Goal: Transaction & Acquisition: Purchase product/service

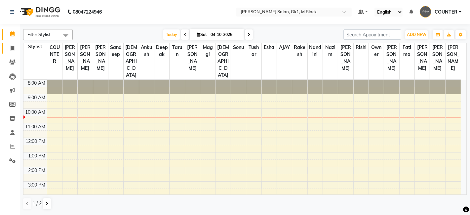
click at [11, 48] on icon at bounding box center [13, 48] width 4 height 5
select select "service"
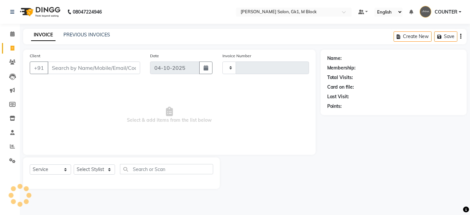
type input "7410"
select select "6312"
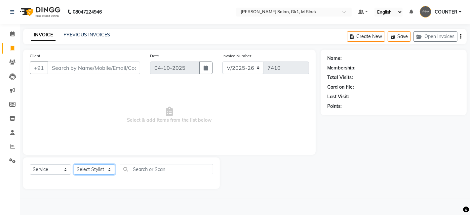
click at [103, 169] on select "Select Stylist [PERSON_NAME] [PERSON_NAME] [PERSON_NAME] COUNTER [PERSON_NAME] …" at bounding box center [94, 169] width 41 height 10
select select "47639"
click at [74, 164] on select "Select Stylist [PERSON_NAME] [PERSON_NAME] [PERSON_NAME] COUNTER [PERSON_NAME] …" at bounding box center [94, 169] width 41 height 10
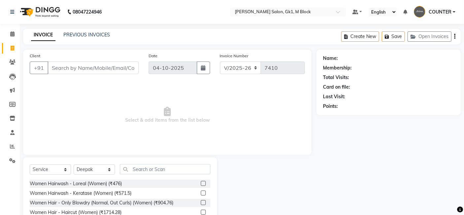
click at [201, 184] on label at bounding box center [203, 183] width 5 height 5
click at [201, 184] on input "checkbox" at bounding box center [203, 183] width 4 height 4
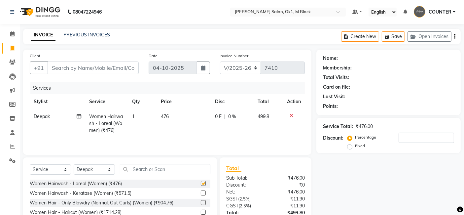
checkbox input "false"
click at [123, 67] on input "Client" at bounding box center [93, 67] width 91 height 13
type input "t"
type input "0"
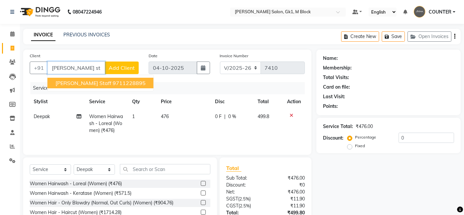
click at [113, 80] on ngb-highlight "9711228895" at bounding box center [129, 83] width 33 height 7
type input "9711228895"
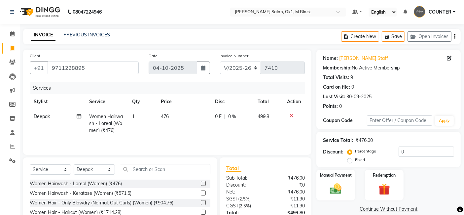
click at [397, 152] on div "Percentage Fixed" at bounding box center [374, 155] width 50 height 17
click at [400, 151] on input "0" at bounding box center [427, 151] width 56 height 10
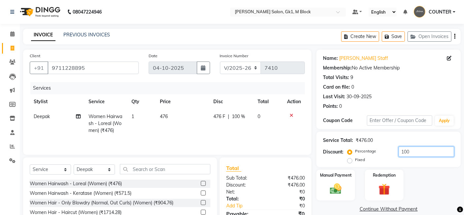
type input "100"
click at [454, 195] on div "Manual Payment Redemption" at bounding box center [389, 185] width 154 height 31
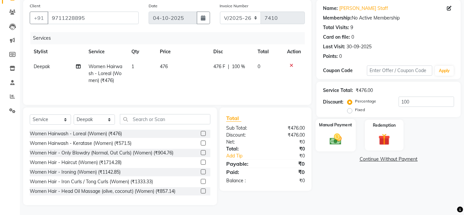
click at [341, 144] on img at bounding box center [336, 139] width 20 height 14
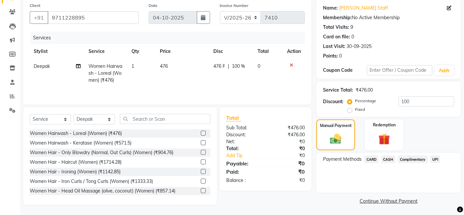
click at [410, 156] on span "Complimentary" at bounding box center [413, 159] width 30 height 8
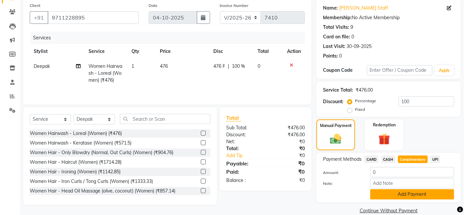
click at [426, 193] on button "Add Payment" at bounding box center [412, 194] width 84 height 10
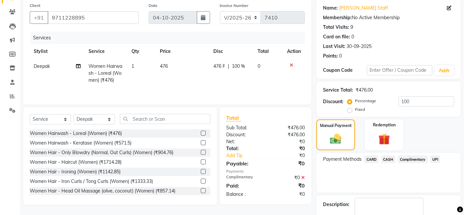
scroll to position [88, 0]
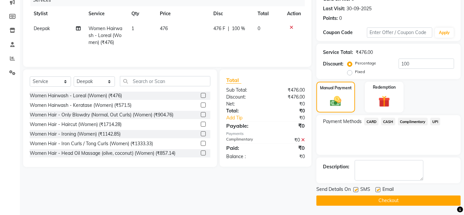
click at [427, 203] on button "Checkout" at bounding box center [389, 200] width 144 height 10
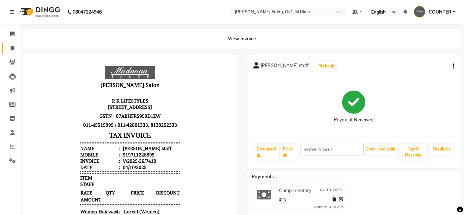
click at [3, 51] on link "Invoice" at bounding box center [10, 48] width 16 height 11
select select "service"
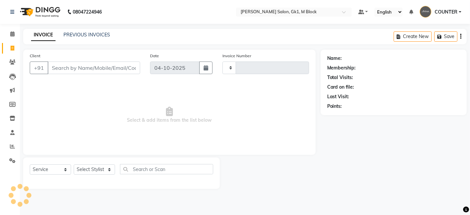
type input "7411"
select select "6312"
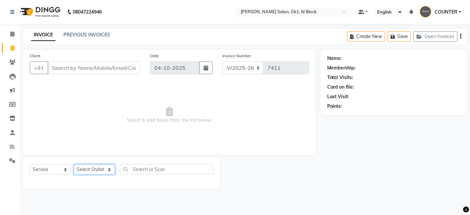
click at [107, 168] on select "Select Stylist [PERSON_NAME] [PERSON_NAME] [PERSON_NAME] COUNTER [PERSON_NAME] …" at bounding box center [94, 169] width 41 height 10
select select "53802"
click at [74, 164] on select "Select Stylist [PERSON_NAME] [PERSON_NAME] [PERSON_NAME] COUNTER [PERSON_NAME] …" at bounding box center [94, 169] width 41 height 10
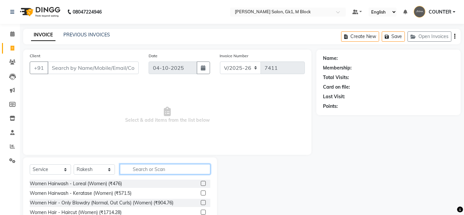
click at [134, 172] on input "text" at bounding box center [165, 169] width 91 height 10
type input "under"
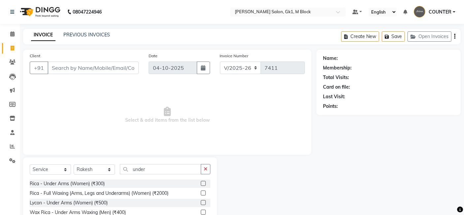
click at [202, 181] on label at bounding box center [203, 183] width 5 height 5
click at [202, 181] on input "checkbox" at bounding box center [203, 183] width 4 height 4
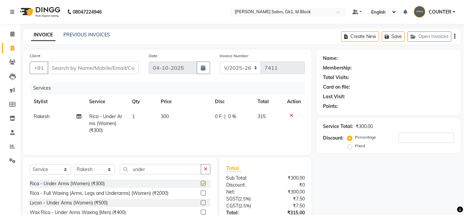
checkbox input "false"
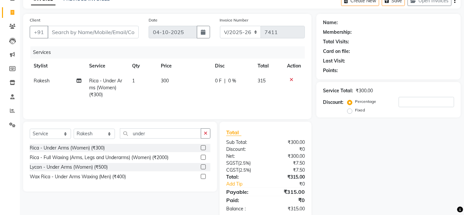
scroll to position [36, 0]
click at [208, 131] on button "button" at bounding box center [206, 133] width 10 height 10
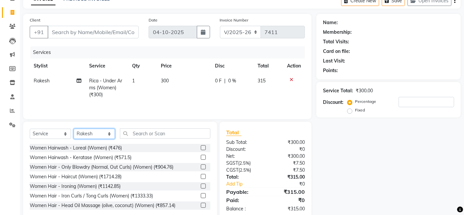
click at [93, 135] on select "Select Stylist [PERSON_NAME] [PERSON_NAME] [PERSON_NAME] COUNTER [PERSON_NAME] …" at bounding box center [94, 134] width 41 height 10
click at [74, 129] on select "Select Stylist [PERSON_NAME] [PERSON_NAME] [PERSON_NAME] COUNTER [PERSON_NAME] …" at bounding box center [94, 134] width 41 height 10
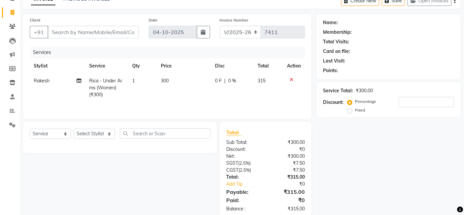
click at [291, 77] on icon at bounding box center [292, 79] width 4 height 5
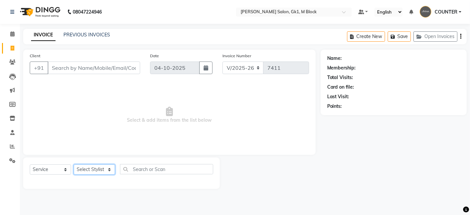
click at [105, 168] on select "Select Stylist [PERSON_NAME] [PERSON_NAME] [PERSON_NAME] COUNTER [PERSON_NAME] …" at bounding box center [94, 169] width 41 height 10
select select "48182"
click at [74, 164] on select "Select Stylist [PERSON_NAME] [PERSON_NAME] [PERSON_NAME] COUNTER [PERSON_NAME] …" at bounding box center [94, 169] width 41 height 10
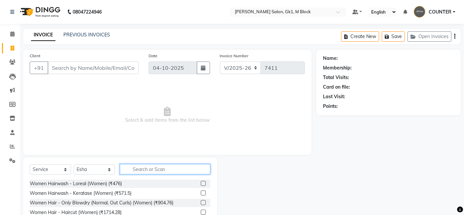
click at [144, 165] on input "text" at bounding box center [165, 169] width 91 height 10
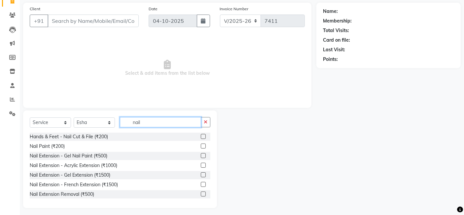
scroll to position [48, 0]
type input "nail"
click at [201, 154] on label at bounding box center [203, 154] width 5 height 5
click at [201, 154] on input "checkbox" at bounding box center [203, 155] width 4 height 4
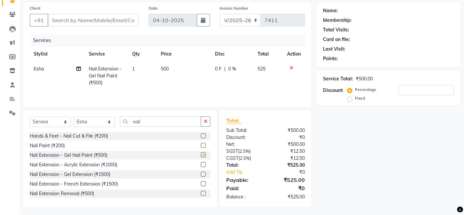
checkbox input "false"
click at [169, 66] on td "500" at bounding box center [184, 75] width 54 height 29
select select "48182"
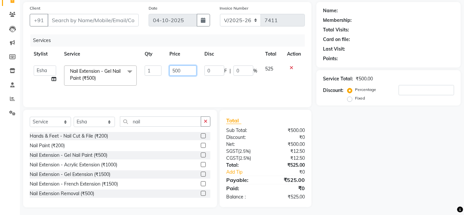
click at [186, 71] on input "500" at bounding box center [183, 70] width 27 height 10
type input "562"
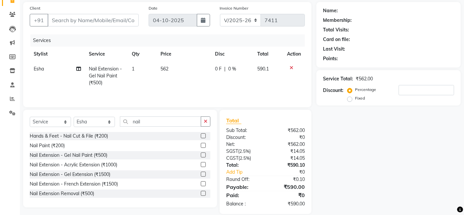
click at [363, 140] on div "Name: Membership: Total Visits: Card on file: Last Visit: Points: Service Total…" at bounding box center [391, 108] width 149 height 212
click at [83, 19] on input "Client" at bounding box center [93, 20] width 91 height 13
type input "9"
type input "0"
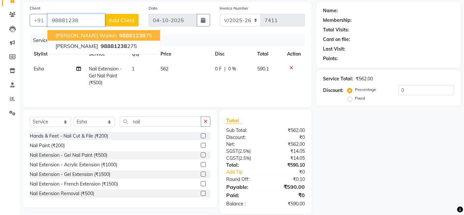
click at [83, 33] on span "agrima walkin" at bounding box center [86, 35] width 61 height 7
type input "9888123875"
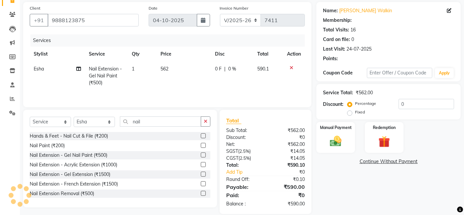
select select "1: Object"
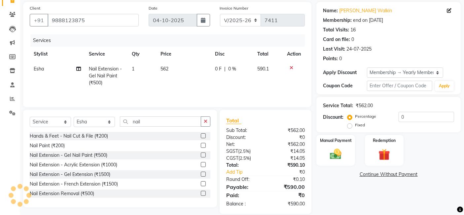
type input "20"
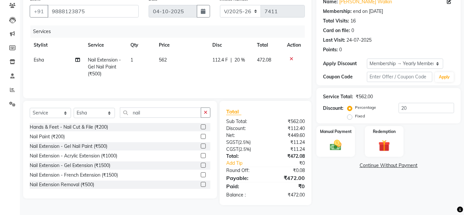
click at [245, 58] on span "20 %" at bounding box center [240, 60] width 11 height 7
select select "48182"
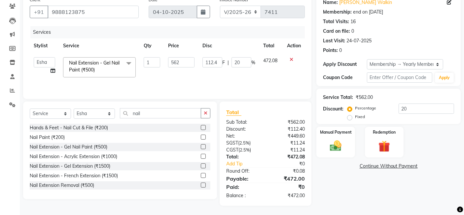
click at [252, 63] on span "%" at bounding box center [254, 62] width 4 height 7
click at [248, 61] on input "20" at bounding box center [242, 62] width 20 height 10
type input "2"
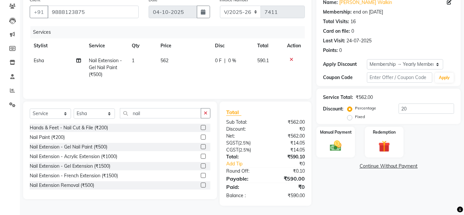
click at [325, 182] on div "Name: Agrima Walkin Membership: end on 27-02-2026 Total Visits: 16 Card on file…" at bounding box center [391, 100] width 149 height 212
click at [336, 153] on div "Manual Payment" at bounding box center [336, 142] width 40 height 32
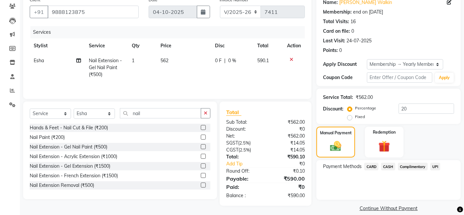
click at [386, 165] on span "CASH" at bounding box center [388, 167] width 14 height 8
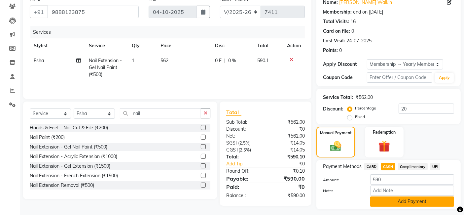
click at [395, 201] on button "Add Payment" at bounding box center [412, 201] width 84 height 10
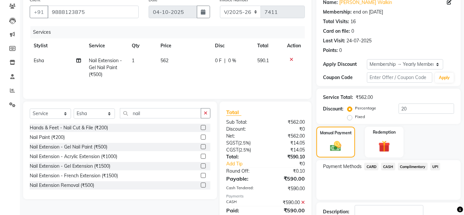
scroll to position [101, 0]
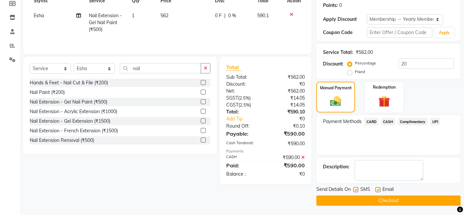
click at [395, 201] on button "Checkout" at bounding box center [389, 200] width 144 height 10
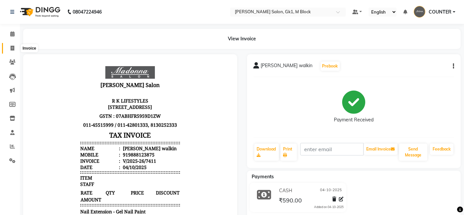
click at [15, 46] on span at bounding box center [13, 49] width 12 height 8
select select "service"
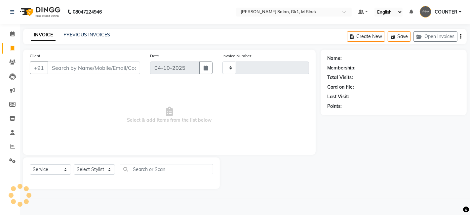
type input "7412"
select select "6312"
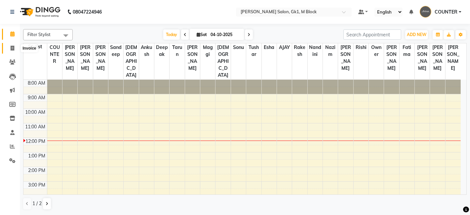
click at [11, 49] on icon at bounding box center [13, 48] width 4 height 5
select select "6312"
select select "service"
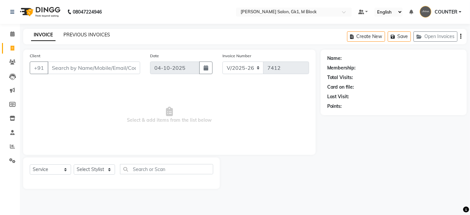
click at [89, 35] on link "PREVIOUS INVOICES" at bounding box center [86, 35] width 47 height 6
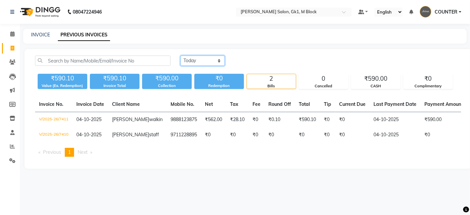
click at [193, 61] on select "Today Yesterday Custom Range" at bounding box center [202, 61] width 44 height 10
select select "range"
click at [180, 56] on select "Today Yesterday Custom Range" at bounding box center [202, 61] width 44 height 10
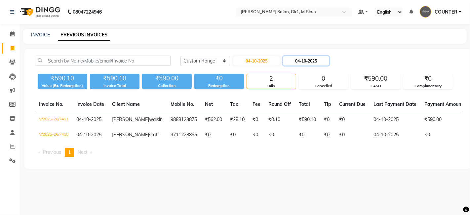
click at [297, 59] on input "04-10-2025" at bounding box center [306, 60] width 46 height 9
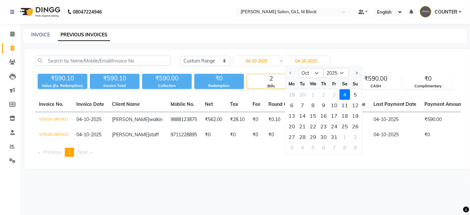
click at [334, 93] on div "29 30 1 2 3 4 5" at bounding box center [323, 94] width 77 height 11
click at [272, 59] on input "04-10-2025" at bounding box center [256, 60] width 46 height 9
select select "10"
select select "2025"
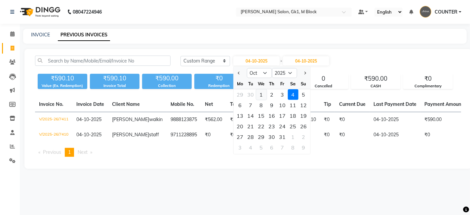
click at [261, 90] on div "1" at bounding box center [261, 94] width 11 height 11
type input "01-10-2025"
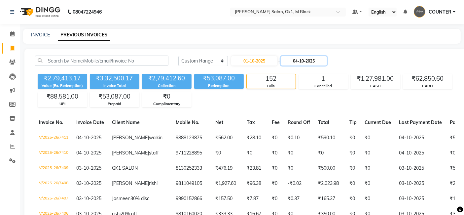
click at [307, 57] on input "04-10-2025" at bounding box center [304, 60] width 46 height 9
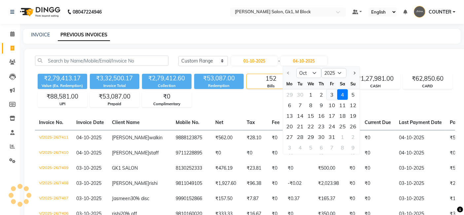
click at [330, 97] on div "3" at bounding box center [332, 94] width 11 height 11
type input "03-10-2025"
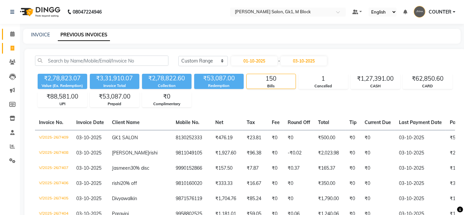
click at [16, 34] on span at bounding box center [13, 34] width 12 height 8
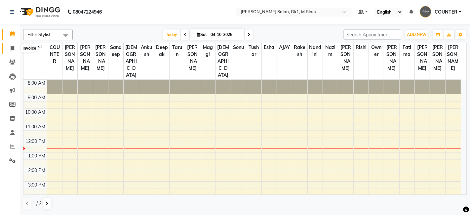
click at [11, 47] on icon at bounding box center [13, 48] width 4 height 5
select select "6312"
select select "service"
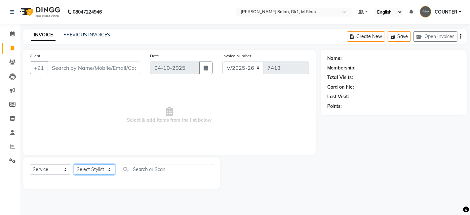
click at [101, 171] on select "Select Stylist [PERSON_NAME] [PERSON_NAME] [PERSON_NAME] COUNTER [PERSON_NAME] …" at bounding box center [94, 169] width 41 height 10
select select "47640"
click at [74, 164] on select "Select Stylist [PERSON_NAME] [PERSON_NAME] [PERSON_NAME] COUNTER [PERSON_NAME] …" at bounding box center [94, 169] width 41 height 10
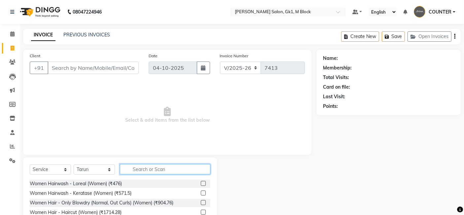
click at [132, 170] on input "text" at bounding box center [165, 169] width 91 height 10
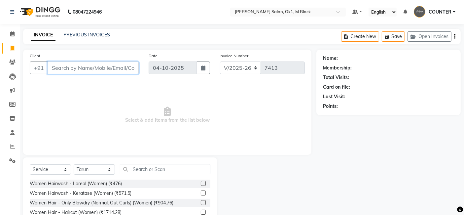
click at [115, 66] on input "Client" at bounding box center [93, 67] width 91 height 13
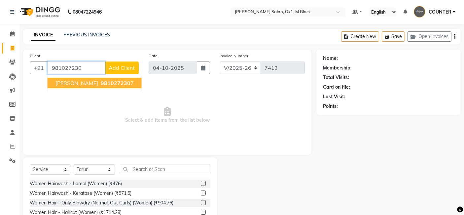
click at [118, 83] on span "981027230" at bounding box center [116, 83] width 30 height 7
type input "9810272307"
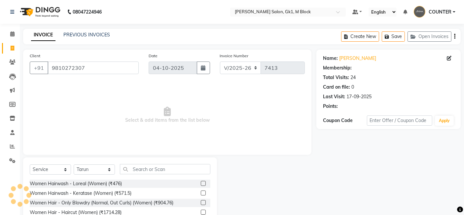
select select "1: Object"
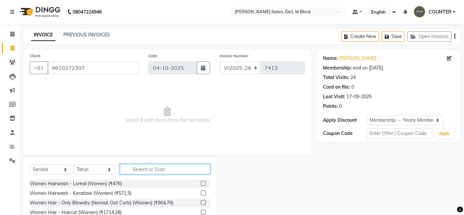
click at [157, 167] on input "text" at bounding box center [165, 169] width 91 height 10
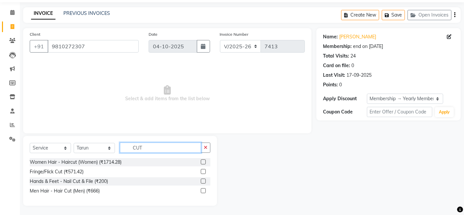
type input "CUT"
click at [206, 189] on label at bounding box center [203, 190] width 5 height 5
click at [205, 189] on input "checkbox" at bounding box center [203, 191] width 4 height 4
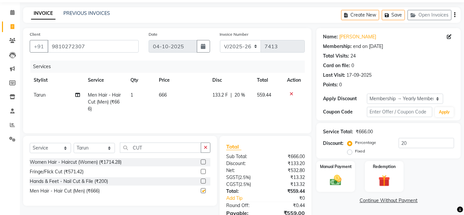
checkbox input "false"
click at [163, 145] on input "CUT" at bounding box center [160, 147] width 81 height 10
type input "C"
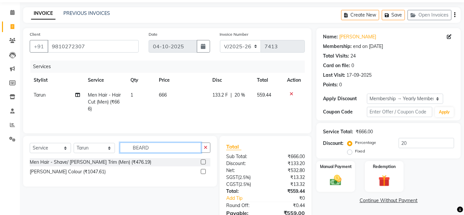
type input "BEARD"
click at [204, 161] on label at bounding box center [203, 161] width 5 height 5
click at [204, 161] on input "checkbox" at bounding box center [203, 162] width 4 height 4
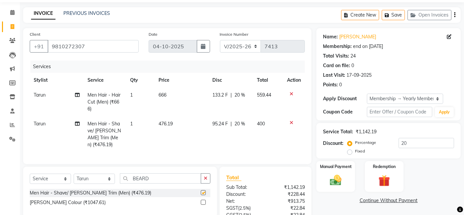
checkbox input "false"
click at [420, 191] on div "Name: Arvind Walkin Membership: end on 08-04-2026 Total Visits: 24 Card on file…" at bounding box center [391, 149] width 149 height 243
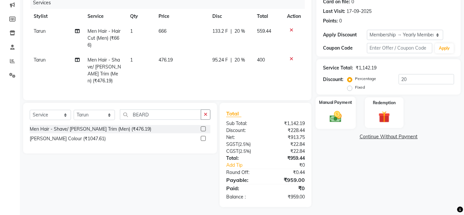
click at [336, 110] on img at bounding box center [336, 116] width 20 height 14
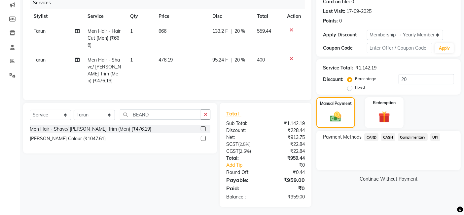
click at [436, 135] on span "UPI" at bounding box center [436, 137] width 10 height 8
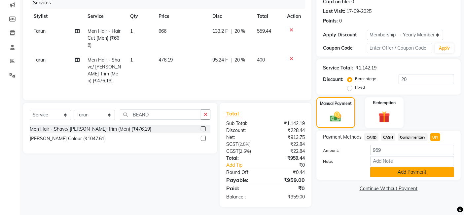
click at [438, 169] on button "Add Payment" at bounding box center [412, 172] width 84 height 10
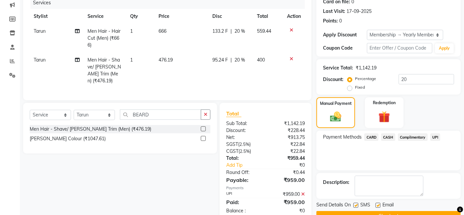
scroll to position [101, 0]
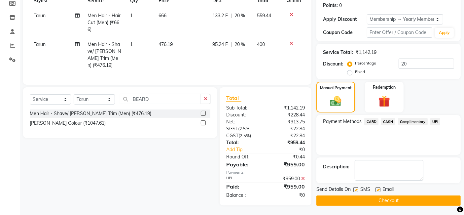
click at [441, 201] on button "Checkout" at bounding box center [389, 200] width 144 height 10
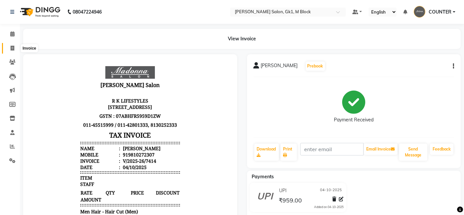
click at [16, 45] on span at bounding box center [13, 49] width 12 height 8
select select "service"
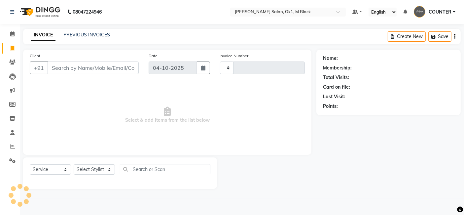
type input "7415"
select select "6312"
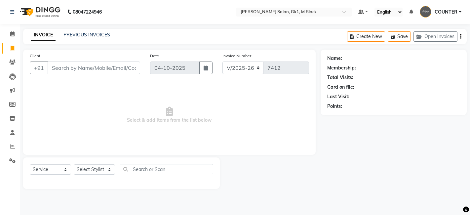
select select "6312"
select select "service"
click at [105, 172] on select "Select Stylist [PERSON_NAME] [PERSON_NAME] [PERSON_NAME] COUNTER [PERSON_NAME] …" at bounding box center [94, 169] width 41 height 10
select select "47632"
click at [74, 164] on select "Select Stylist [PERSON_NAME] [PERSON_NAME] [PERSON_NAME] COUNTER [PERSON_NAME] …" at bounding box center [94, 169] width 41 height 10
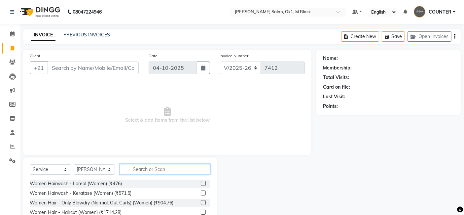
click at [143, 169] on input "text" at bounding box center [165, 169] width 91 height 10
type input "EYE"
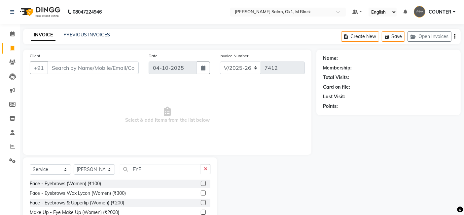
click at [203, 183] on label at bounding box center [203, 183] width 5 height 5
click at [203, 183] on input "checkbox" at bounding box center [203, 183] width 4 height 4
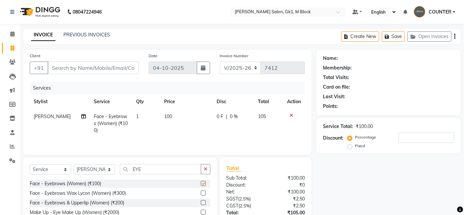
checkbox input "false"
click at [134, 168] on input "EYE" at bounding box center [160, 169] width 81 height 10
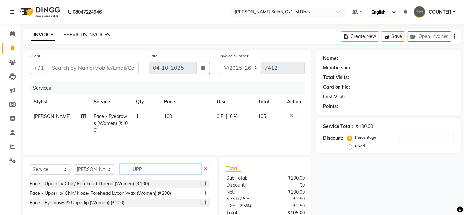
type input "UPP"
click at [203, 193] on label at bounding box center [203, 192] width 5 height 5
click at [203, 193] on input "checkbox" at bounding box center [203, 193] width 4 height 4
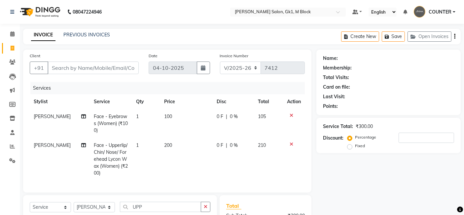
checkbox input "false"
click at [87, 74] on div "Client +91" at bounding box center [84, 65] width 119 height 27
click at [85, 69] on input "Client" at bounding box center [93, 67] width 91 height 13
type input "B"
type input "0"
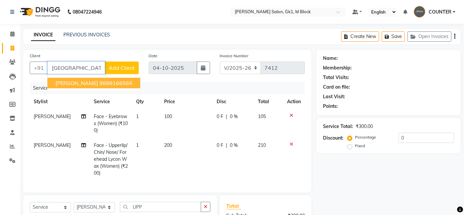
click at [85, 88] on ngb-typeahead-window "Bakul 9899166566" at bounding box center [94, 83] width 94 height 17
click at [99, 80] on ngb-highlight "9899166566" at bounding box center [115, 83] width 33 height 7
type input "9899166566"
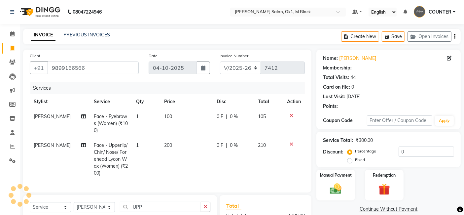
select select "1: Object"
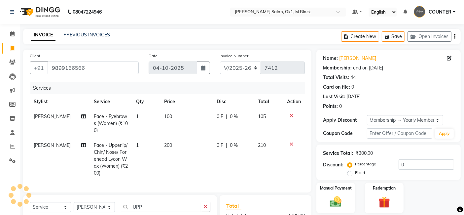
type input "20"
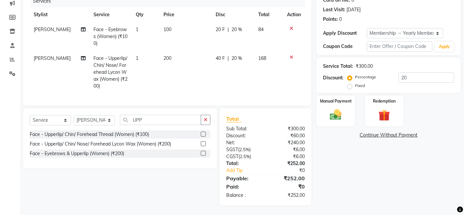
scroll to position [93, 0]
click at [97, 114] on div "Select Service Product Membership Package Voucher Prepaid Gift Card Select Styl…" at bounding box center [120, 138] width 194 height 60
click at [92, 119] on select "Select Stylist [PERSON_NAME] [PERSON_NAME] [PERSON_NAME] COUNTER [PERSON_NAME] …" at bounding box center [94, 120] width 41 height 10
select select "47637"
click at [74, 115] on select "Select Stylist [PERSON_NAME] [PERSON_NAME] [PERSON_NAME] COUNTER [PERSON_NAME] …" at bounding box center [94, 120] width 41 height 10
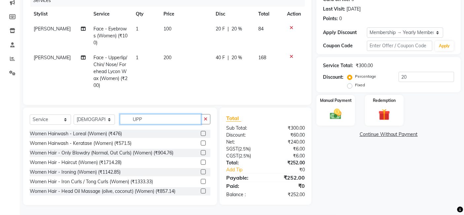
click at [135, 117] on input "UPP" at bounding box center [160, 119] width 81 height 10
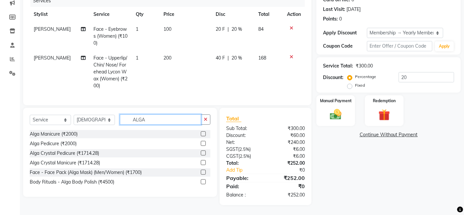
type input "ALGA"
click at [202, 142] on label at bounding box center [203, 143] width 5 height 5
click at [202, 142] on input "checkbox" at bounding box center [203, 143] width 4 height 4
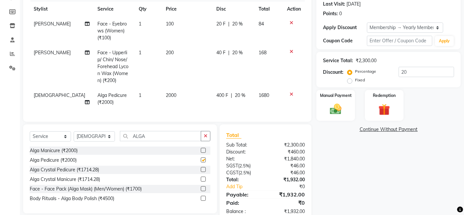
checkbox input "false"
click at [91, 141] on select "Select Stylist [PERSON_NAME] [PERSON_NAME] [PERSON_NAME] COUNTER [PERSON_NAME] …" at bounding box center [94, 136] width 41 height 10
select select "53802"
click at [74, 137] on select "Select Stylist [PERSON_NAME] [PERSON_NAME] [PERSON_NAME] COUNTER [PERSON_NAME] …" at bounding box center [94, 136] width 41 height 10
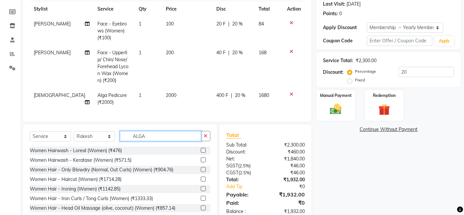
click at [138, 138] on input "ALGA" at bounding box center [160, 136] width 81 height 10
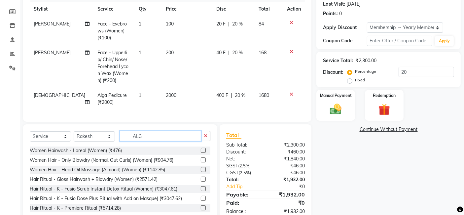
type input "ALGA"
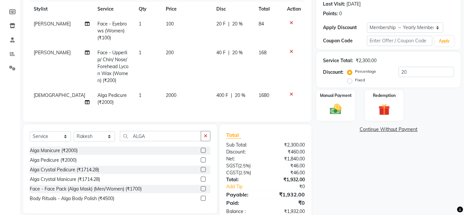
click at [202, 153] on label at bounding box center [203, 150] width 5 height 5
click at [202, 153] on input "checkbox" at bounding box center [203, 150] width 4 height 4
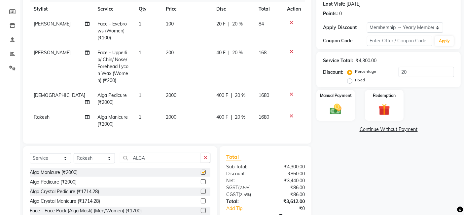
checkbox input "false"
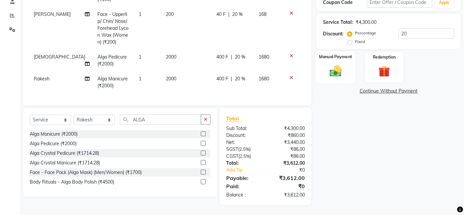
click at [340, 74] on div "Manual Payment" at bounding box center [336, 67] width 40 height 32
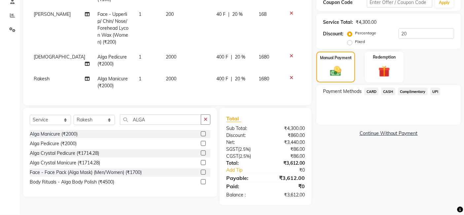
click at [386, 88] on span "CASH" at bounding box center [388, 92] width 14 height 8
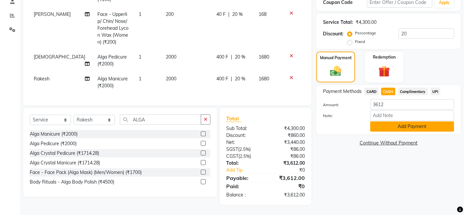
click at [388, 121] on button "Add Payment" at bounding box center [412, 126] width 84 height 10
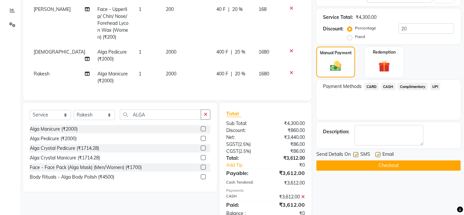
click at [381, 168] on button "Checkout" at bounding box center [389, 165] width 144 height 10
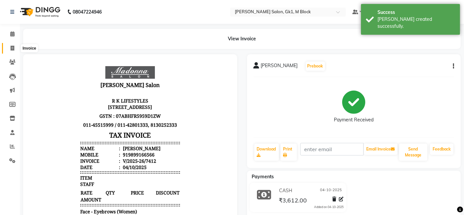
click at [10, 51] on span at bounding box center [13, 49] width 12 height 8
select select "6312"
select select "service"
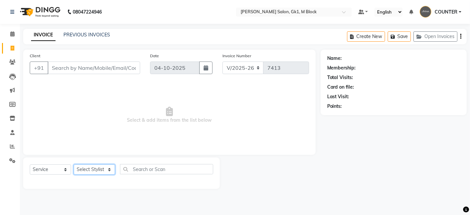
click at [108, 169] on select "Select Stylist [PERSON_NAME] [PERSON_NAME] [PERSON_NAME] COUNTER [PERSON_NAME] …" at bounding box center [94, 169] width 41 height 10
select select "47640"
click at [74, 164] on select "Select Stylist [PERSON_NAME] [PERSON_NAME] [PERSON_NAME] COUNTER [PERSON_NAME] …" at bounding box center [94, 169] width 41 height 10
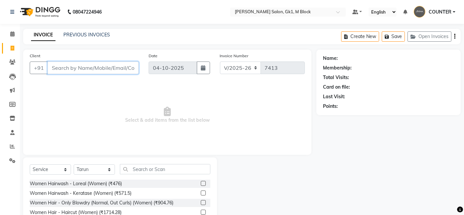
click at [101, 70] on input "Client" at bounding box center [93, 67] width 91 height 13
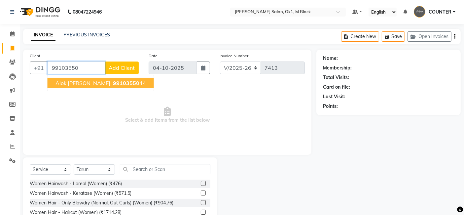
click at [113, 81] on span "99103550" at bounding box center [126, 83] width 26 height 7
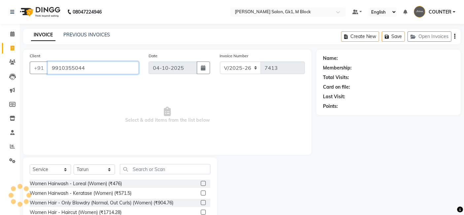
type input "9910355044"
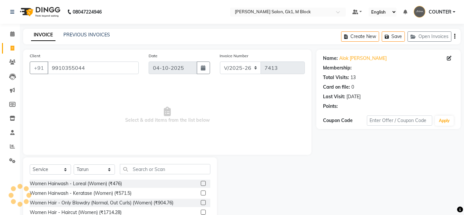
select select "1: Object"
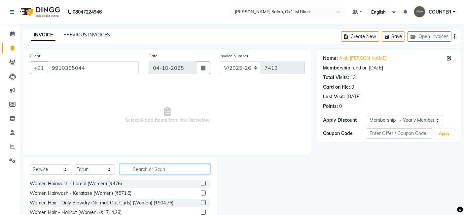
click at [163, 168] on input "text" at bounding box center [165, 169] width 91 height 10
click at [82, 170] on select "Select Stylist [PERSON_NAME] [PERSON_NAME] [PERSON_NAME] COUNTER [PERSON_NAME] …" at bounding box center [94, 169] width 41 height 10
select select "47646"
click at [74, 164] on select "Select Stylist [PERSON_NAME] [PERSON_NAME] [PERSON_NAME] COUNTER [PERSON_NAME] …" at bounding box center [94, 169] width 41 height 10
click at [173, 173] on input "text" at bounding box center [165, 169] width 91 height 10
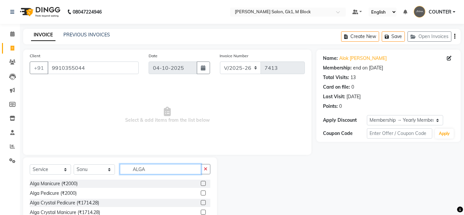
scroll to position [41, 0]
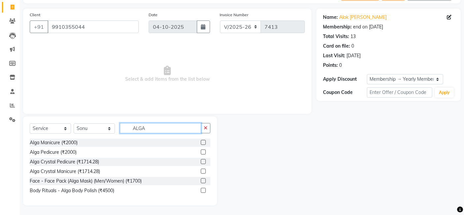
type input "ALGA"
click at [202, 153] on label at bounding box center [203, 151] width 5 height 5
click at [202, 153] on input "checkbox" at bounding box center [203, 152] width 4 height 4
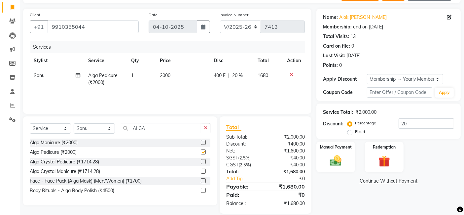
checkbox input "false"
click at [362, 192] on div "Name: Alok Aalok Sood Membership: end on 14-08-2026 Total Visits: 13 Card on fi…" at bounding box center [391, 111] width 149 height 205
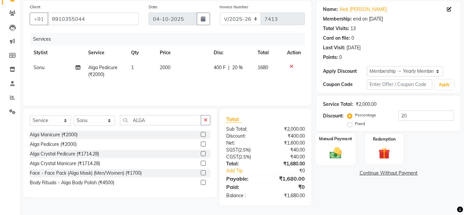
click at [338, 147] on img at bounding box center [336, 153] width 20 height 14
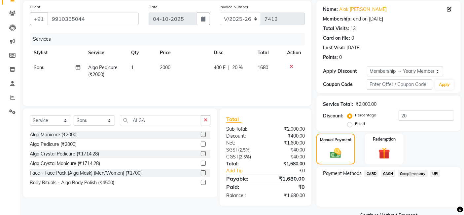
click at [434, 173] on span "UPI" at bounding box center [436, 174] width 10 height 8
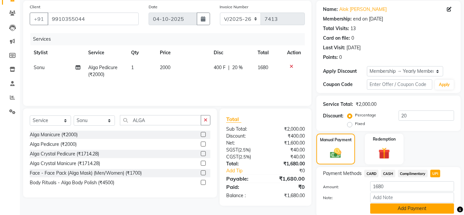
click at [438, 212] on button "Add Payment" at bounding box center [412, 208] width 84 height 10
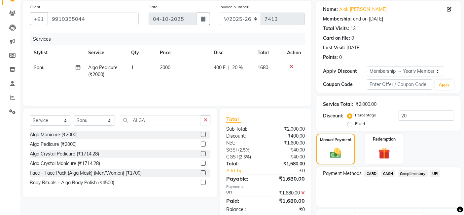
scroll to position [101, 0]
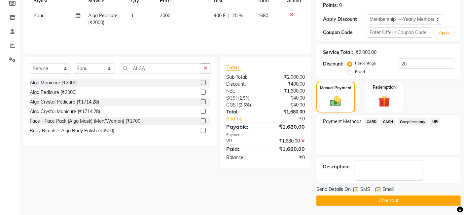
click at [433, 200] on button "Checkout" at bounding box center [389, 200] width 144 height 10
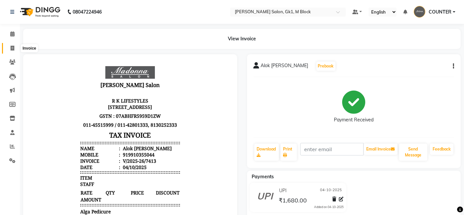
click at [11, 48] on icon at bounding box center [13, 48] width 4 height 5
select select "6312"
select select "service"
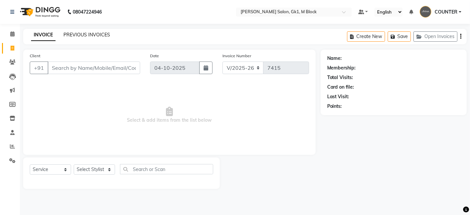
click at [98, 32] on link "PREVIOUS INVOICES" at bounding box center [86, 35] width 47 height 6
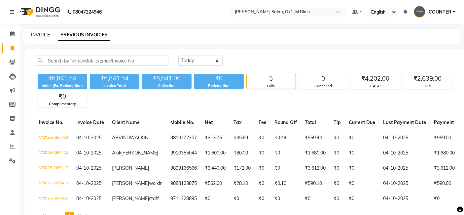
click at [39, 33] on link "INVOICE" at bounding box center [40, 35] width 19 height 6
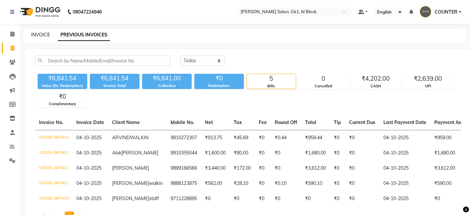
select select "service"
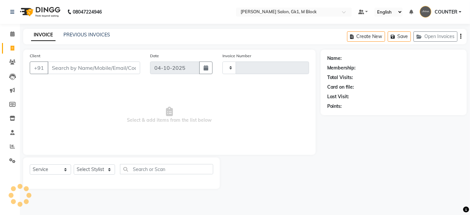
type input "7415"
select select "6312"
click at [101, 167] on select "Select Stylist [PERSON_NAME] [PERSON_NAME] [PERSON_NAME] COUNTER [PERSON_NAME] …" at bounding box center [94, 169] width 41 height 10
select select "61613"
click at [74, 164] on select "Select Stylist [PERSON_NAME] [PERSON_NAME] [PERSON_NAME] COUNTER [PERSON_NAME] …" at bounding box center [94, 169] width 41 height 10
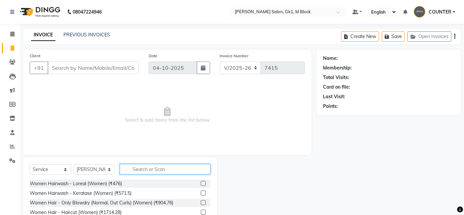
click at [138, 169] on input "text" at bounding box center [165, 169] width 91 height 10
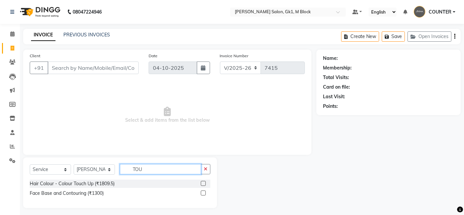
type input "TOU"
click at [204, 183] on label at bounding box center [203, 183] width 5 height 5
click at [204, 183] on input "checkbox" at bounding box center [203, 183] width 4 height 4
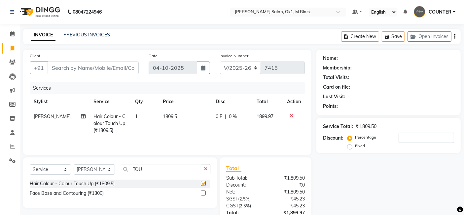
checkbox input "false"
click at [204, 170] on button "button" at bounding box center [206, 169] width 10 height 10
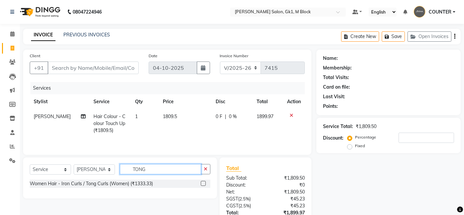
type input "TONG"
click at [202, 184] on label at bounding box center [203, 183] width 5 height 5
click at [202, 184] on input "checkbox" at bounding box center [203, 183] width 4 height 4
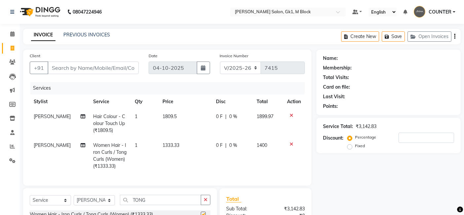
checkbox input "false"
click at [96, 203] on select "Select Stylist [PERSON_NAME] [PERSON_NAME] [PERSON_NAME] COUNTER [PERSON_NAME] …" at bounding box center [94, 200] width 41 height 10
select select "89631"
click at [74, 201] on select "Select Stylist [PERSON_NAME] [PERSON_NAME] [PERSON_NAME] COUNTER [PERSON_NAME] …" at bounding box center [94, 200] width 41 height 10
click at [149, 205] on input "TONG" at bounding box center [160, 200] width 81 height 10
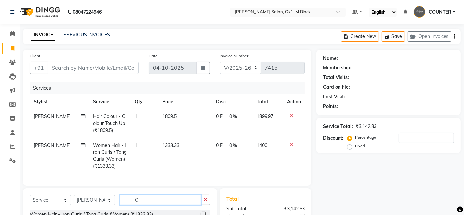
type input "T"
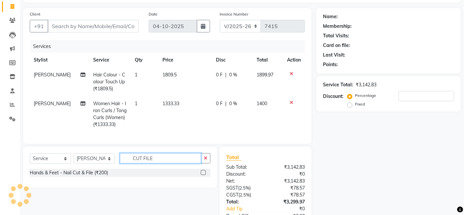
type input "CUT FILE"
click at [202, 175] on label at bounding box center [203, 172] width 5 height 5
click at [202, 175] on input "checkbox" at bounding box center [203, 173] width 4 height 4
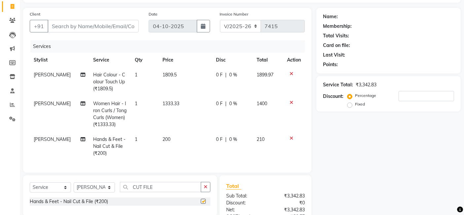
checkbox input "false"
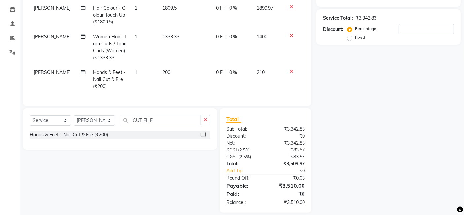
scroll to position [109, 0]
click at [162, 125] on input "CUT FILE" at bounding box center [160, 119] width 81 height 10
type input "C"
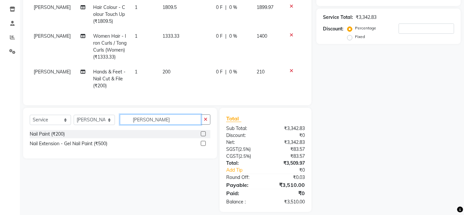
type input "NAIL PAI"
click at [205, 136] on label at bounding box center [203, 133] width 5 height 5
click at [205, 136] on input "checkbox" at bounding box center [203, 134] width 4 height 4
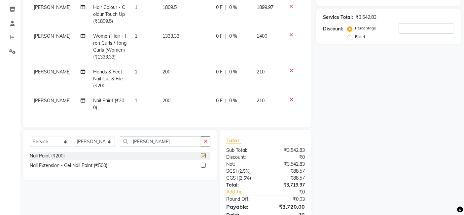
checkbox input "false"
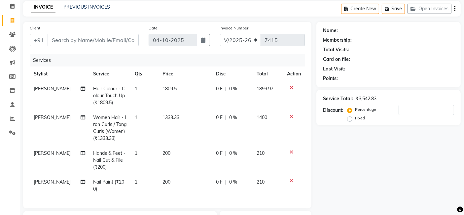
scroll to position [0, 0]
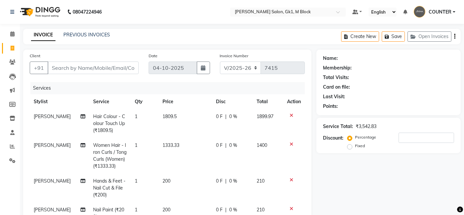
click at [85, 61] on div "Client +91" at bounding box center [84, 65] width 119 height 27
click at [85, 71] on input "Client" at bounding box center [93, 67] width 91 height 13
type input "9"
type input "0"
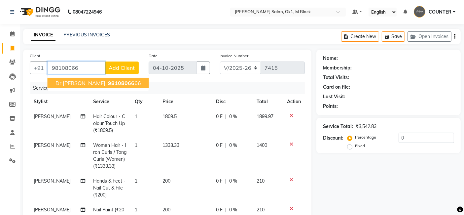
click at [108, 83] on span "98108066" at bounding box center [121, 83] width 26 height 7
type input "9810806666"
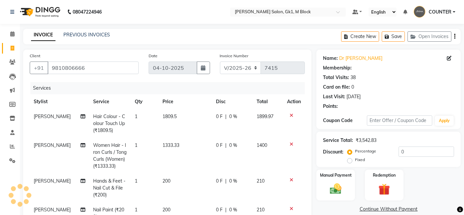
select select "1: Object"
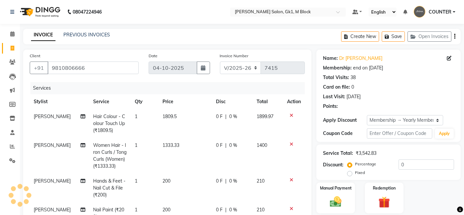
type input "20"
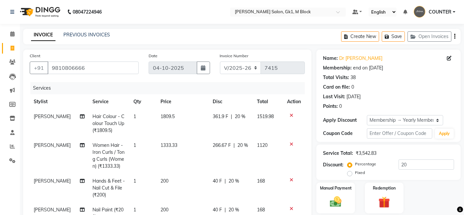
click at [421, 190] on div "Manual Payment Redemption" at bounding box center [389, 197] width 154 height 31
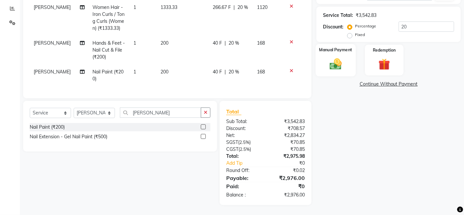
click at [336, 66] on div "Manual Payment" at bounding box center [336, 60] width 40 height 32
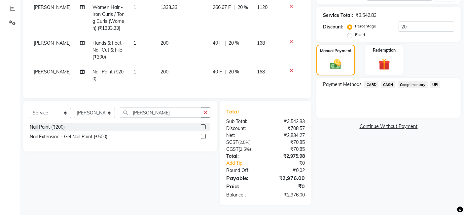
click at [386, 81] on span "CASH" at bounding box center [388, 85] width 14 height 8
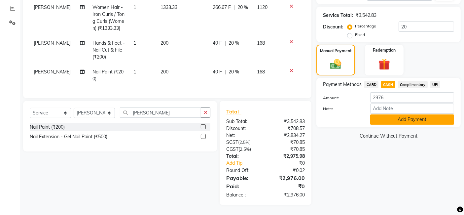
click at [414, 114] on button "Add Payment" at bounding box center [412, 119] width 84 height 10
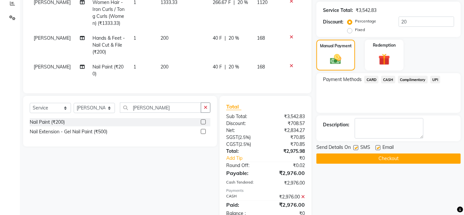
click at [424, 161] on button "Checkout" at bounding box center [389, 158] width 144 height 10
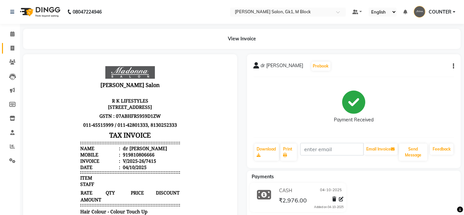
click at [6, 47] on link "Invoice" at bounding box center [10, 48] width 16 height 11
select select "service"
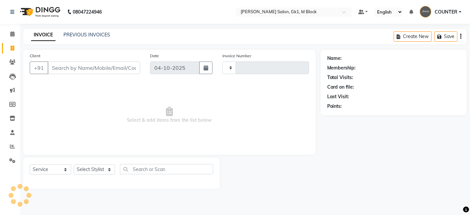
type input "7416"
select select "6312"
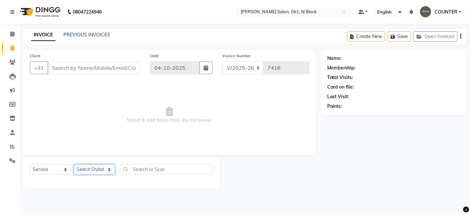
click at [94, 167] on select "Select Stylist [PERSON_NAME] [PERSON_NAME] [PERSON_NAME] COUNTER [PERSON_NAME] …" at bounding box center [94, 169] width 41 height 10
select select "67684"
click at [74, 164] on select "Select Stylist [PERSON_NAME] [PERSON_NAME] [PERSON_NAME] COUNTER [PERSON_NAME] …" at bounding box center [94, 169] width 41 height 10
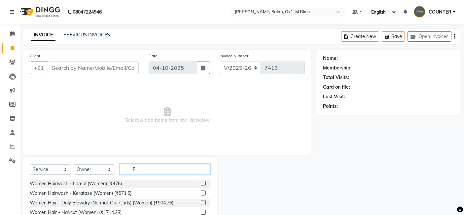
click at [131, 167] on input "F" at bounding box center [165, 169] width 91 height 10
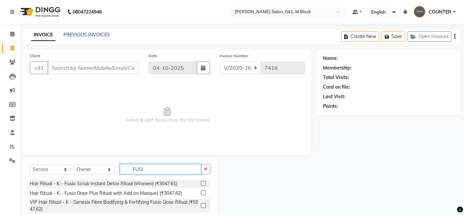
type input "FUSI"
click at [202, 183] on label at bounding box center [203, 183] width 5 height 5
click at [202, 183] on input "checkbox" at bounding box center [203, 183] width 4 height 4
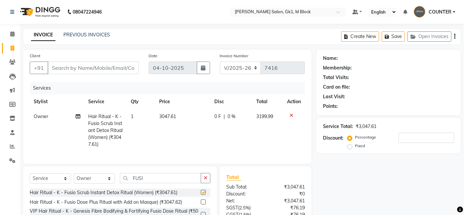
checkbox input "false"
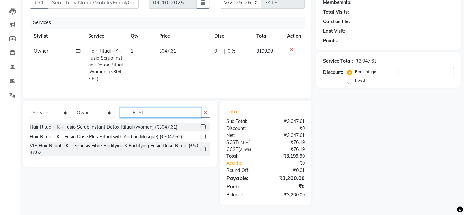
click at [136, 111] on input "FUSI" at bounding box center [160, 112] width 81 height 10
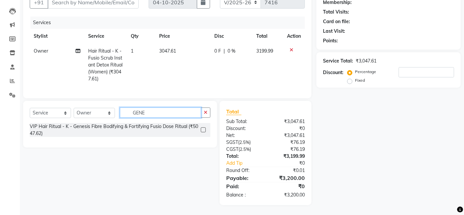
click at [143, 110] on input "GENE" at bounding box center [160, 112] width 81 height 10
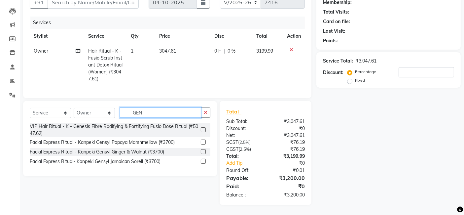
type input "GENE"
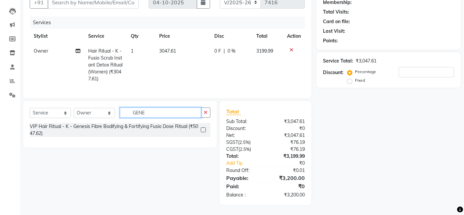
click at [141, 113] on input "GENE" at bounding box center [160, 112] width 81 height 10
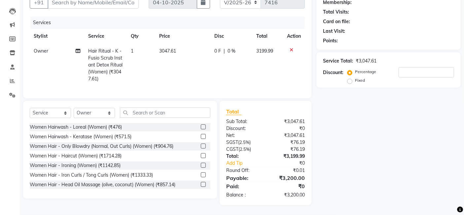
click at [289, 48] on div at bounding box center [294, 50] width 14 height 5
click at [292, 48] on icon at bounding box center [292, 50] width 4 height 5
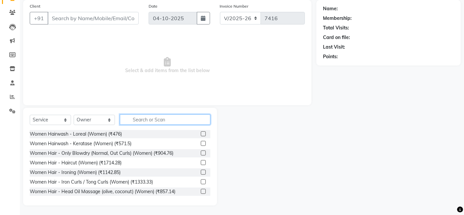
click at [129, 123] on input "text" at bounding box center [165, 119] width 91 height 10
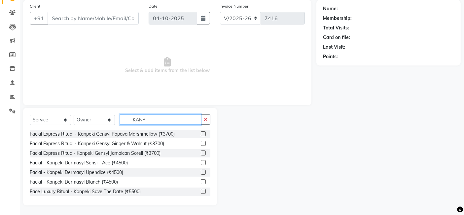
type input "KANP"
click at [201, 151] on label at bounding box center [203, 152] width 5 height 5
click at [201, 151] on input "checkbox" at bounding box center [203, 153] width 4 height 4
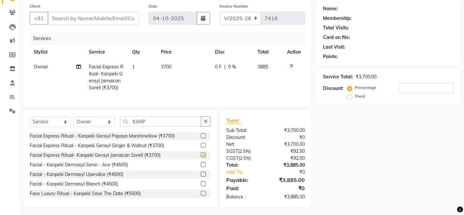
checkbox input "false"
click at [293, 65] on div at bounding box center [294, 65] width 14 height 5
click at [290, 65] on icon at bounding box center [292, 65] width 4 height 5
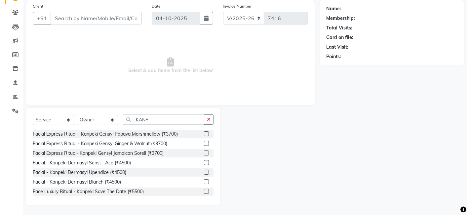
scroll to position [0, 0]
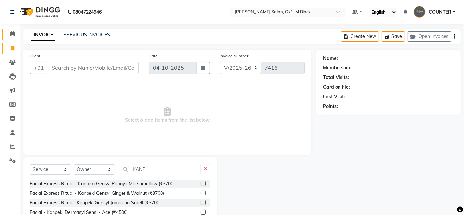
click at [14, 31] on icon at bounding box center [12, 33] width 4 height 5
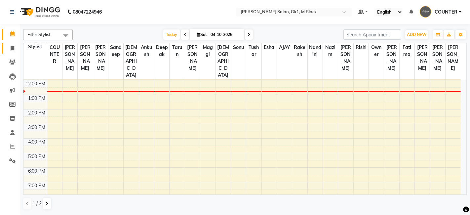
click at [8, 49] on span at bounding box center [13, 49] width 12 height 8
select select "service"
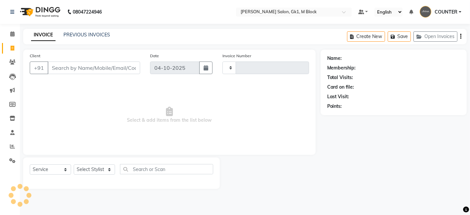
type input "7415"
select select "6312"
select select "service"
click at [288, 178] on div at bounding box center [270, 172] width 101 height 31
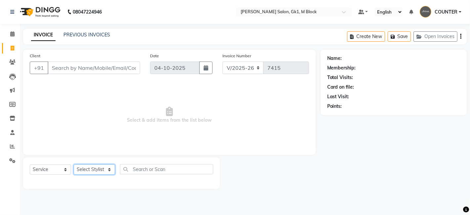
click at [101, 170] on select "Select Stylist [PERSON_NAME] [PERSON_NAME] [PERSON_NAME] COUNTER [PERSON_NAME] …" at bounding box center [94, 169] width 41 height 10
select select "47639"
click at [74, 164] on select "Select Stylist [PERSON_NAME] [PERSON_NAME] [PERSON_NAME] COUNTER [PERSON_NAME] …" at bounding box center [94, 169] width 41 height 10
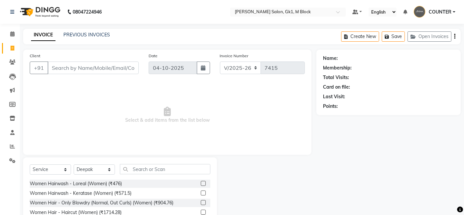
click at [201, 192] on label at bounding box center [203, 192] width 5 height 5
click at [201, 192] on input "checkbox" at bounding box center [203, 193] width 4 height 4
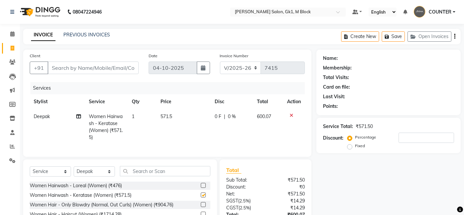
checkbox input "false"
click at [109, 69] on input "Client" at bounding box center [93, 67] width 91 height 13
type input "9"
type input "0"
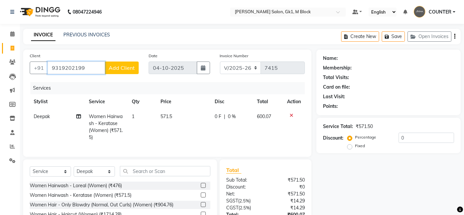
type input "9319202199"
click at [115, 65] on span "Add Client" at bounding box center [122, 67] width 26 height 7
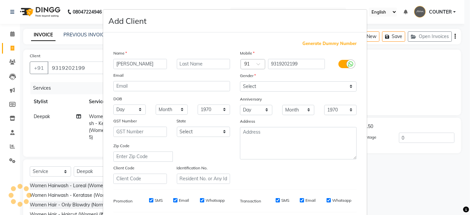
type input "[PERSON_NAME]"
click at [203, 62] on input "text" at bounding box center [204, 64] width 54 height 10
type input "WALKIN"
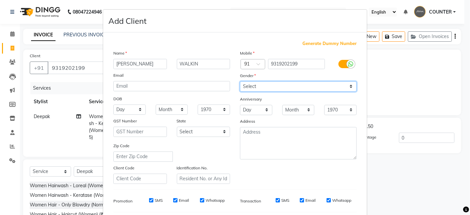
drag, startPoint x: 268, startPoint y: 84, endPoint x: 268, endPoint y: 115, distance: 31.1
click at [268, 115] on div "Mobile Country Code × 91 9319202199 Gender Select [DEMOGRAPHIC_DATA] [DEMOGRAPH…" at bounding box center [298, 117] width 127 height 134
select select "[DEMOGRAPHIC_DATA]"
click at [240, 81] on select "Select [DEMOGRAPHIC_DATA] [DEMOGRAPHIC_DATA] Other Prefer Not To Say" at bounding box center [298, 86] width 117 height 10
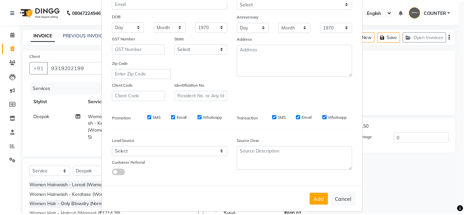
scroll to position [90, 0]
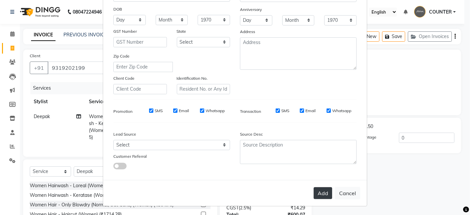
click at [324, 192] on button "Add" at bounding box center [323, 193] width 19 height 12
select select
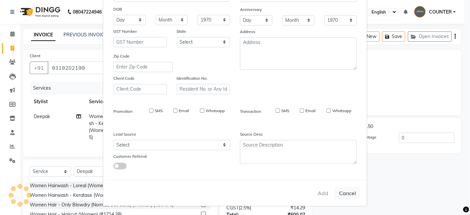
select select
checkbox input "false"
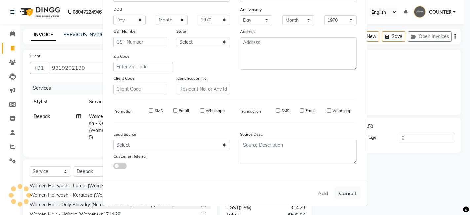
checkbox input "false"
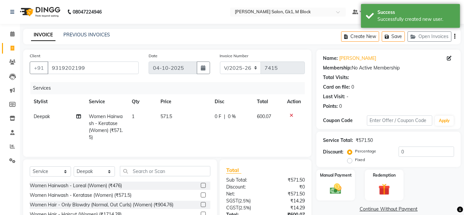
scroll to position [63, 0]
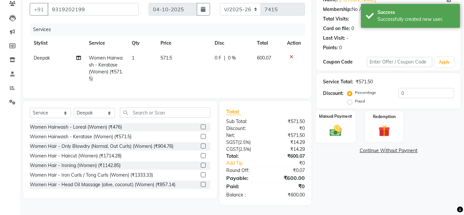
click at [340, 125] on img at bounding box center [336, 130] width 20 height 14
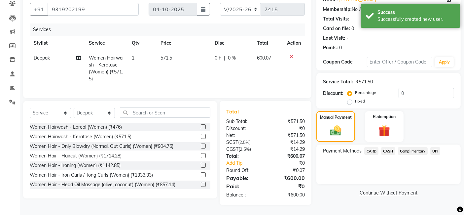
click at [387, 147] on span "CASH" at bounding box center [388, 151] width 14 height 8
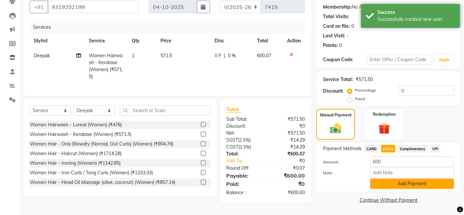
click at [388, 179] on button "Add Payment" at bounding box center [412, 183] width 84 height 10
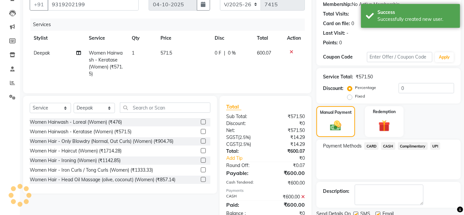
scroll to position [88, 0]
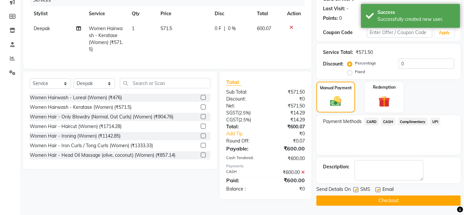
click at [417, 204] on button "Checkout" at bounding box center [389, 200] width 144 height 10
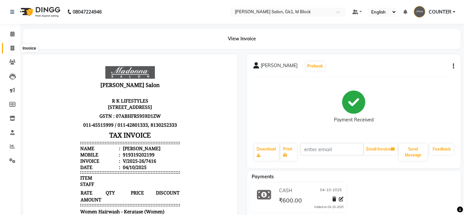
click at [11, 46] on icon at bounding box center [13, 48] width 4 height 5
select select "6312"
select select "service"
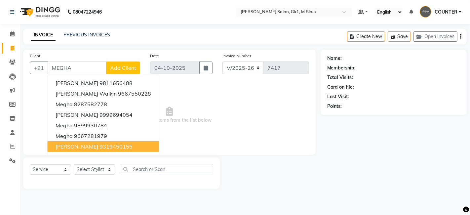
click at [99, 145] on ngb-highlight "9319450155" at bounding box center [115, 146] width 33 height 7
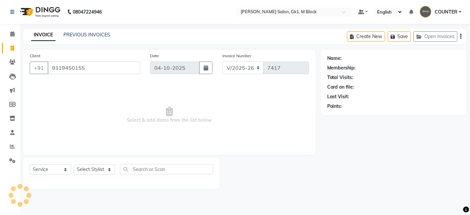
type input "9319450155"
select select "1: Object"
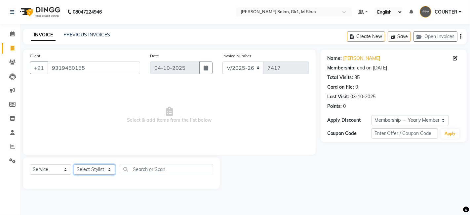
click at [96, 172] on select "Select Stylist [PERSON_NAME] [PERSON_NAME] [PERSON_NAME] COUNTER [PERSON_NAME] …" at bounding box center [94, 169] width 41 height 10
click at [74, 164] on select "Select Stylist [PERSON_NAME] [PERSON_NAME] [PERSON_NAME] COUNTER [PERSON_NAME] …" at bounding box center [94, 169] width 41 height 10
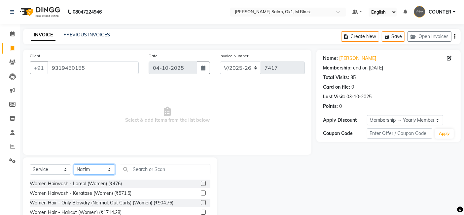
select select "47621"
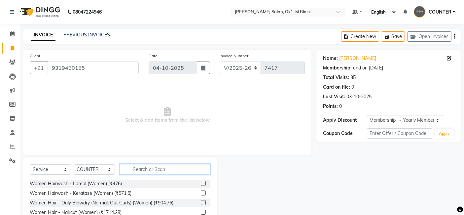
click at [140, 171] on input "text" at bounding box center [165, 169] width 91 height 10
type input "CUT"
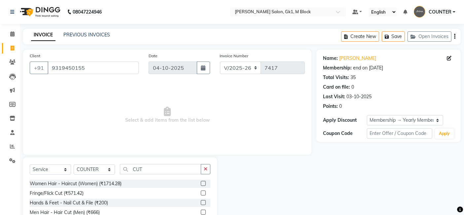
click at [203, 212] on label at bounding box center [203, 212] width 5 height 5
click at [203, 212] on input "checkbox" at bounding box center [203, 212] width 4 height 4
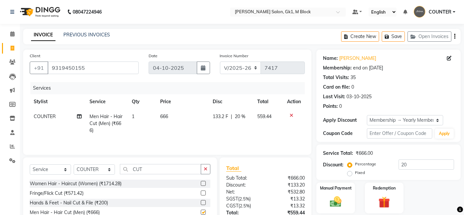
checkbox input "false"
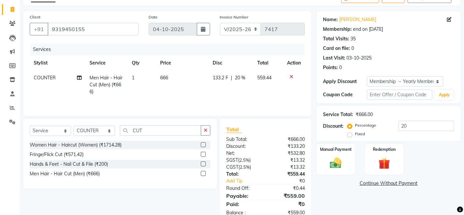
scroll to position [57, 0]
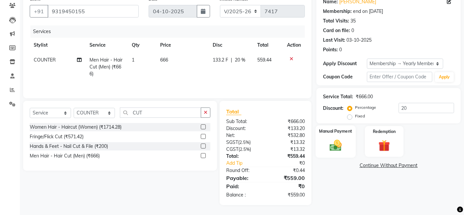
click at [336, 138] on img at bounding box center [336, 145] width 20 height 14
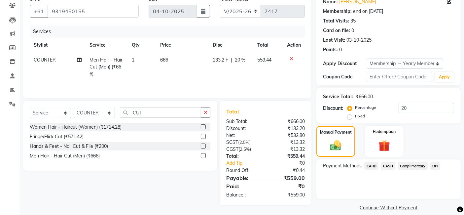
click at [390, 167] on span "CASH" at bounding box center [388, 166] width 14 height 8
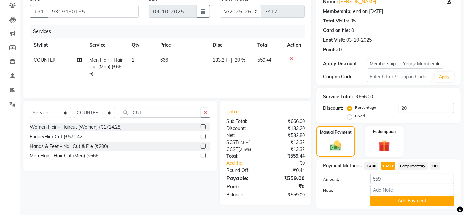
drag, startPoint x: 409, startPoint y: 203, endPoint x: 470, endPoint y: 197, distance: 61.2
click at [464, 158] on html "08047224946 Select Location × Madonna Salon, Gk1, M Block Default Panel My Pane…" at bounding box center [232, 50] width 464 height 215
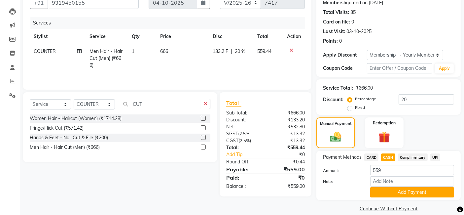
scroll to position [73, 0]
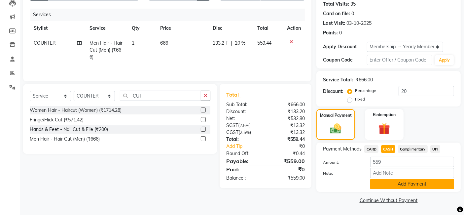
click at [411, 182] on button "Add Payment" at bounding box center [412, 184] width 84 height 10
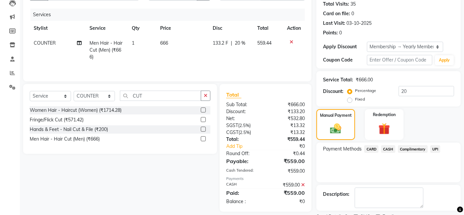
scroll to position [101, 0]
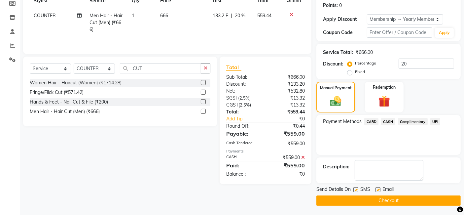
click at [420, 198] on button "Checkout" at bounding box center [389, 200] width 144 height 10
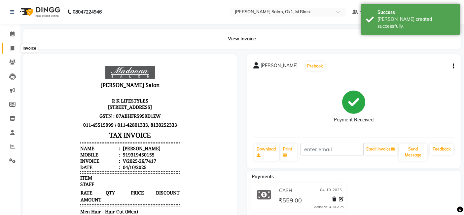
click at [14, 47] on span at bounding box center [13, 49] width 12 height 8
select select "service"
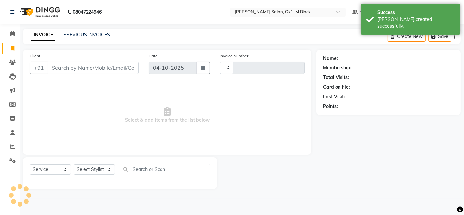
type input "7418"
select select "6312"
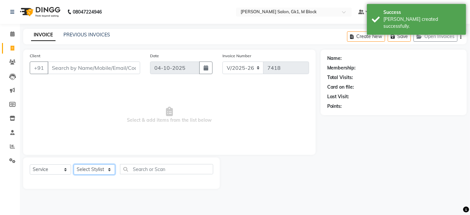
click at [86, 168] on select "Select Stylist [PERSON_NAME] [PERSON_NAME] [PERSON_NAME] COUNTER [PERSON_NAME] …" at bounding box center [94, 169] width 41 height 10
select select "53802"
click at [74, 164] on select "Select Stylist [PERSON_NAME] [PERSON_NAME] [PERSON_NAME] COUNTER [PERSON_NAME] …" at bounding box center [94, 169] width 41 height 10
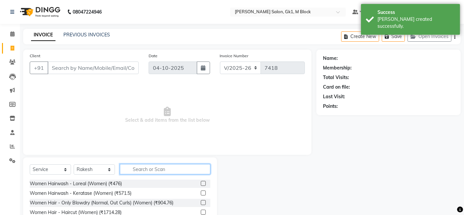
click at [139, 169] on input "text" at bounding box center [165, 169] width 91 height 10
type input "I"
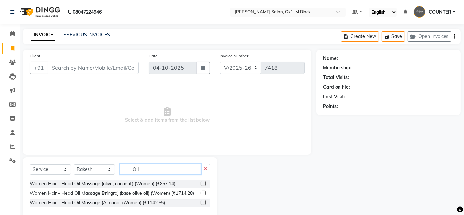
type input "OIL"
click at [202, 182] on label at bounding box center [203, 183] width 5 height 5
click at [202, 182] on input "checkbox" at bounding box center [203, 183] width 4 height 4
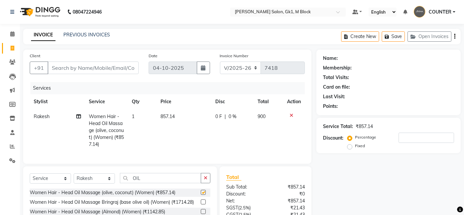
checkbox input "false"
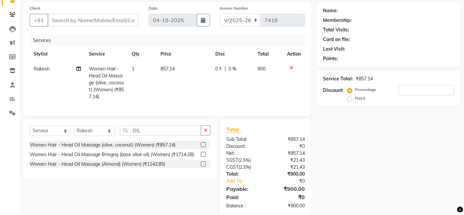
scroll to position [63, 0]
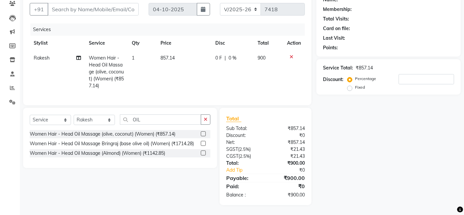
click at [291, 55] on icon at bounding box center [292, 57] width 4 height 5
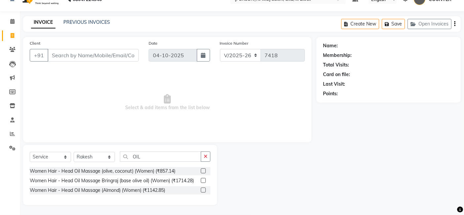
scroll to position [12, 0]
click at [138, 157] on input "OIL" at bounding box center [160, 157] width 81 height 10
click at [204, 189] on label at bounding box center [203, 190] width 5 height 5
click at [204, 189] on input "checkbox" at bounding box center [203, 190] width 4 height 4
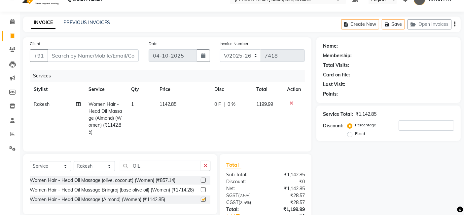
checkbox input "false"
click at [290, 103] on icon at bounding box center [292, 103] width 4 height 5
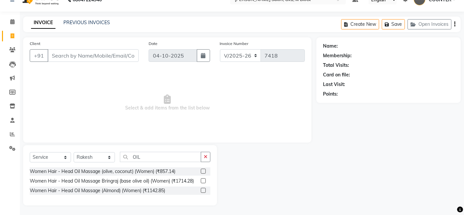
click at [204, 169] on label at bounding box center [203, 171] width 5 height 5
click at [204, 169] on input "checkbox" at bounding box center [203, 171] width 4 height 4
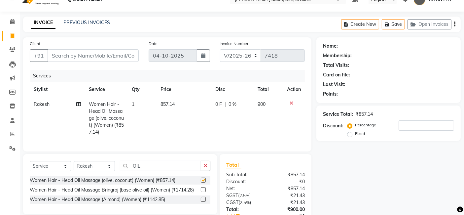
checkbox input "false"
click at [159, 99] on td "857.14" at bounding box center [184, 118] width 55 height 43
select select "53802"
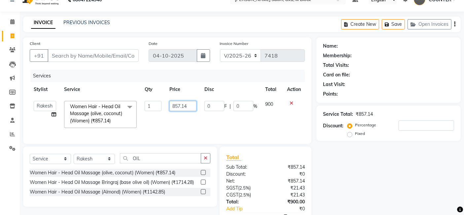
click at [180, 105] on input "857.14" at bounding box center [183, 106] width 27 height 10
type input "1000"
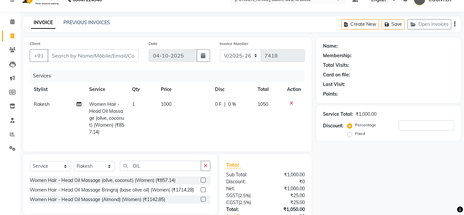
click at [179, 116] on td "1000" at bounding box center [184, 118] width 54 height 43
select select "53802"
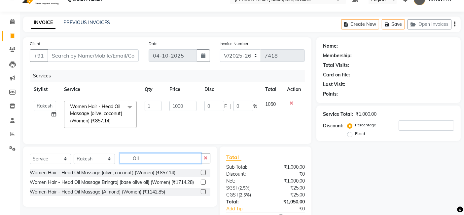
click at [131, 163] on input "OIL" at bounding box center [160, 158] width 81 height 10
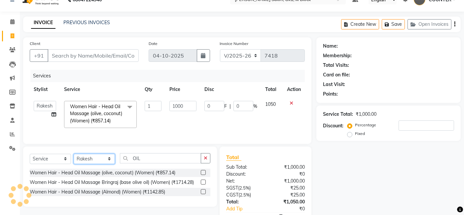
click at [102, 164] on select "Select Stylist [PERSON_NAME] [PERSON_NAME] [PERSON_NAME] COUNTER [PERSON_NAME] …" at bounding box center [94, 159] width 41 height 10
select select "47637"
click at [74, 159] on select "Select Stylist [PERSON_NAME] [PERSON_NAME] [PERSON_NAME] COUNTER [PERSON_NAME] …" at bounding box center [94, 159] width 41 height 10
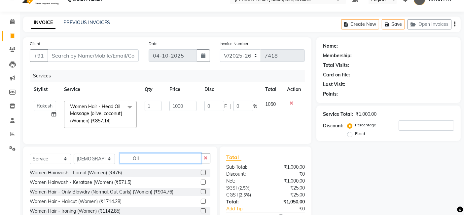
click at [135, 162] on input "OIL" at bounding box center [160, 158] width 81 height 10
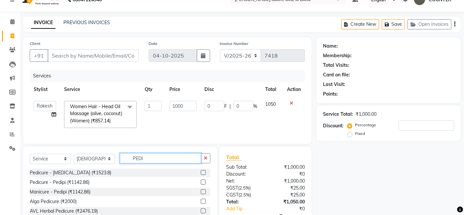
type input "PEDI"
click at [201, 184] on label at bounding box center [203, 181] width 5 height 5
click at [201, 184] on input "checkbox" at bounding box center [203, 182] width 4 height 4
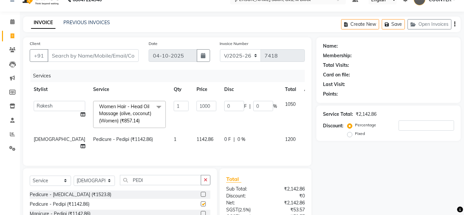
checkbox input "false"
click at [90, 56] on input "Client" at bounding box center [93, 55] width 91 height 13
type input "9"
type input "0"
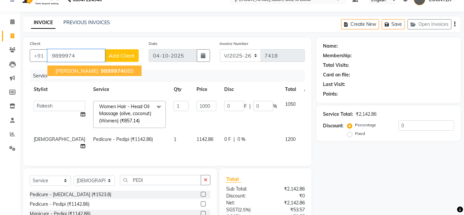
click at [91, 75] on button "Sabrina 9899974 685" at bounding box center [95, 70] width 94 height 11
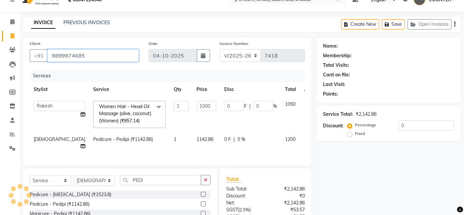
type input "9899974685"
select select "1: Object"
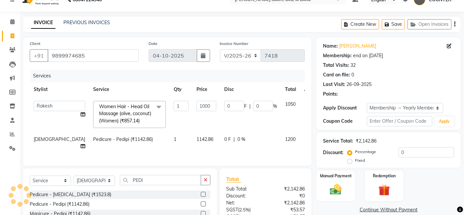
type input "20"
type input "200"
type input "20"
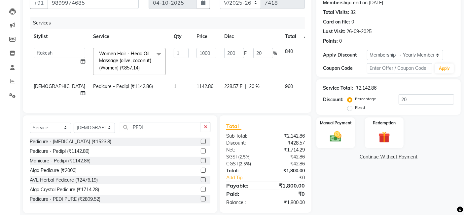
scroll to position [71, 0]
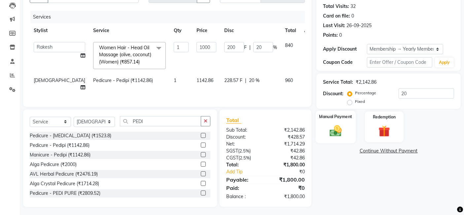
click at [344, 132] on img at bounding box center [336, 131] width 20 height 14
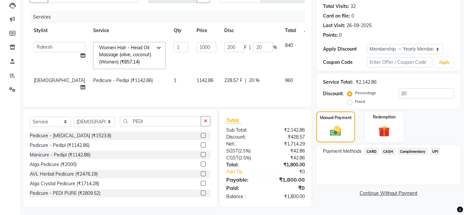
click at [436, 151] on span "UPI" at bounding box center [436, 151] width 10 height 8
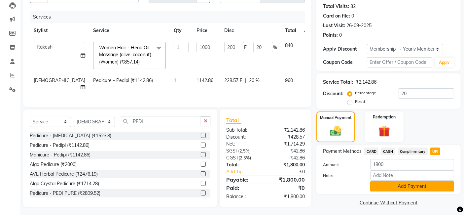
click at [410, 187] on button "Add Payment" at bounding box center [412, 186] width 84 height 10
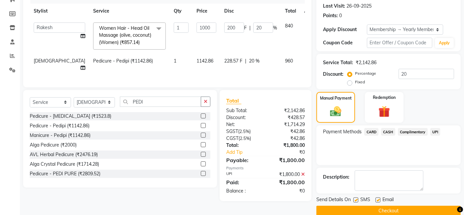
scroll to position [101, 0]
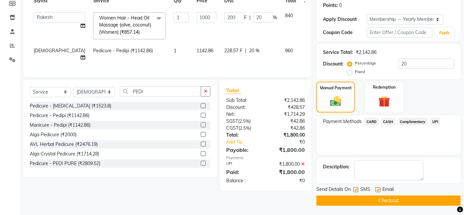
click at [406, 202] on button "Checkout" at bounding box center [389, 200] width 144 height 10
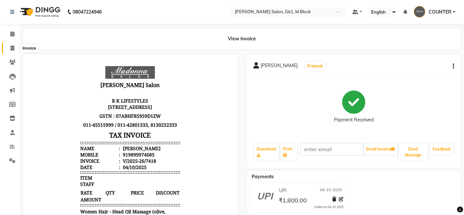
click at [13, 46] on icon at bounding box center [13, 48] width 4 height 5
select select "6312"
select select "service"
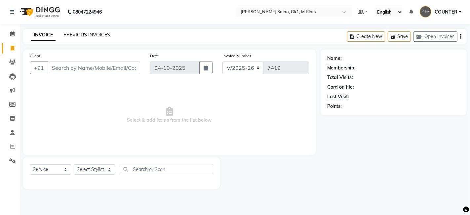
click at [84, 37] on link "PREVIOUS INVOICES" at bounding box center [86, 35] width 47 height 6
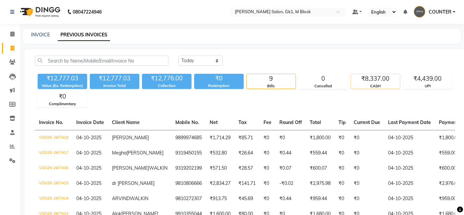
click at [358, 85] on div "CASH" at bounding box center [375, 86] width 49 height 6
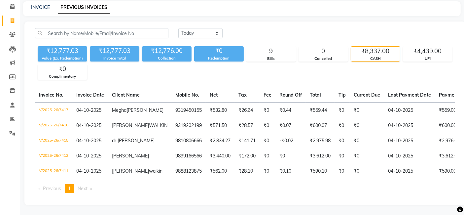
scroll to position [0, 123]
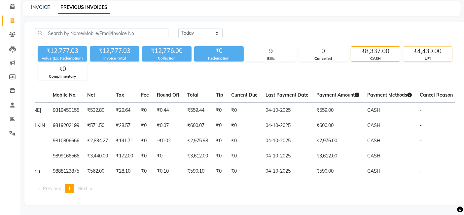
click at [412, 56] on div "UPI" at bounding box center [428, 59] width 49 height 6
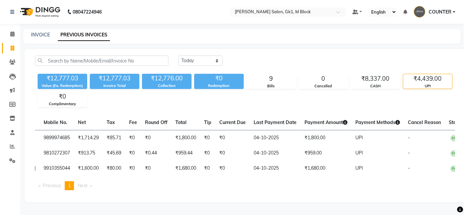
scroll to position [0, 120]
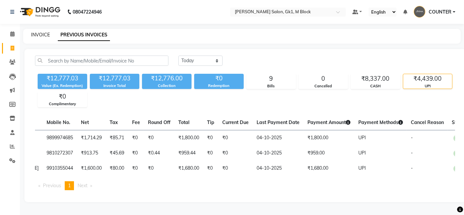
click at [47, 32] on link "INVOICE" at bounding box center [40, 35] width 19 height 6
select select "service"
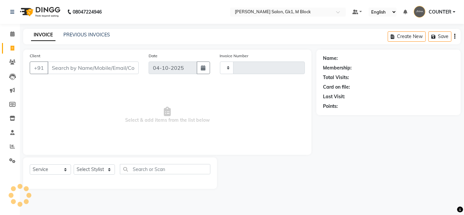
type input "7419"
select select "6312"
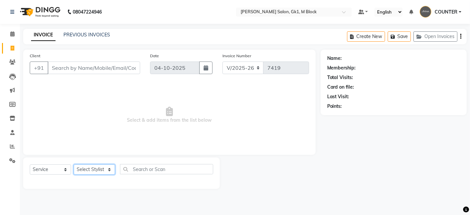
click at [98, 166] on select "Select Stylist [PERSON_NAME] [PERSON_NAME] [PERSON_NAME] COUNTER [PERSON_NAME] …" at bounding box center [94, 169] width 41 height 10
select select "47632"
click at [74, 164] on select "Select Stylist [PERSON_NAME] [PERSON_NAME] [PERSON_NAME] COUNTER [PERSON_NAME] …" at bounding box center [94, 169] width 41 height 10
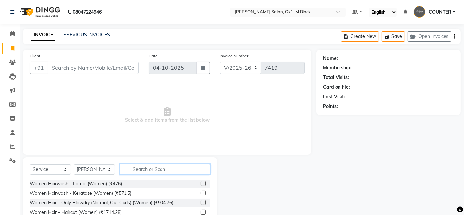
click at [139, 171] on input "text" at bounding box center [165, 169] width 91 height 10
type input "LEGS"
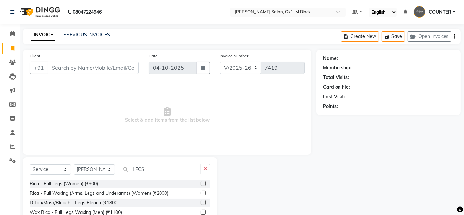
click at [205, 181] on label at bounding box center [203, 183] width 5 height 5
click at [205, 181] on input "checkbox" at bounding box center [203, 183] width 4 height 4
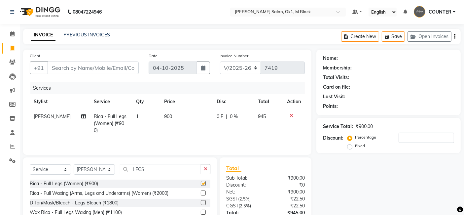
checkbox input "false"
click at [165, 116] on span "900" at bounding box center [168, 116] width 8 height 6
select select "47632"
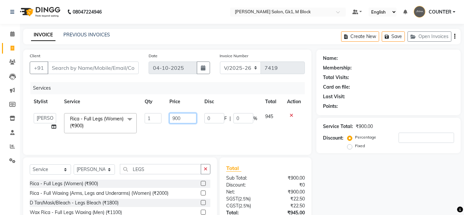
click at [174, 117] on input "900" at bounding box center [183, 118] width 27 height 10
type input "1000"
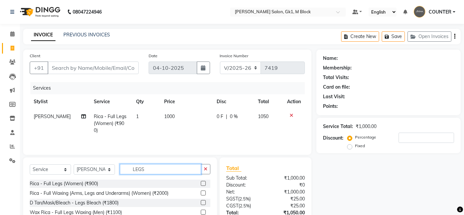
click at [133, 166] on input "LEGS" at bounding box center [160, 169] width 81 height 10
type input "UNDER"
click at [202, 204] on label at bounding box center [203, 202] width 5 height 5
click at [202, 204] on input "checkbox" at bounding box center [203, 203] width 4 height 4
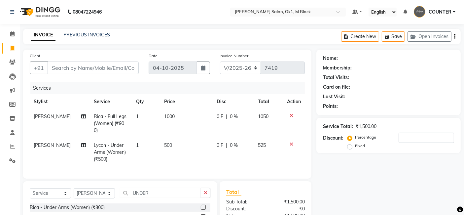
checkbox input "false"
click at [110, 67] on input "Client" at bounding box center [93, 67] width 91 height 13
type input "9"
type input "0"
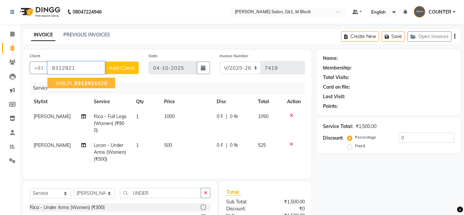
click at [100, 81] on ngb-highlight "9312921 928" at bounding box center [90, 83] width 34 height 7
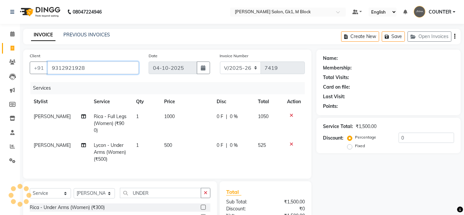
type input "9312921928"
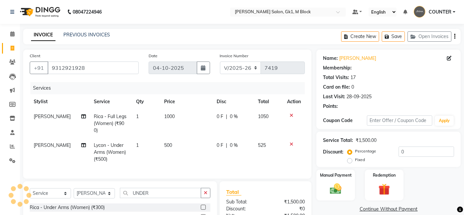
select select "1: Object"
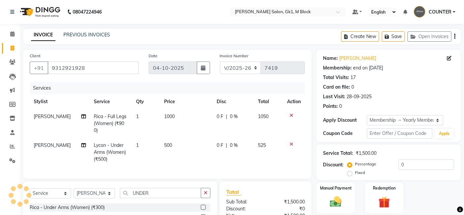
type input "20"
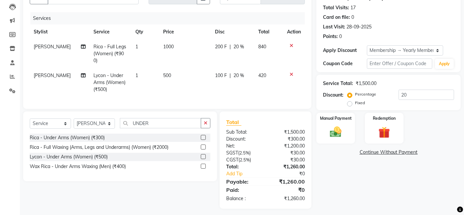
scroll to position [78, 0]
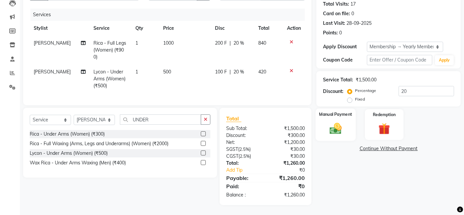
click at [349, 126] on div "Manual Payment" at bounding box center [336, 124] width 40 height 32
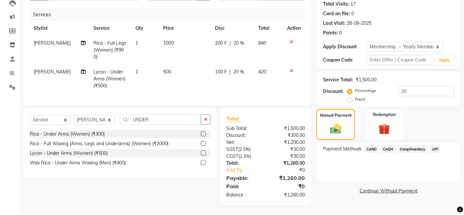
click at [388, 145] on span "CASH" at bounding box center [388, 149] width 14 height 8
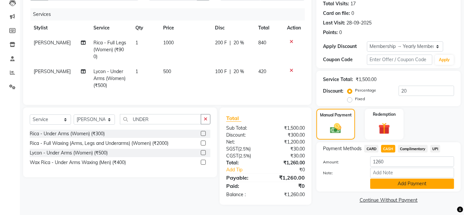
click at [420, 178] on button "Add Payment" at bounding box center [412, 183] width 84 height 10
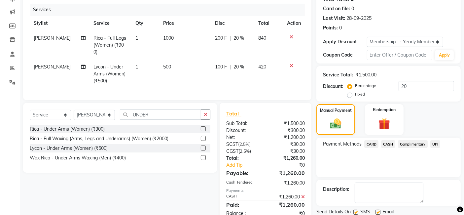
scroll to position [102, 0]
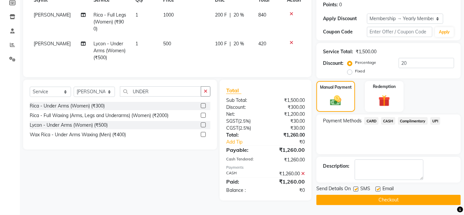
click at [373, 200] on button "Checkout" at bounding box center [389, 200] width 144 height 10
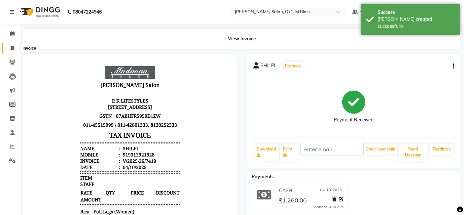
click at [10, 48] on span at bounding box center [13, 49] width 12 height 8
select select "service"
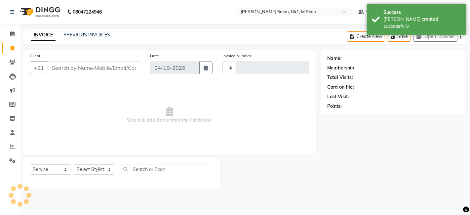
type input "7420"
select select "6312"
click at [100, 165] on select "Select Stylist [PERSON_NAME] [PERSON_NAME] [PERSON_NAME] COUNTER [PERSON_NAME] …" at bounding box center [94, 169] width 41 height 10
select select "47632"
click at [74, 164] on select "Select Stylist [PERSON_NAME] [PERSON_NAME] [PERSON_NAME] COUNTER [PERSON_NAME] …" at bounding box center [94, 169] width 41 height 10
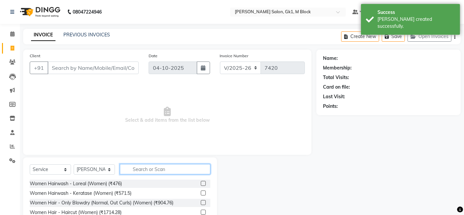
click at [148, 172] on input "text" at bounding box center [165, 169] width 91 height 10
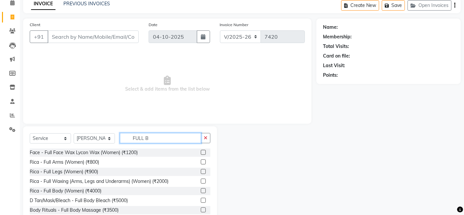
scroll to position [21, 0]
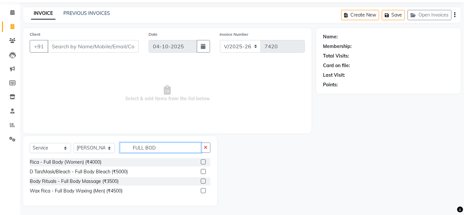
type input "FULL BOD"
click at [203, 159] on label at bounding box center [203, 161] width 5 height 5
click at [203, 160] on input "checkbox" at bounding box center [203, 162] width 4 height 4
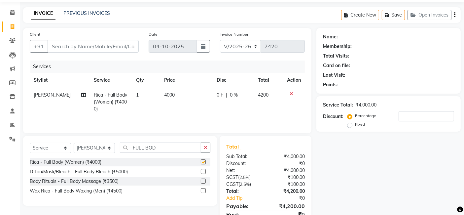
checkbox input "false"
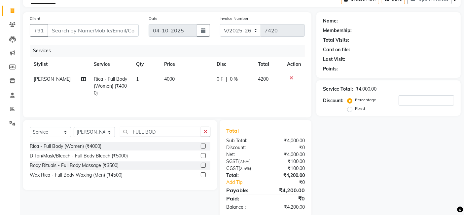
scroll to position [50, 0]
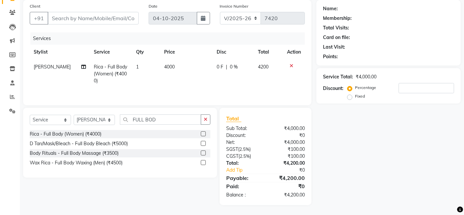
click at [291, 64] on icon at bounding box center [292, 65] width 4 height 5
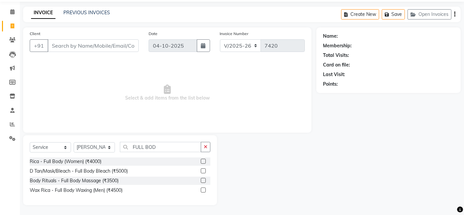
scroll to position [21, 0]
click at [11, 17] on link "Calendar" at bounding box center [10, 12] width 16 height 11
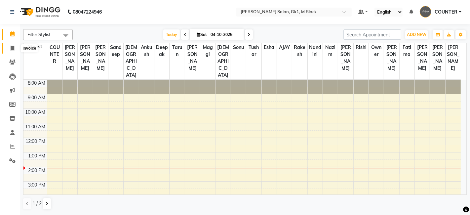
click at [14, 50] on icon at bounding box center [13, 48] width 4 height 5
select select "6312"
select select "service"
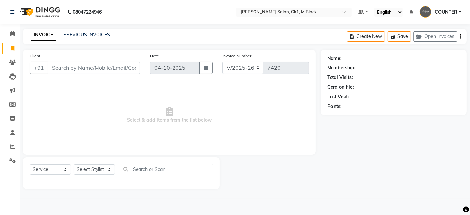
click at [14, 50] on icon at bounding box center [13, 48] width 4 height 5
select select "service"
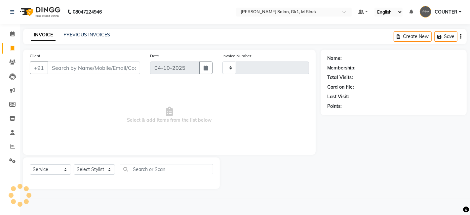
type input "7420"
select select "6312"
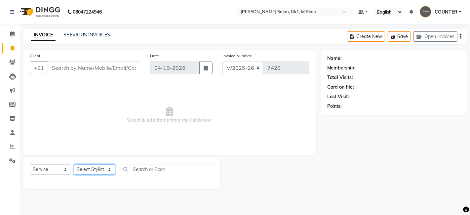
click at [80, 167] on select "Select Stylist [PERSON_NAME] [PERSON_NAME] [PERSON_NAME] COUNTER [PERSON_NAME] …" at bounding box center [94, 169] width 41 height 10
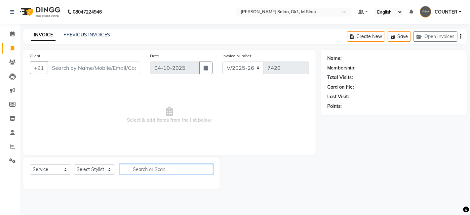
click at [208, 167] on input "text" at bounding box center [166, 169] width 93 height 10
click at [201, 169] on input "text" at bounding box center [166, 169] width 93 height 10
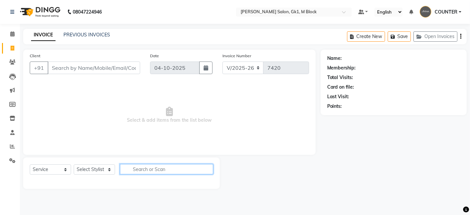
drag, startPoint x: 201, startPoint y: 169, endPoint x: 203, endPoint y: 173, distance: 4.1
click at [203, 173] on input "text" at bounding box center [166, 169] width 93 height 10
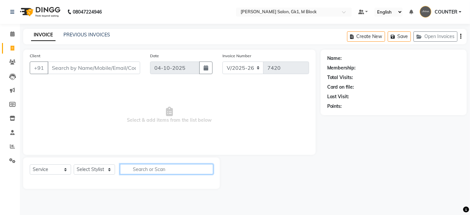
click at [203, 173] on input "text" at bounding box center [166, 169] width 93 height 10
click at [387, 121] on div "Name: Membership: Total Visits: Card on file: Last Visit: Points:" at bounding box center [396, 119] width 151 height 139
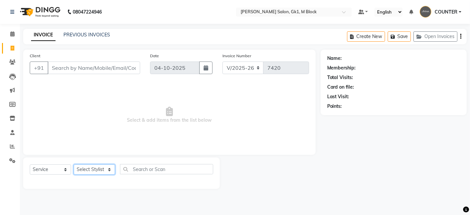
click at [113, 172] on select "Select Stylist [PERSON_NAME] [PERSON_NAME] [PERSON_NAME] COUNTER [PERSON_NAME] …" at bounding box center [94, 169] width 41 height 10
select select "61613"
click at [74, 164] on select "Select Stylist [PERSON_NAME] [PERSON_NAME] [PERSON_NAME] COUNTER [PERSON_NAME] …" at bounding box center [94, 169] width 41 height 10
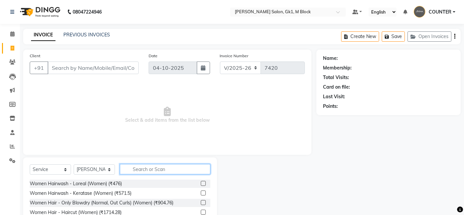
click at [150, 164] on input "text" at bounding box center [165, 169] width 91 height 10
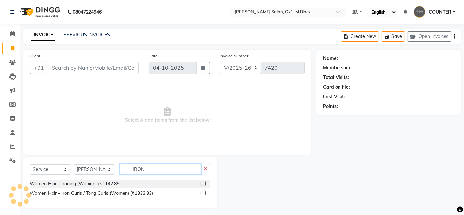
type input "IRON"
click at [204, 182] on label at bounding box center [203, 183] width 5 height 5
click at [204, 182] on input "checkbox" at bounding box center [203, 183] width 4 height 4
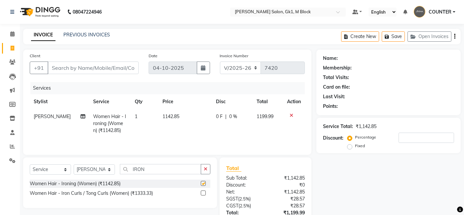
checkbox input "false"
click at [96, 66] on input "Client" at bounding box center [93, 67] width 91 height 13
type input "9"
type input "0"
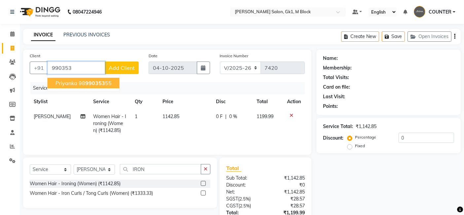
click at [95, 86] on span "990353" at bounding box center [95, 83] width 20 height 7
type input "9899035355"
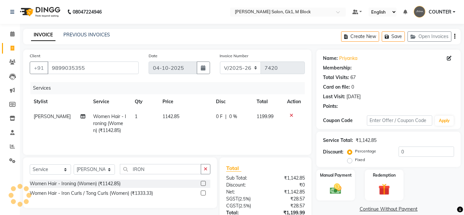
select select "1: Object"
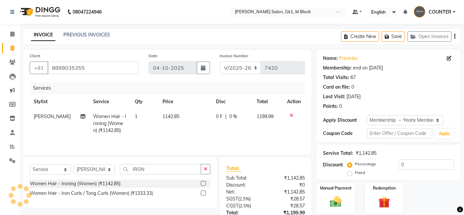
type input "20"
click at [433, 191] on div "Manual Payment Redemption" at bounding box center [389, 197] width 154 height 31
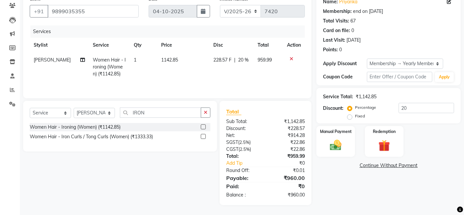
click at [433, 191] on div "Name: Priyanka Membership: end on 25-07-2026 Total Visits: 67 Card on file: 0 L…" at bounding box center [391, 99] width 149 height 212
click at [330, 152] on div "Manual Payment" at bounding box center [336, 141] width 40 height 32
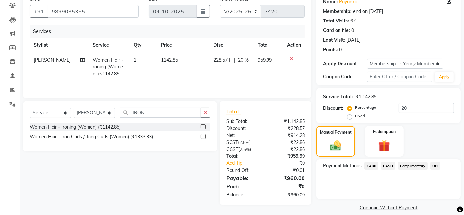
click at [391, 166] on span "CASH" at bounding box center [388, 166] width 14 height 8
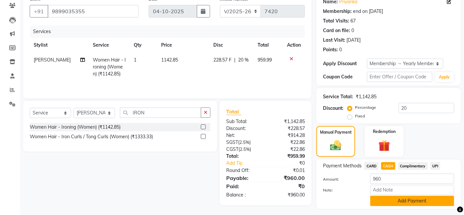
click at [404, 198] on button "Add Payment" at bounding box center [412, 201] width 84 height 10
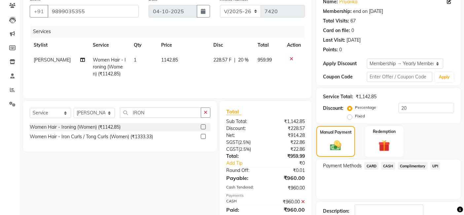
scroll to position [101, 0]
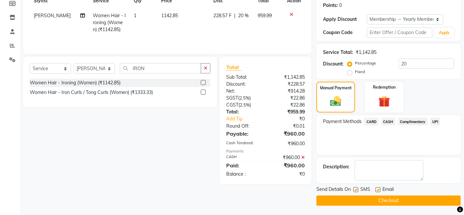
click at [404, 198] on button "Checkout" at bounding box center [389, 200] width 144 height 10
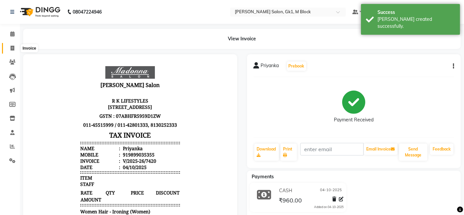
click at [17, 49] on span at bounding box center [13, 49] width 12 height 8
select select "6312"
select select "service"
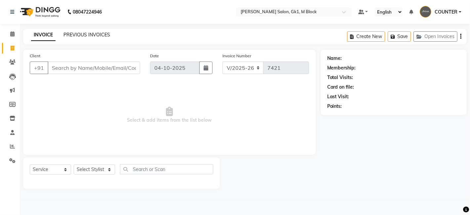
click at [76, 33] on link "PREVIOUS INVOICES" at bounding box center [86, 35] width 47 height 6
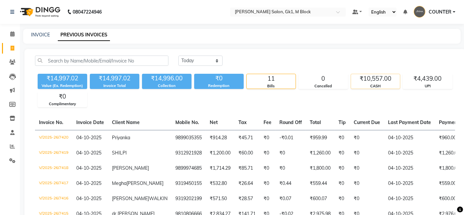
click at [393, 80] on div "₹10,557.00" at bounding box center [375, 78] width 49 height 9
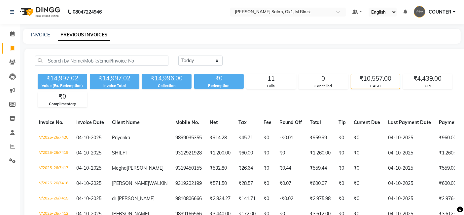
click at [393, 80] on div "₹10,557.00" at bounding box center [375, 78] width 49 height 9
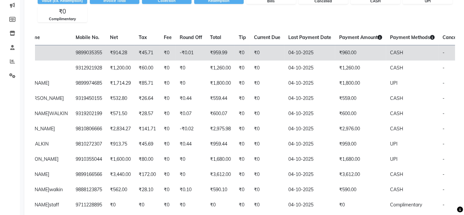
scroll to position [35, 0]
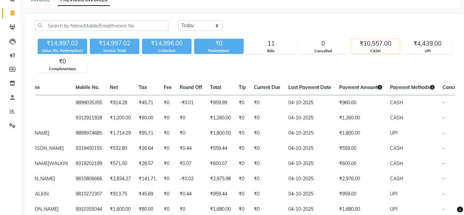
click at [377, 52] on div "CASH" at bounding box center [375, 51] width 49 height 6
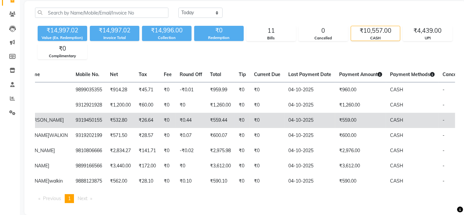
scroll to position [40, 0]
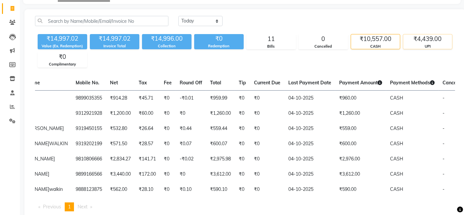
click at [428, 47] on div "UPI" at bounding box center [428, 47] width 49 height 6
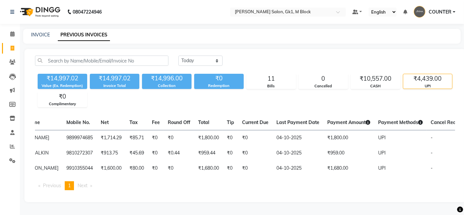
scroll to position [15, 0]
click at [46, 32] on link "INVOICE" at bounding box center [40, 35] width 19 height 6
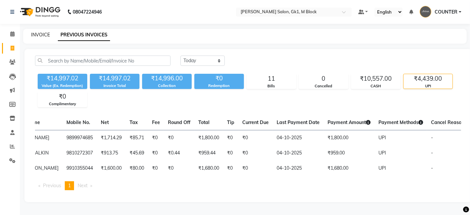
select select "6312"
select select "service"
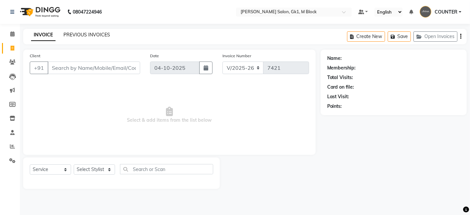
click at [80, 33] on link "PREVIOUS INVOICES" at bounding box center [86, 35] width 47 height 6
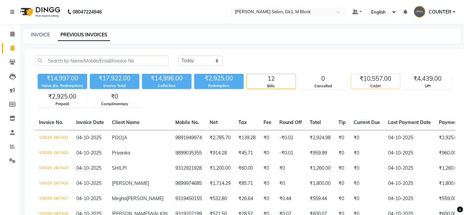
click at [388, 85] on div "CASH" at bounding box center [375, 86] width 49 height 6
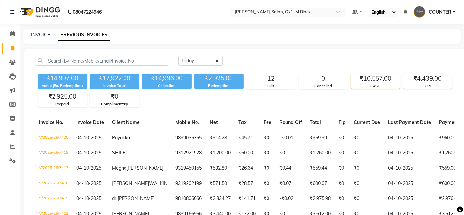
click at [414, 84] on div "UPI" at bounding box center [428, 86] width 49 height 6
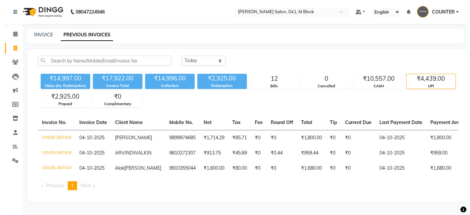
scroll to position [0, 120]
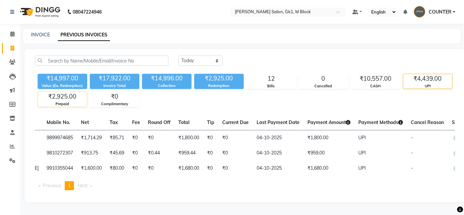
click at [68, 97] on div "₹2,925.00" at bounding box center [62, 96] width 49 height 9
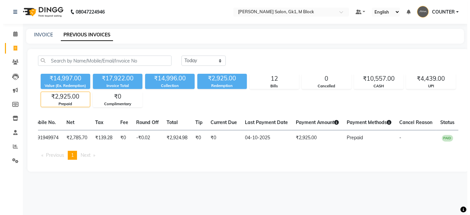
scroll to position [0, 117]
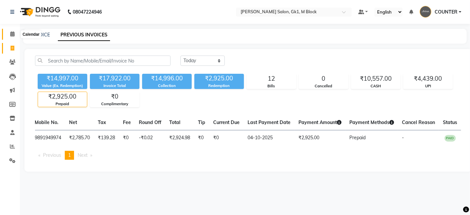
click at [8, 31] on span at bounding box center [13, 34] width 12 height 8
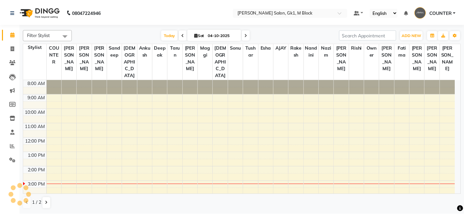
scroll to position [74, 0]
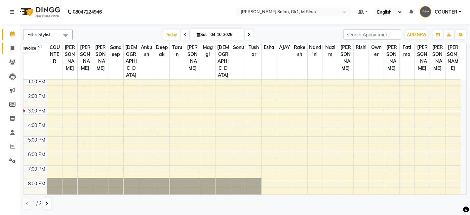
click at [10, 51] on span at bounding box center [13, 49] width 12 height 8
select select "service"
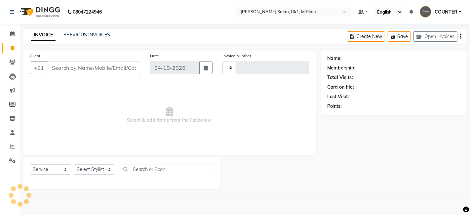
type input "7422"
select select "6312"
click at [88, 171] on select "Select Stylist" at bounding box center [94, 169] width 41 height 10
select select "59653"
click at [74, 164] on select "Select Stylist [PERSON_NAME] [PERSON_NAME] [PERSON_NAME] COUNTER [PERSON_NAME] …" at bounding box center [94, 169] width 41 height 10
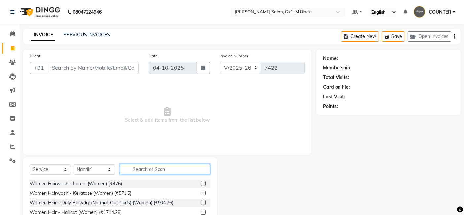
click at [161, 171] on input "text" at bounding box center [165, 169] width 91 height 10
type input "B"
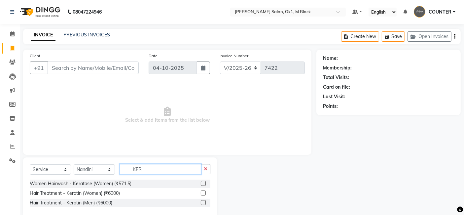
type input "KER"
click at [205, 181] on label at bounding box center [203, 183] width 5 height 5
click at [205, 181] on input "checkbox" at bounding box center [203, 183] width 4 height 4
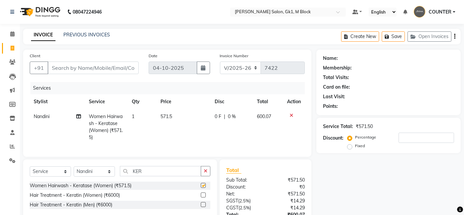
checkbox input "false"
click at [103, 176] on select "Select Stylist [PERSON_NAME] [PERSON_NAME] [PERSON_NAME] COUNTER [PERSON_NAME] …" at bounding box center [94, 171] width 41 height 10
select select "47640"
click at [74, 172] on select "Select Stylist [PERSON_NAME] [PERSON_NAME] [PERSON_NAME] COUNTER [PERSON_NAME] …" at bounding box center [94, 171] width 41 height 10
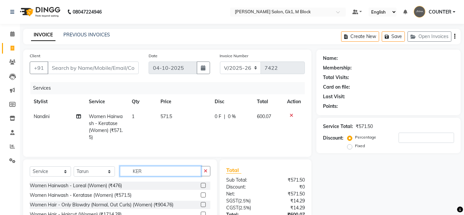
click at [130, 176] on input "KER" at bounding box center [160, 171] width 81 height 10
type input "CUT"
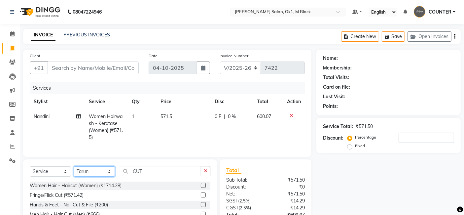
click at [94, 175] on select "Select Stylist [PERSON_NAME] [PERSON_NAME] [PERSON_NAME] COUNTER [PERSON_NAME] …" at bounding box center [94, 171] width 41 height 10
select select "59715"
click at [74, 172] on select "Select Stylist [PERSON_NAME] [PERSON_NAME] [PERSON_NAME] COUNTER [PERSON_NAME] …" at bounding box center [94, 171] width 41 height 10
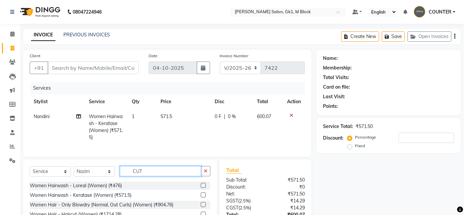
click at [145, 176] on input "CUT" at bounding box center [160, 171] width 81 height 10
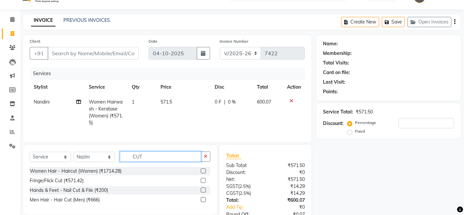
type input "CUT"
click at [203, 202] on label at bounding box center [203, 199] width 5 height 5
click at [203, 202] on input "checkbox" at bounding box center [203, 200] width 4 height 4
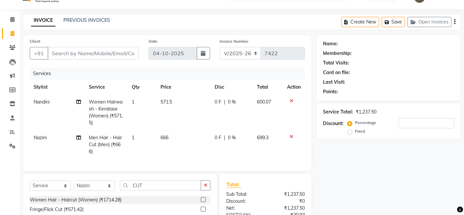
checkbox input "false"
click at [134, 188] on input "CUT" at bounding box center [160, 185] width 81 height 10
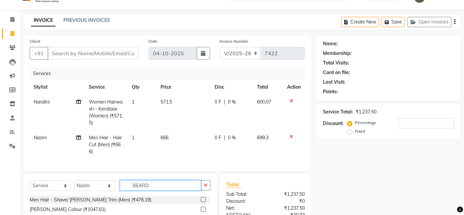
type input "BEARD"
click at [205, 202] on label at bounding box center [203, 199] width 5 height 5
click at [205, 202] on input "checkbox" at bounding box center [203, 200] width 4 height 4
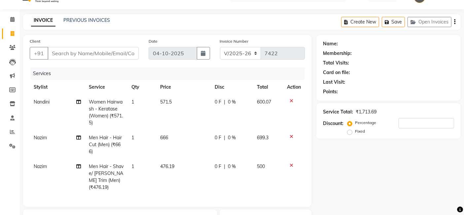
checkbox input "false"
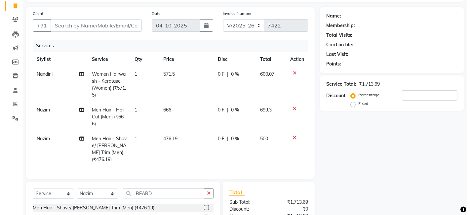
scroll to position [42, 0]
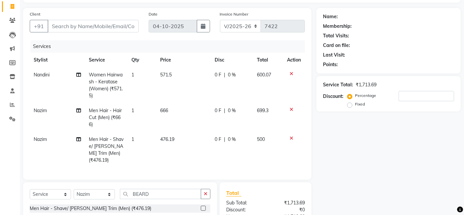
click at [361, 171] on div "Name: Membership: Total Visits: Card on file: Last Visit: Points: Service Total…" at bounding box center [391, 147] width 149 height 278
click at [96, 21] on input "Client" at bounding box center [93, 26] width 91 height 13
type input "9"
type input "0"
type input "9717984901"
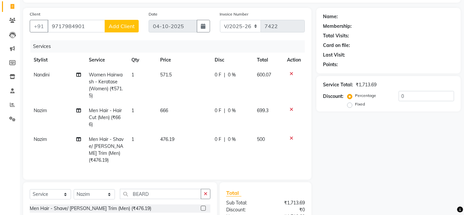
click at [109, 27] on span "Add Client" at bounding box center [122, 26] width 26 height 7
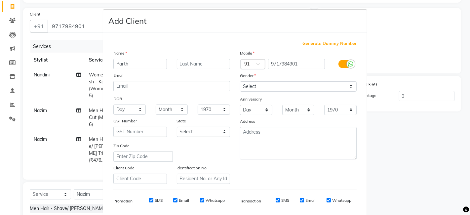
type input "Parth"
click at [183, 62] on input "text" at bounding box center [204, 64] width 54 height 10
type input "walking"
click at [265, 84] on select "Select [DEMOGRAPHIC_DATA] [DEMOGRAPHIC_DATA] Other Prefer Not To Say" at bounding box center [298, 86] width 117 height 10
select select "[DEMOGRAPHIC_DATA]"
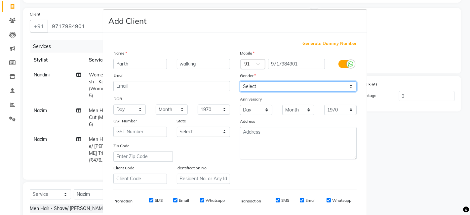
click at [240, 81] on select "Select [DEMOGRAPHIC_DATA] [DEMOGRAPHIC_DATA] Other Prefer Not To Say" at bounding box center [298, 86] width 117 height 10
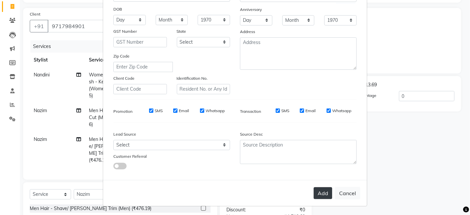
click at [318, 191] on button "Add" at bounding box center [323, 193] width 19 height 12
select select
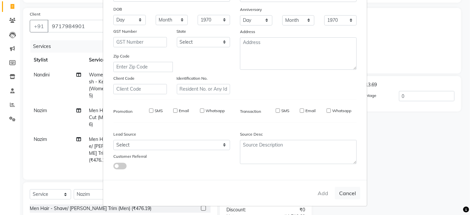
select select
checkbox input "false"
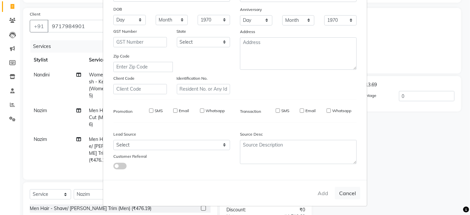
checkbox input "false"
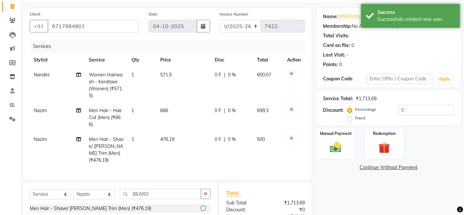
click at [369, 199] on div "Name: Parth Walking Membership: No Active Membership Total Visits: Card on file…" at bounding box center [391, 147] width 149 height 278
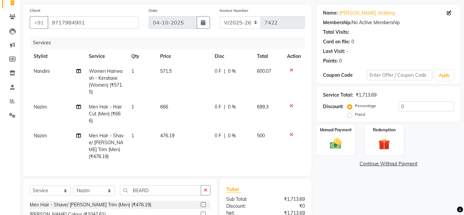
scroll to position [121, 0]
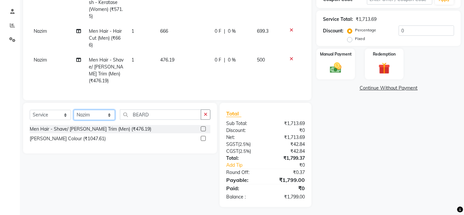
click at [96, 115] on select "Select Stylist [PERSON_NAME] [PERSON_NAME] [PERSON_NAME] COUNTER [PERSON_NAME] …" at bounding box center [94, 115] width 41 height 10
select select "48182"
click at [74, 110] on select "Select Stylist [PERSON_NAME] [PERSON_NAME] [PERSON_NAME] COUNTER [PERSON_NAME] …" at bounding box center [94, 115] width 41 height 10
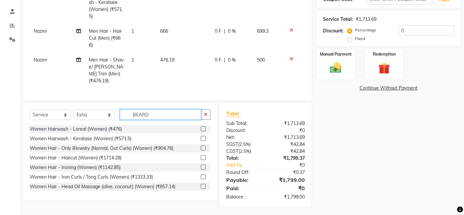
click at [162, 111] on input "BEARD" at bounding box center [160, 114] width 81 height 10
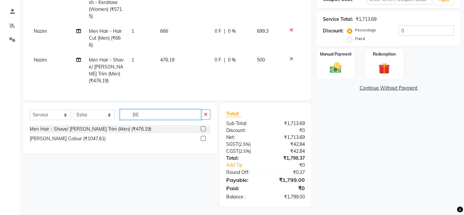
type input "B"
type input "gel na"
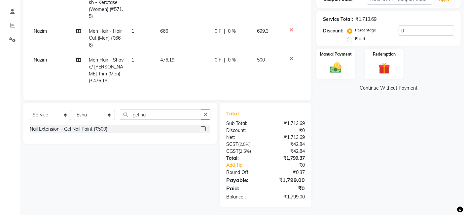
click at [202, 127] on label at bounding box center [203, 128] width 5 height 5
click at [202, 127] on input "checkbox" at bounding box center [203, 129] width 4 height 4
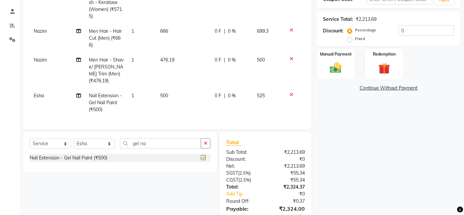
checkbox input "false"
click at [174, 93] on td "500" at bounding box center [183, 102] width 55 height 29
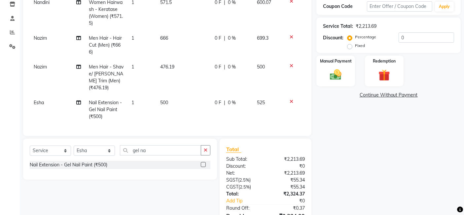
select select "48182"
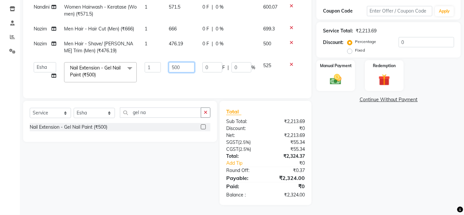
click at [180, 62] on input "500" at bounding box center [182, 67] width 26 height 10
type input "5"
click at [180, 62] on input "number" at bounding box center [182, 67] width 26 height 10
type input "899"
click at [393, 145] on div "Name: Parth Walking Membership: No Active Membership Total Visits: Card on file…" at bounding box center [391, 72] width 149 height 265
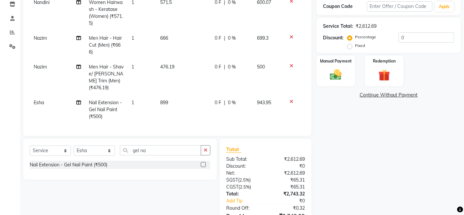
click at [188, 95] on td "899" at bounding box center [183, 109] width 55 height 29
select select "48182"
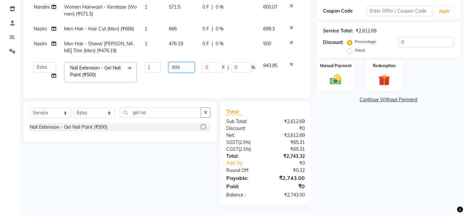
click at [186, 62] on input "899" at bounding box center [182, 67] width 26 height 10
type input "857"
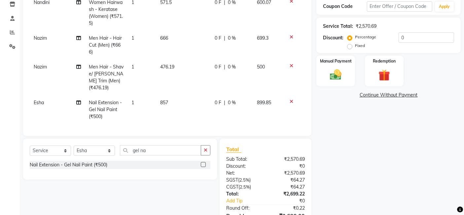
click at [395, 168] on div "Name: Parth Walking Membership: No Active Membership Total Visits: Card on file…" at bounding box center [391, 89] width 149 height 307
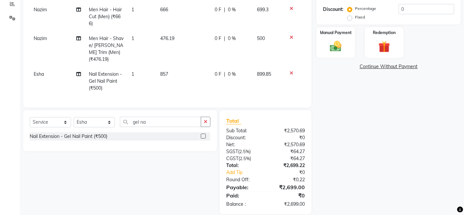
scroll to position [150, 0]
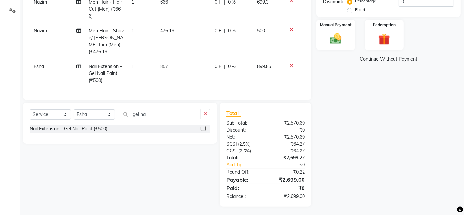
click at [179, 59] on td "857" at bounding box center [183, 73] width 55 height 29
select select "48182"
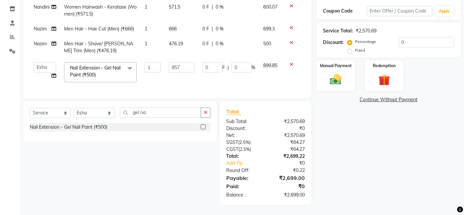
scroll to position [114, 0]
click at [180, 62] on input "857" at bounding box center [182, 67] width 26 height 10
type input "899"
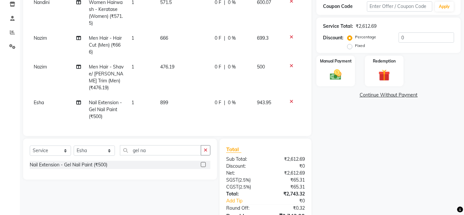
click at [352, 143] on div "Name: Parth Walking Membership: No Active Membership Total Visits: Card on file…" at bounding box center [391, 89] width 149 height 307
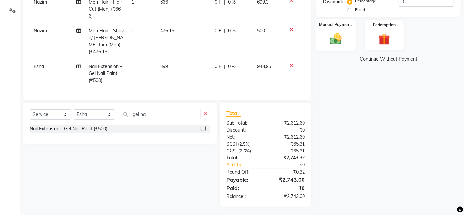
click at [334, 42] on img at bounding box center [336, 39] width 20 height 14
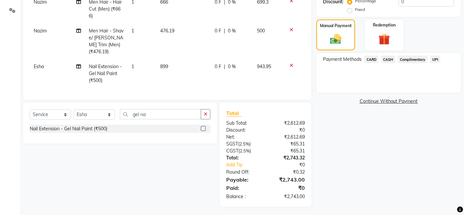
click at [437, 58] on span "UPI" at bounding box center [436, 60] width 10 height 8
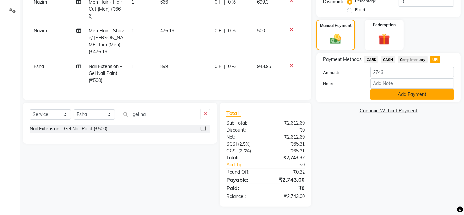
click at [444, 95] on button "Add Payment" at bounding box center [412, 94] width 84 height 10
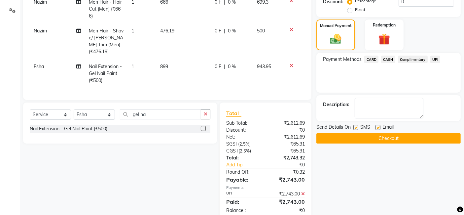
click at [447, 138] on button "Checkout" at bounding box center [389, 138] width 144 height 10
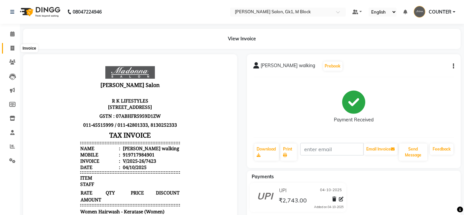
click at [13, 51] on span at bounding box center [13, 49] width 12 height 8
select select "service"
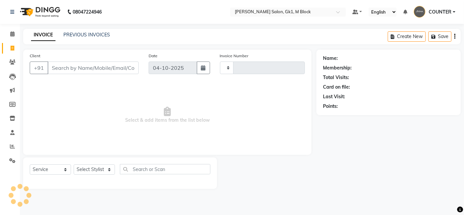
type input "7424"
select select "6312"
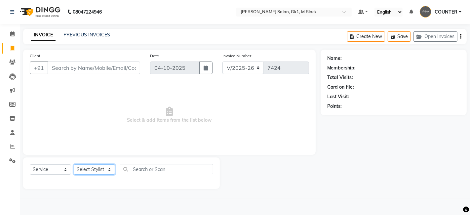
click at [107, 169] on select "Select Stylist [PERSON_NAME] [PERSON_NAME] [PERSON_NAME] COUNTER [PERSON_NAME] …" at bounding box center [94, 169] width 41 height 10
select select "48182"
click at [74, 164] on select "Select Stylist [PERSON_NAME] [PERSON_NAME] [PERSON_NAME] COUNTER [PERSON_NAME] …" at bounding box center [94, 169] width 41 height 10
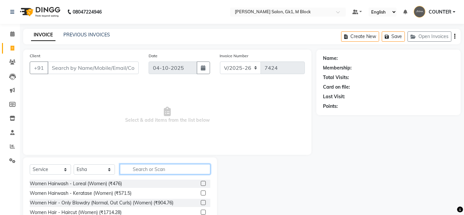
click at [129, 167] on input "text" at bounding box center [165, 169] width 91 height 10
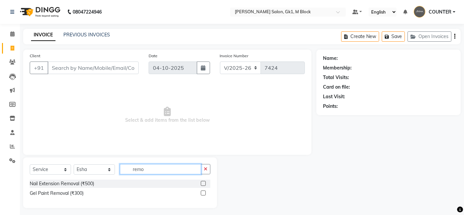
type input "remo"
click at [203, 182] on label at bounding box center [203, 183] width 5 height 5
click at [203, 182] on input "checkbox" at bounding box center [203, 183] width 4 height 4
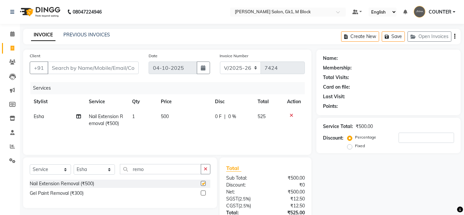
checkbox input "false"
click at [172, 116] on td "500" at bounding box center [184, 120] width 54 height 22
select select "48182"
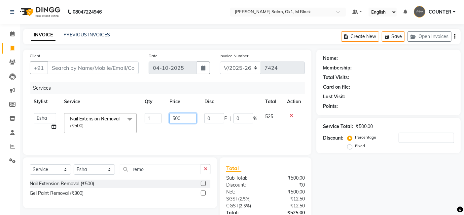
click at [186, 115] on input "500" at bounding box center [183, 118] width 27 height 10
type input "562"
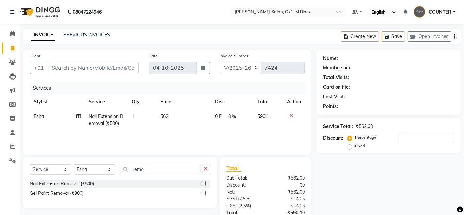
click at [351, 176] on div "Name: Membership: Total Visits: Card on file: Last Visit: Points: Service Total…" at bounding box center [391, 156] width 149 height 212
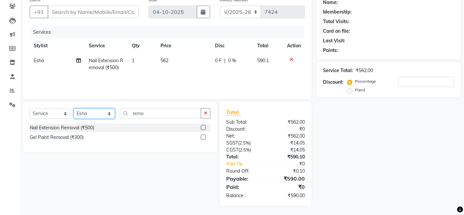
click at [113, 110] on select "Select Stylist [PERSON_NAME] [PERSON_NAME] [PERSON_NAME] COUNTER [PERSON_NAME] …" at bounding box center [94, 113] width 41 height 10
select select "47632"
click at [74, 108] on select "Select Stylist [PERSON_NAME] [PERSON_NAME] [PERSON_NAME] COUNTER [PERSON_NAME] …" at bounding box center [94, 113] width 41 height 10
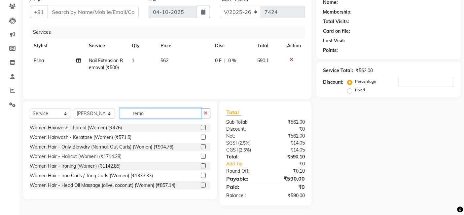
click at [153, 115] on input "remo" at bounding box center [160, 113] width 81 height 10
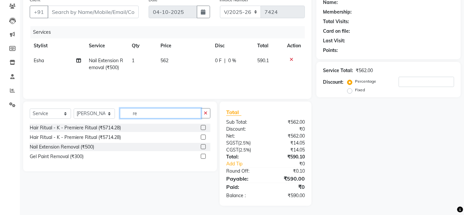
type input "r"
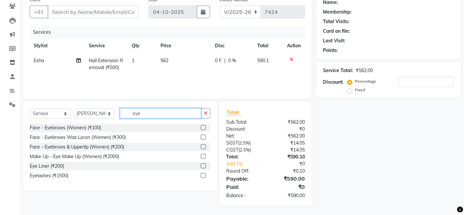
type input "eye"
click at [202, 126] on label at bounding box center [203, 127] width 5 height 5
click at [202, 126] on input "checkbox" at bounding box center [203, 128] width 4 height 4
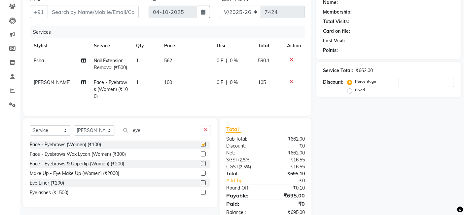
checkbox input "false"
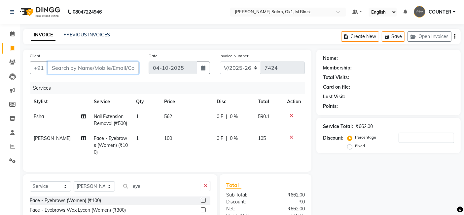
click at [127, 67] on input "Client" at bounding box center [93, 67] width 91 height 13
type input "9"
type input "0"
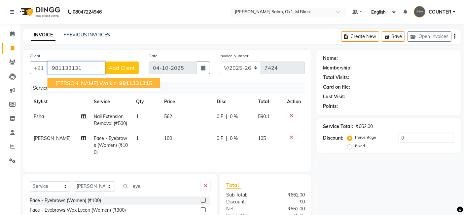
click at [119, 83] on span "981133131" at bounding box center [134, 83] width 30 height 7
type input "9811331315"
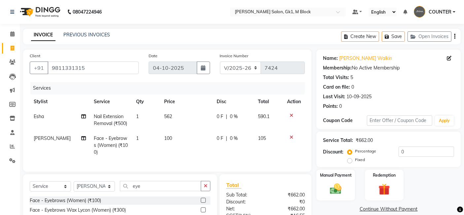
click at [416, 180] on div "Manual Payment Redemption" at bounding box center [389, 185] width 154 height 31
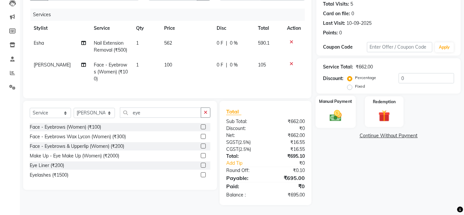
click at [344, 109] on img at bounding box center [336, 115] width 20 height 14
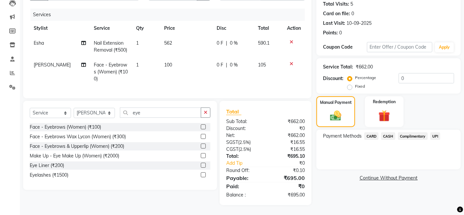
click at [386, 132] on span "CASH" at bounding box center [388, 136] width 14 height 8
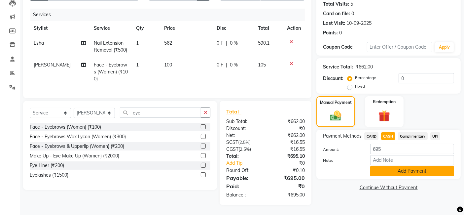
click at [394, 166] on button "Add Payment" at bounding box center [412, 171] width 84 height 10
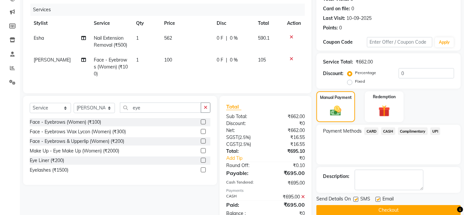
scroll to position [102, 0]
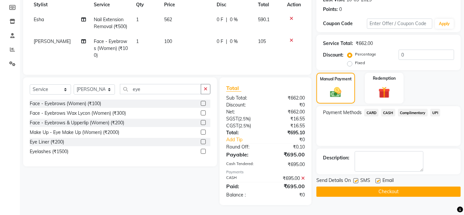
click at [408, 187] on button "Checkout" at bounding box center [389, 191] width 144 height 10
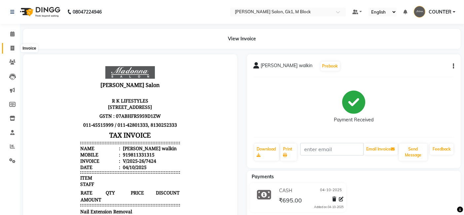
click at [9, 47] on span at bounding box center [13, 49] width 12 height 8
select select "6312"
select select "service"
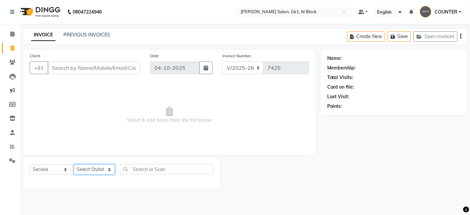
click at [97, 167] on select "Select Stylist [PERSON_NAME] [PERSON_NAME] [PERSON_NAME] COUNTER [PERSON_NAME] …" at bounding box center [94, 169] width 41 height 10
select select "47641"
click at [74, 164] on select "Select Stylist [PERSON_NAME] [PERSON_NAME] [PERSON_NAME] COUNTER [PERSON_NAME] …" at bounding box center [94, 169] width 41 height 10
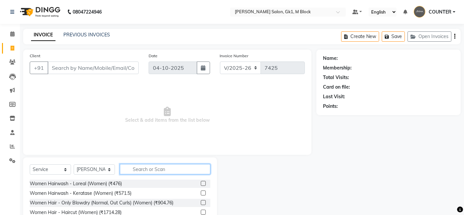
click at [139, 166] on input "text" at bounding box center [165, 169] width 91 height 10
type input "eye"
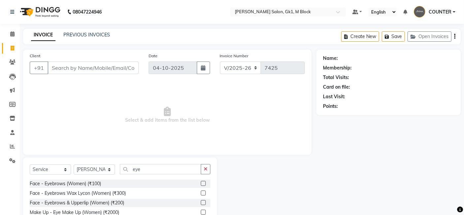
click at [204, 182] on label at bounding box center [203, 183] width 5 height 5
click at [204, 182] on input "checkbox" at bounding box center [203, 183] width 4 height 4
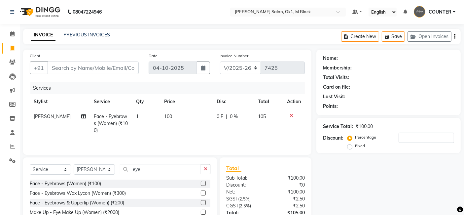
click at [204, 182] on label at bounding box center [203, 183] width 5 height 5
click at [204, 182] on input "checkbox" at bounding box center [203, 183] width 4 height 4
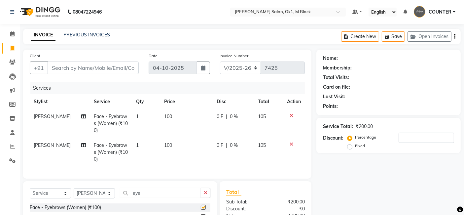
checkbox input "false"
click at [292, 143] on icon at bounding box center [292, 144] width 4 height 5
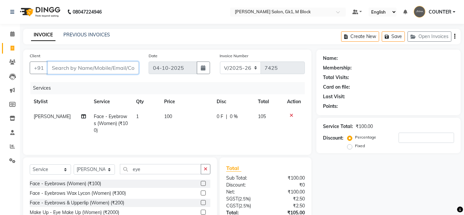
click at [108, 71] on input "Client" at bounding box center [93, 67] width 91 height 13
type input "9"
type input "0"
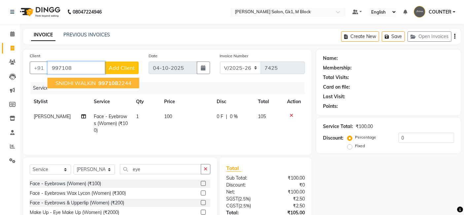
click at [106, 81] on span "997108" at bounding box center [108, 83] width 20 height 7
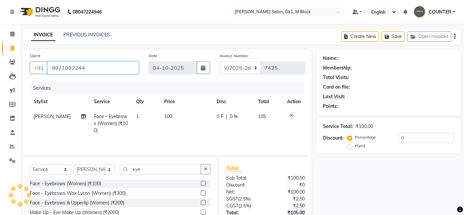
type input "9971082244"
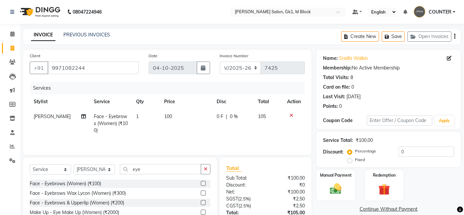
click at [413, 186] on div "Manual Payment Redemption" at bounding box center [389, 185] width 154 height 31
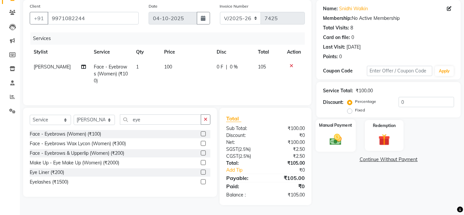
click at [330, 138] on img at bounding box center [336, 139] width 20 height 14
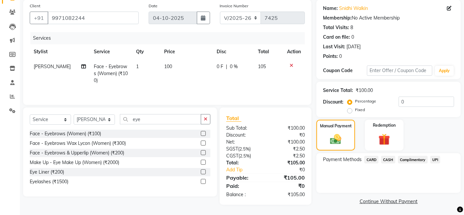
click at [432, 161] on span "UPI" at bounding box center [436, 160] width 10 height 8
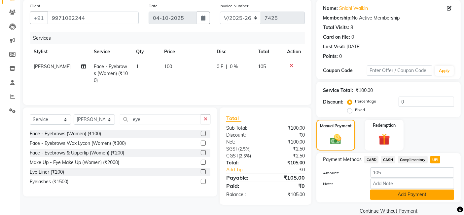
click at [422, 197] on button "Add Payment" at bounding box center [412, 194] width 84 height 10
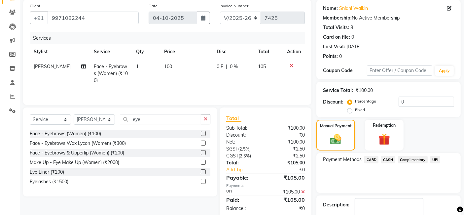
scroll to position [88, 0]
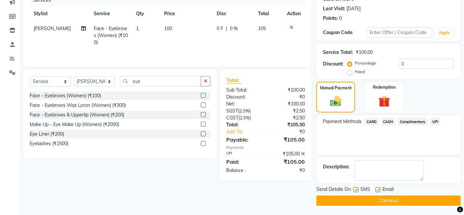
click at [422, 197] on button "Checkout" at bounding box center [389, 200] width 144 height 10
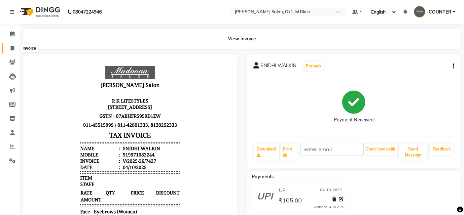
click at [12, 50] on icon at bounding box center [13, 48] width 4 height 5
select select "6312"
select select "service"
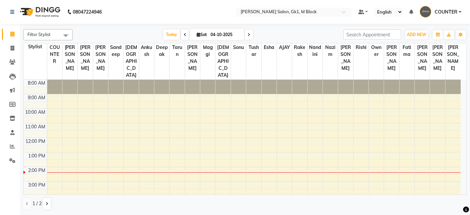
click at [19, 47] on li "Invoice" at bounding box center [10, 48] width 20 height 14
click at [13, 46] on icon at bounding box center [13, 48] width 4 height 5
select select "service"
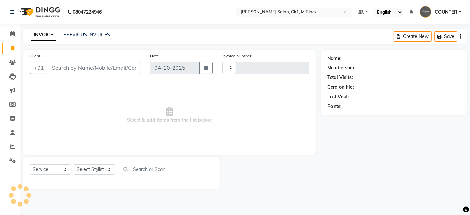
type input "7420"
select select "6312"
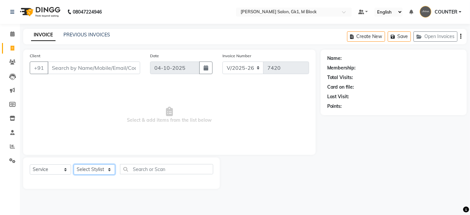
click at [99, 164] on select "Select Stylist" at bounding box center [94, 169] width 41 height 10
select select "47632"
click at [74, 164] on select "Select Stylist [PERSON_NAME] [PERSON_NAME] [PERSON_NAME] COUNTER [PERSON_NAME] …" at bounding box center [94, 169] width 41 height 10
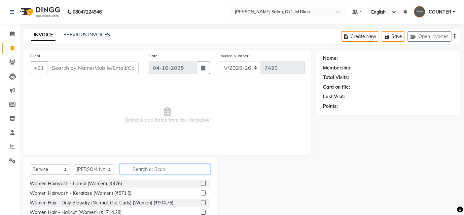
click at [175, 168] on input "text" at bounding box center [165, 169] width 91 height 10
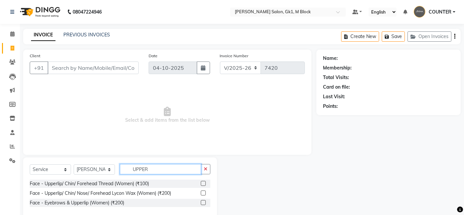
type input "UPPER"
click at [204, 195] on label at bounding box center [203, 192] width 5 height 5
click at [204, 195] on input "checkbox" at bounding box center [203, 193] width 4 height 4
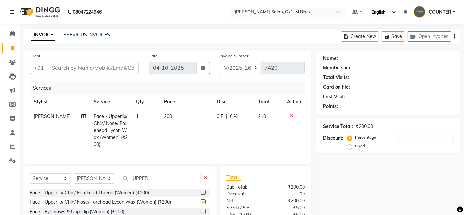
checkbox input "false"
click at [182, 179] on input "UPPER" at bounding box center [160, 178] width 81 height 10
type input "U"
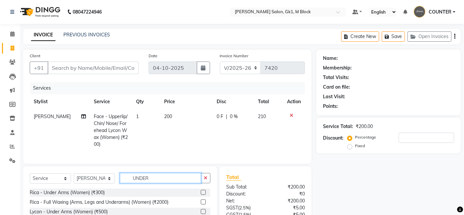
type input "UNDER"
click at [202, 195] on label at bounding box center [203, 192] width 5 height 5
click at [202, 195] on input "checkbox" at bounding box center [203, 192] width 4 height 4
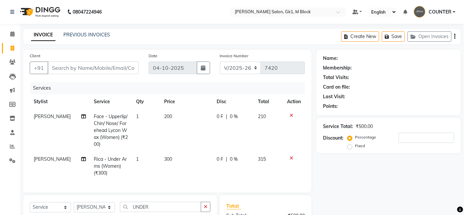
checkbox input "false"
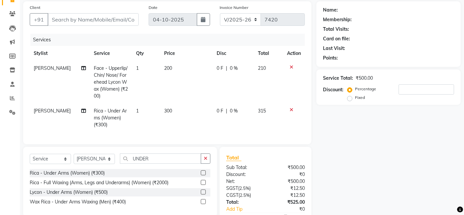
scroll to position [49, 0]
click at [102, 168] on div "Select Service Product Membership Package Voucher Prepaid Gift Card Select Styl…" at bounding box center [120, 161] width 181 height 16
click at [105, 163] on select "Select Stylist [PERSON_NAME] [PERSON_NAME] [PERSON_NAME] COUNTER [PERSON_NAME] …" at bounding box center [94, 158] width 41 height 10
select select "47644"
click at [74, 159] on select "Select Stylist [PERSON_NAME] [PERSON_NAME] [PERSON_NAME] COUNTER [PERSON_NAME] …" at bounding box center [94, 158] width 41 height 10
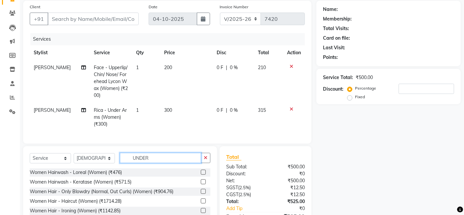
click at [160, 163] on input "UNDER" at bounding box center [160, 158] width 81 height 10
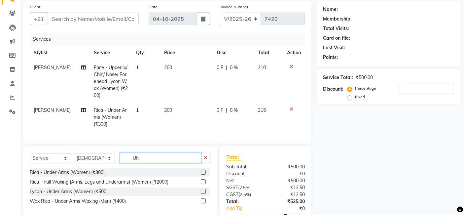
type input "U"
type input "CUT"
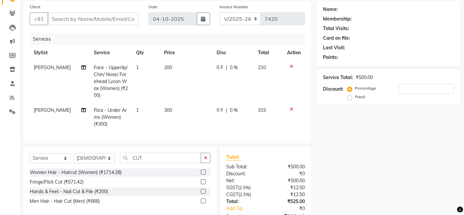
click at [202, 175] on label at bounding box center [203, 172] width 5 height 5
click at [202, 175] on input "checkbox" at bounding box center [203, 172] width 4 height 4
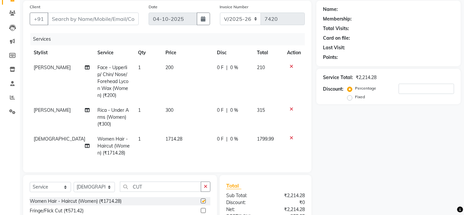
checkbox input "false"
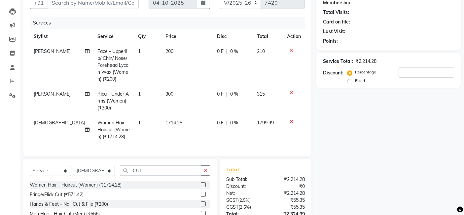
scroll to position [66, 0]
click at [196, 175] on input "CUT" at bounding box center [160, 170] width 81 height 10
type input "C"
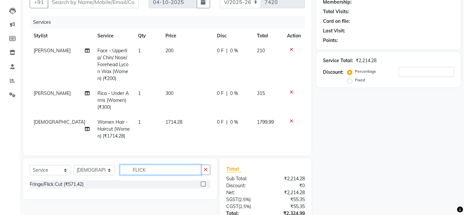
type input "FLICK"
click at [202, 186] on label at bounding box center [203, 183] width 5 height 5
click at [202, 186] on input "checkbox" at bounding box center [203, 184] width 4 height 4
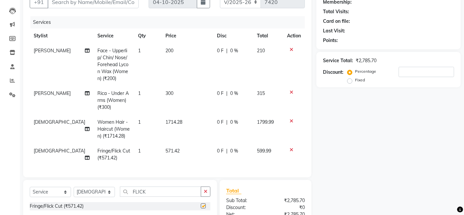
checkbox input "false"
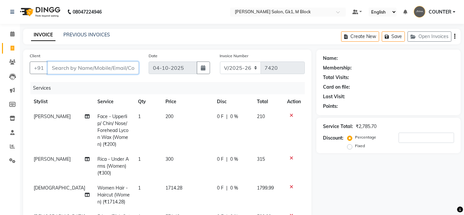
click at [97, 70] on input "Client" at bounding box center [93, 67] width 91 height 13
type input "9"
type input "0"
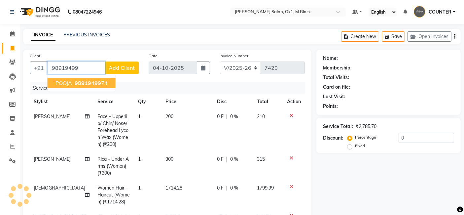
click at [99, 81] on span "98919499" at bounding box center [88, 83] width 26 height 7
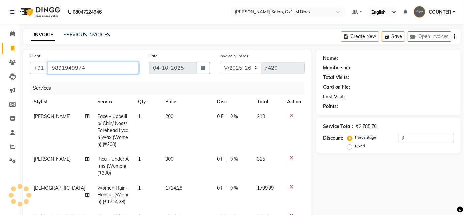
type input "9891949974"
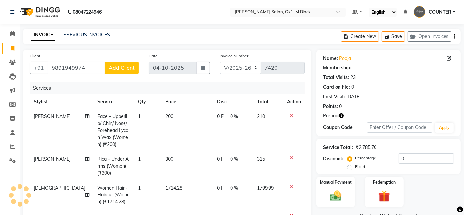
click at [344, 117] on icon "button" at bounding box center [341, 115] width 5 height 5
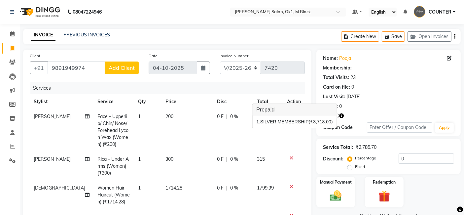
scroll to position [150, 0]
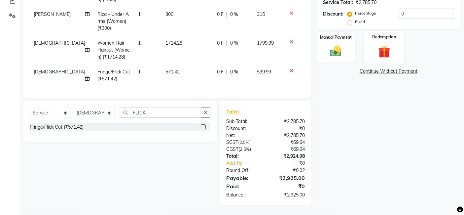
click at [376, 53] on img at bounding box center [384, 51] width 20 height 15
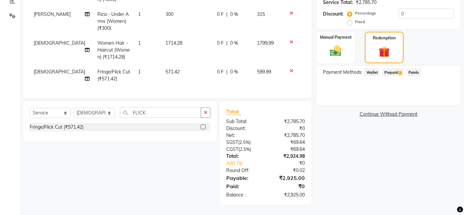
click at [389, 68] on span "Prepaid 1" at bounding box center [393, 72] width 21 height 8
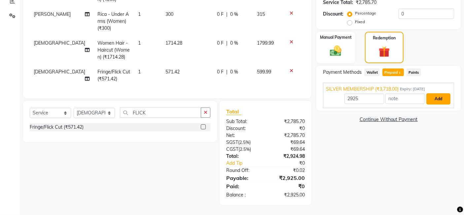
click at [428, 95] on button "Add" at bounding box center [439, 98] width 24 height 11
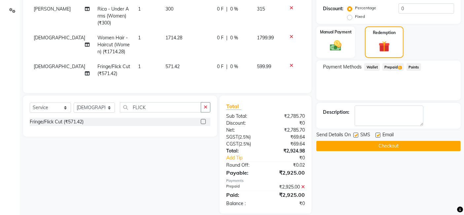
click at [372, 148] on button "Checkout" at bounding box center [389, 146] width 144 height 10
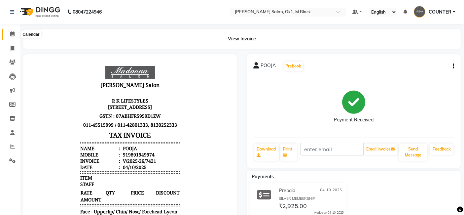
click at [12, 35] on icon at bounding box center [12, 33] width 4 height 5
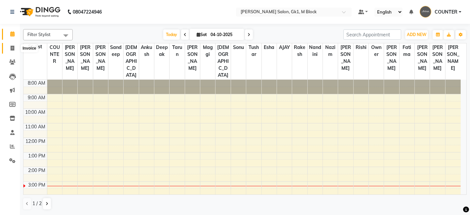
click at [11, 49] on icon at bounding box center [13, 48] width 4 height 5
select select "6312"
select select "service"
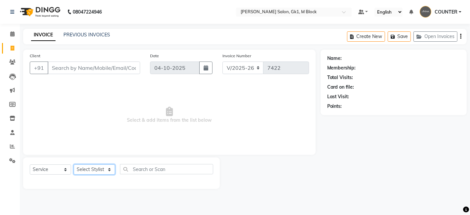
click at [100, 171] on select "Select Stylist [PERSON_NAME] [PERSON_NAME] [PERSON_NAME] COUNTER [PERSON_NAME] …" at bounding box center [94, 169] width 41 height 10
select select "47644"
click at [74, 164] on select "Select Stylist [PERSON_NAME] [PERSON_NAME] [PERSON_NAME] COUNTER [PERSON_NAME] …" at bounding box center [94, 169] width 41 height 10
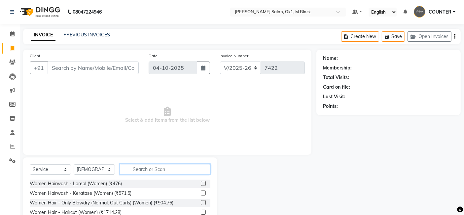
click at [138, 168] on input "text" at bounding box center [165, 169] width 91 height 10
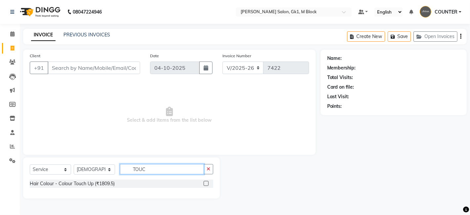
type input "TOUC"
drag, startPoint x: 209, startPoint y: 182, endPoint x: 204, endPoint y: 183, distance: 5.5
click at [204, 183] on div at bounding box center [209, 183] width 10 height 8
click at [204, 183] on label at bounding box center [206, 183] width 5 height 5
click at [204, 183] on input "checkbox" at bounding box center [206, 183] width 4 height 4
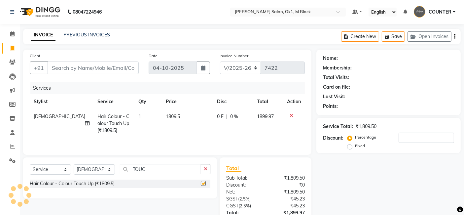
checkbox input "false"
click at [124, 112] on td "Hair Colour - Colour Touch Up (₹1809.5)" at bounding box center [114, 123] width 41 height 29
select select "47644"
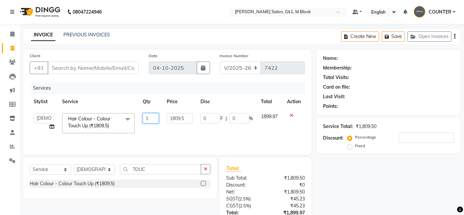
click at [148, 116] on input "1" at bounding box center [151, 118] width 17 height 10
click at [147, 116] on input "1" at bounding box center [151, 118] width 17 height 10
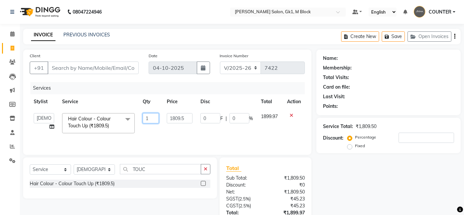
click at [147, 116] on input "1" at bounding box center [151, 118] width 17 height 10
type input "1"
type input "2"
click at [147, 133] on td "2" at bounding box center [151, 123] width 24 height 28
select select "47644"
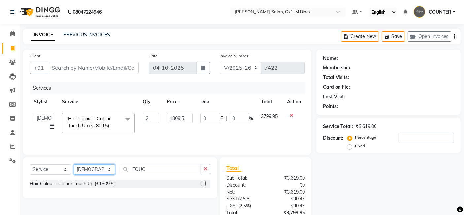
click at [99, 171] on select "Select Stylist [PERSON_NAME] [PERSON_NAME] [PERSON_NAME] COUNTER [PERSON_NAME] …" at bounding box center [94, 169] width 41 height 10
click at [128, 169] on input "TOUC" at bounding box center [160, 169] width 81 height 10
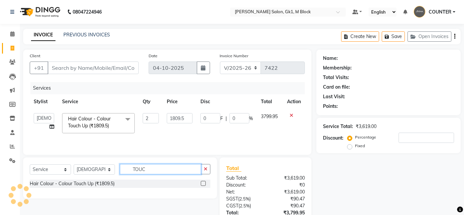
click at [128, 169] on input "TOUC" at bounding box center [160, 169] width 81 height 10
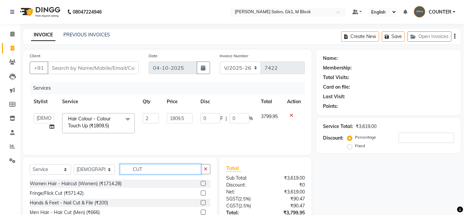
type input "CUT"
click at [203, 182] on label at bounding box center [203, 183] width 5 height 5
click at [203, 182] on input "checkbox" at bounding box center [203, 183] width 4 height 4
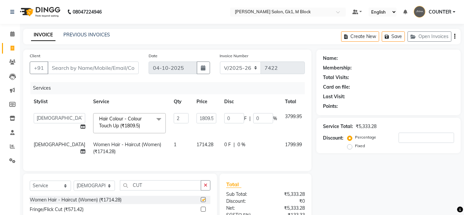
checkbox input "false"
click at [117, 61] on input "Client" at bounding box center [93, 67] width 91 height 13
type input "9"
type input "0"
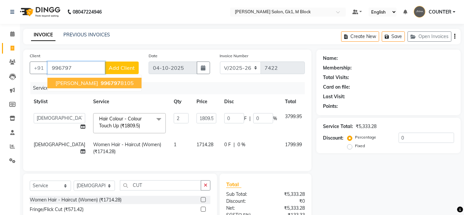
click at [118, 78] on button "MUGHDA WAKIN 996797 8105" at bounding box center [95, 83] width 94 height 11
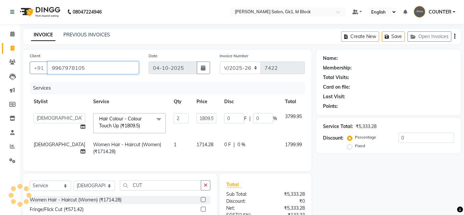
type input "9967978105"
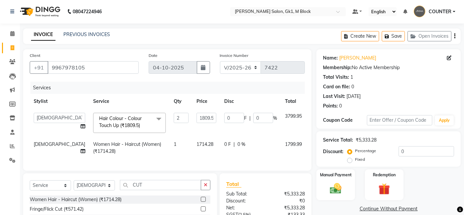
scroll to position [77, 0]
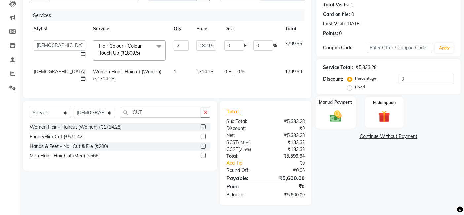
click at [346, 103] on div "Manual Payment" at bounding box center [336, 112] width 40 height 32
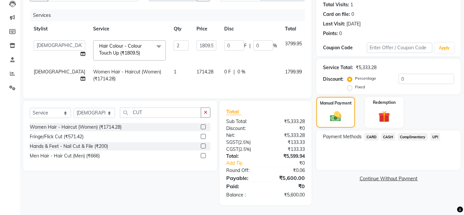
click at [372, 133] on span "CARD" at bounding box center [372, 137] width 14 height 8
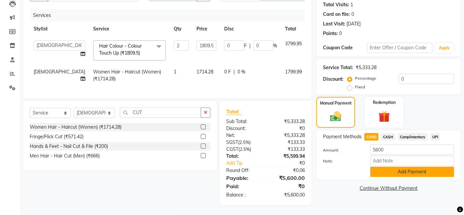
click at [405, 167] on button "Add Payment" at bounding box center [412, 172] width 84 height 10
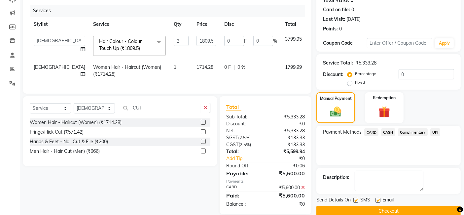
scroll to position [92, 0]
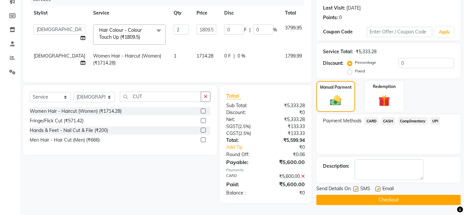
click at [410, 198] on button "Checkout" at bounding box center [389, 200] width 144 height 10
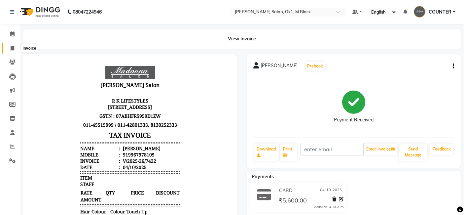
click at [7, 47] on span at bounding box center [13, 49] width 12 height 8
select select "6312"
select select "service"
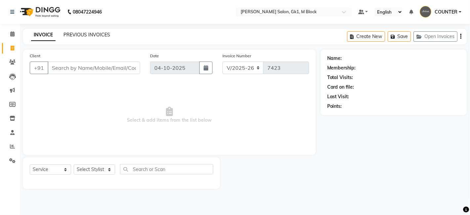
click at [101, 32] on link "PREVIOUS INVOICES" at bounding box center [86, 35] width 47 height 6
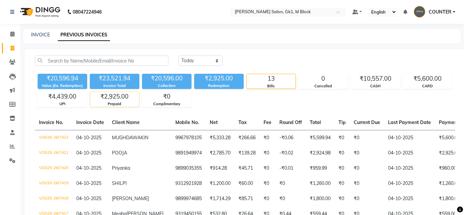
click at [121, 101] on div "Prepaid" at bounding box center [114, 104] width 49 height 6
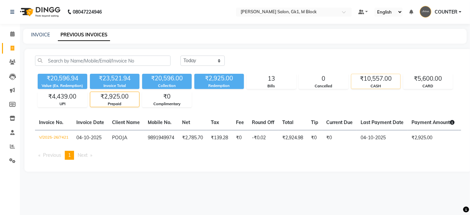
click at [366, 83] on div "₹10,557.00" at bounding box center [375, 78] width 49 height 9
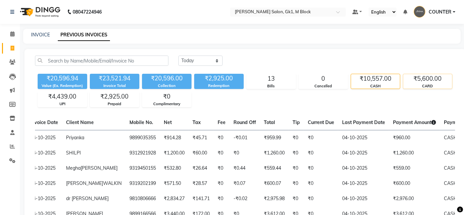
click at [424, 82] on div "₹5,600.00" at bounding box center [428, 78] width 49 height 9
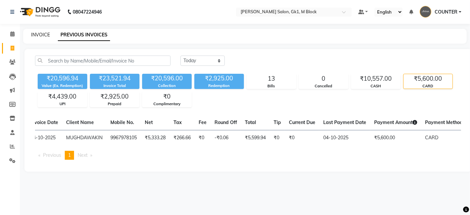
click at [38, 32] on link "INVOICE" at bounding box center [40, 35] width 19 height 6
select select "6312"
select select "service"
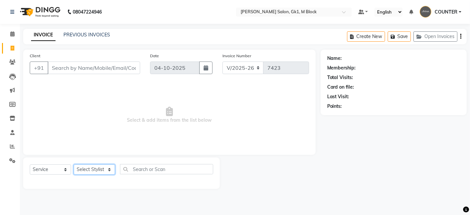
click at [98, 167] on select "Select Stylist [PERSON_NAME] [PERSON_NAME] [PERSON_NAME] COUNTER [PERSON_NAME] …" at bounding box center [94, 169] width 41 height 10
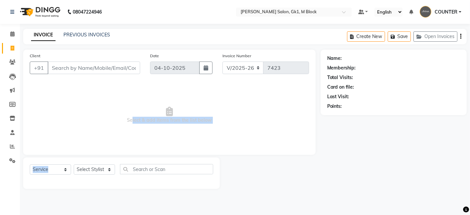
drag, startPoint x: 132, startPoint y: 121, endPoint x: 99, endPoint y: 171, distance: 58.9
click at [99, 171] on div "Client +91 Date 04-10-2025 Invoice Number V/2025 V/2025-26 7423 Select & add it…" at bounding box center [169, 119] width 302 height 139
click at [99, 171] on select "Select Stylist [PERSON_NAME] [PERSON_NAME] [PERSON_NAME] COUNTER [PERSON_NAME] …" at bounding box center [94, 169] width 41 height 10
select select "47632"
click at [74, 164] on select "Select Stylist [PERSON_NAME] [PERSON_NAME] [PERSON_NAME] COUNTER [PERSON_NAME] …" at bounding box center [94, 169] width 41 height 10
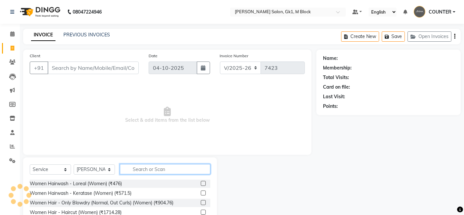
click at [162, 167] on input "text" at bounding box center [165, 169] width 91 height 10
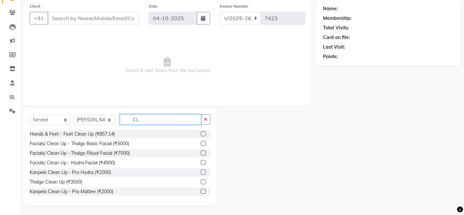
type input "C"
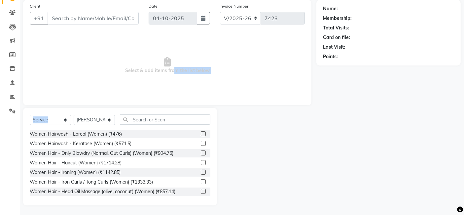
drag, startPoint x: 171, startPoint y: 74, endPoint x: 103, endPoint y: 124, distance: 83.9
click at [103, 124] on div "Client +91 Date 04-10-2025 Invoice Number V/2025 V/2025-26 7423 Select & add it…" at bounding box center [167, 102] width 298 height 205
click at [103, 124] on select "Select Stylist [PERSON_NAME] [PERSON_NAME] [PERSON_NAME] COUNTER [PERSON_NAME] …" at bounding box center [94, 120] width 41 height 10
select select
click at [74, 125] on select "Select Stylist [PERSON_NAME] [PERSON_NAME] [PERSON_NAME] COUNTER [PERSON_NAME] …" at bounding box center [94, 120] width 41 height 10
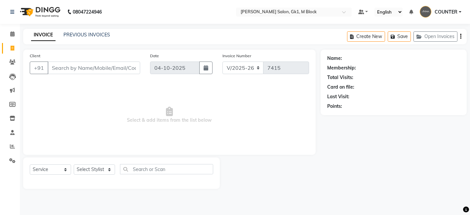
select select "6312"
select select "service"
click at [99, 169] on select "Select Stylist [PERSON_NAME] [PERSON_NAME] [PERSON_NAME] COUNTER [PERSON_NAME] …" at bounding box center [94, 169] width 41 height 10
select select "89631"
click at [74, 164] on select "Select Stylist [PERSON_NAME] [PERSON_NAME] [PERSON_NAME] COUNTER [PERSON_NAME] …" at bounding box center [94, 169] width 41 height 10
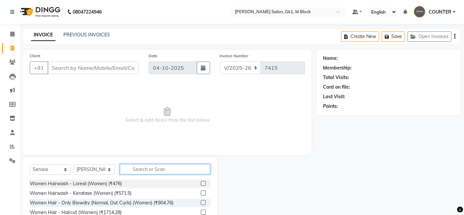
click at [134, 166] on input "text" at bounding box center [165, 169] width 91 height 10
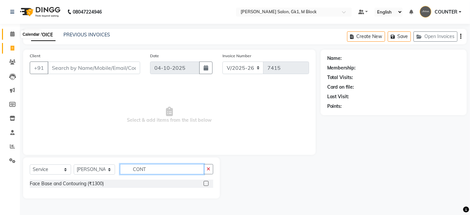
type input "CONT"
click at [13, 30] on span at bounding box center [13, 34] width 12 height 8
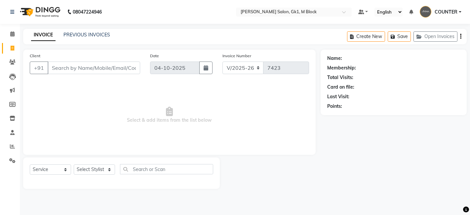
select select "6312"
select select "service"
click at [94, 167] on select "Select Stylist [PERSON_NAME] [PERSON_NAME] [PERSON_NAME] COUNTER [PERSON_NAME] …" at bounding box center [94, 169] width 41 height 10
select select "85798"
click at [74, 164] on select "Select Stylist [PERSON_NAME] [PERSON_NAME] [PERSON_NAME] COUNTER [PERSON_NAME] …" at bounding box center [94, 169] width 41 height 10
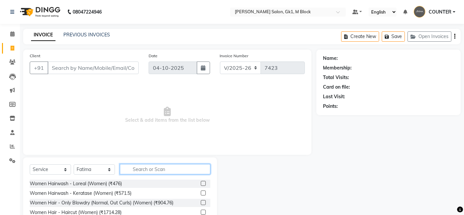
click at [143, 168] on input "text" at bounding box center [165, 169] width 91 height 10
type input "k"
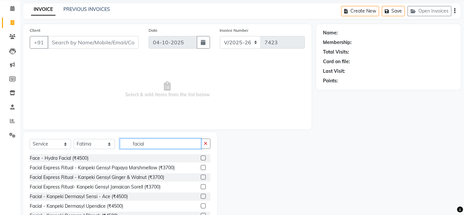
scroll to position [50, 0]
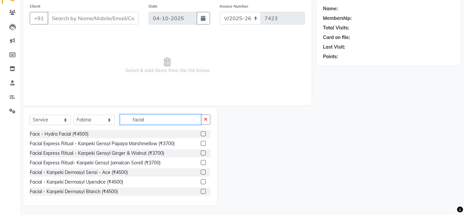
type input "facial"
click at [201, 191] on label at bounding box center [203, 191] width 5 height 5
click at [201, 191] on input "checkbox" at bounding box center [203, 191] width 4 height 4
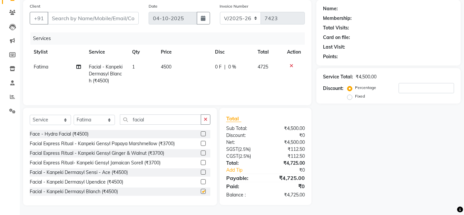
checkbox input "false"
click at [184, 119] on input "facial" at bounding box center [160, 119] width 81 height 10
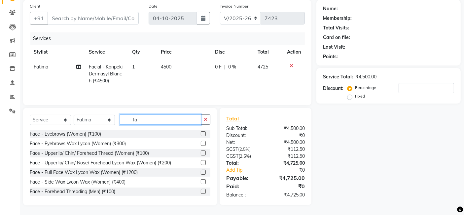
type input "f"
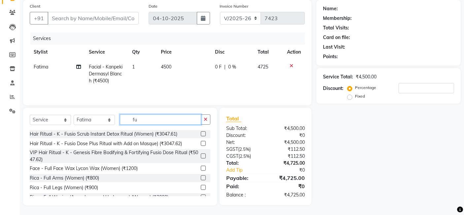
type input "f"
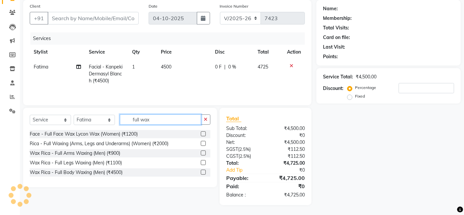
type input "full wax"
click at [204, 144] on label at bounding box center [203, 143] width 5 height 5
click at [204, 144] on input "checkbox" at bounding box center [203, 143] width 4 height 4
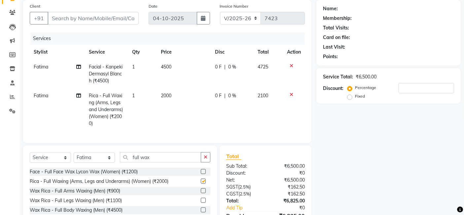
checkbox input "false"
click at [177, 162] on input "full wax" at bounding box center [160, 157] width 81 height 10
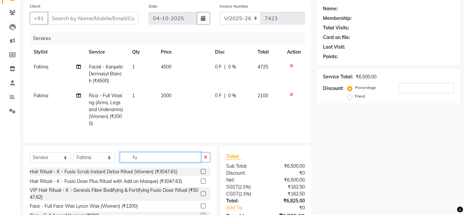
type input "f"
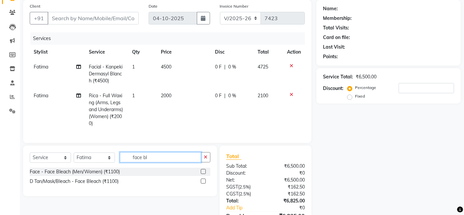
type input "face bl"
click at [203, 174] on label at bounding box center [203, 171] width 5 height 5
click at [203, 174] on input "checkbox" at bounding box center [203, 172] width 4 height 4
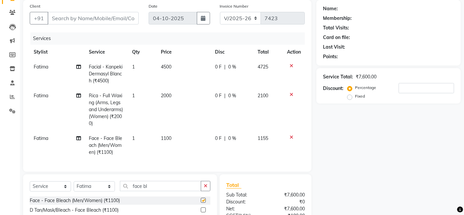
checkbox input "false"
click at [159, 191] on input "face bl" at bounding box center [160, 186] width 81 height 10
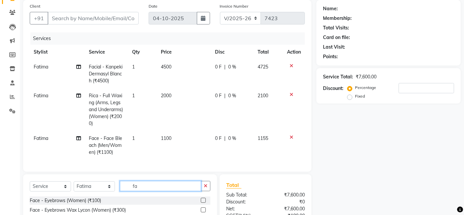
type input "f"
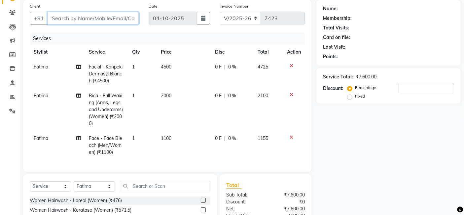
click at [101, 18] on input "Client" at bounding box center [93, 18] width 91 height 13
click at [172, 132] on td "1100" at bounding box center [184, 145] width 54 height 29
select select "85798"
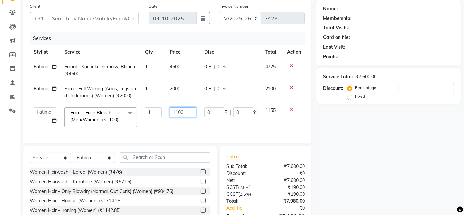
click at [189, 111] on input "1100" at bounding box center [183, 112] width 27 height 10
type input "1000"
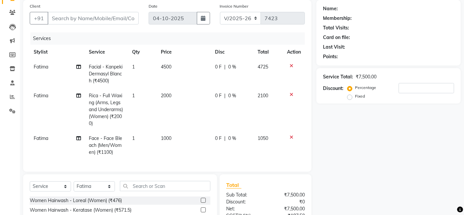
click at [333, 157] on div "Name: Membership: Total Visits: Card on file: Last Visit: Points: Service Total…" at bounding box center [391, 136] width 149 height 272
click at [83, 15] on input "Client" at bounding box center [93, 18] width 91 height 13
click at [335, 148] on div "Name: Membership: Total Visits: Card on file: Last Visit: Points: Service Total…" at bounding box center [391, 136] width 149 height 272
click at [79, 189] on select "Select Stylist [PERSON_NAME] [PERSON_NAME] [PERSON_NAME] COUNTER [PERSON_NAME] …" at bounding box center [94, 186] width 41 height 10
select select "47643"
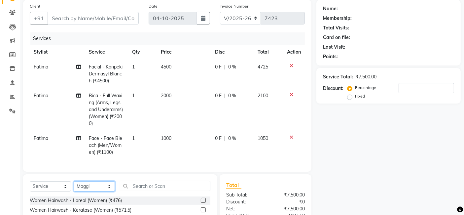
click at [74, 186] on select "Select Stylist [PERSON_NAME] [PERSON_NAME] [PERSON_NAME] COUNTER [PERSON_NAME] …" at bounding box center [94, 186] width 41 height 10
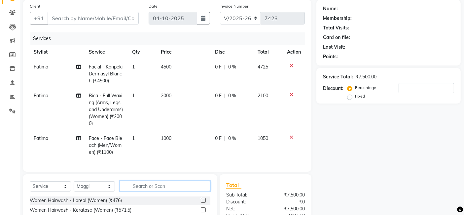
click at [158, 191] on input "text" at bounding box center [165, 186] width 91 height 10
type input "tou"
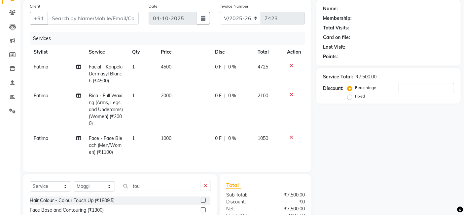
click at [205, 203] on label at bounding box center [203, 200] width 5 height 5
click at [205, 203] on input "checkbox" at bounding box center [203, 200] width 4 height 4
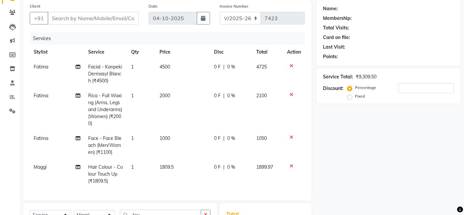
checkbox input "false"
click at [72, 19] on input "Client" at bounding box center [93, 18] width 91 height 13
type input "9"
type input "0"
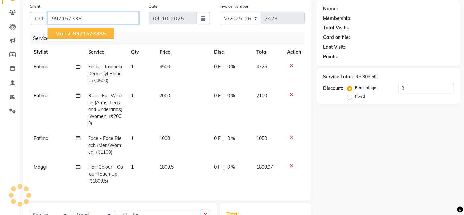
click at [84, 33] on span "997157338" at bounding box center [88, 33] width 30 height 7
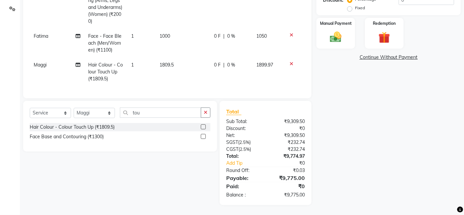
scroll to position [0, 0]
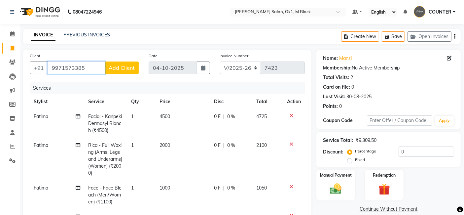
click at [90, 68] on input "9971573385" at bounding box center [77, 67] width 58 height 13
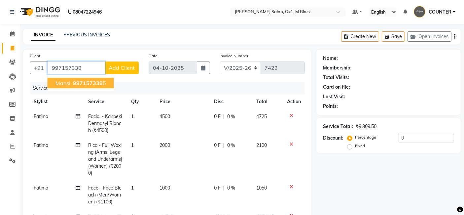
click at [94, 83] on span "997157338" at bounding box center [88, 83] width 30 height 7
type input "9971573385"
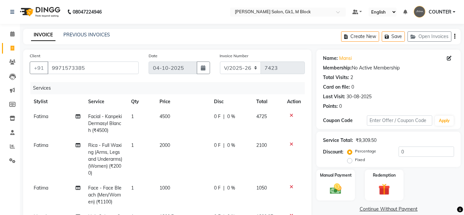
scroll to position [155, 0]
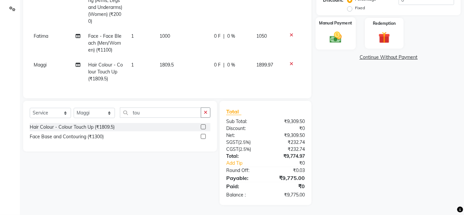
click at [328, 30] on img at bounding box center [336, 37] width 20 height 14
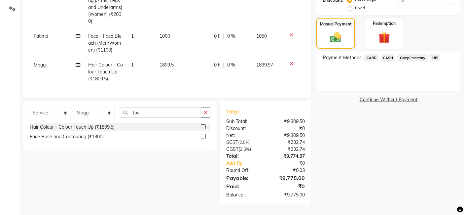
click at [432, 54] on span "UPI" at bounding box center [436, 58] width 10 height 8
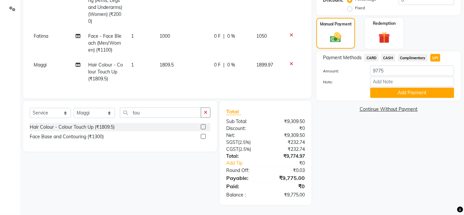
drag, startPoint x: 428, startPoint y: 91, endPoint x: 412, endPoint y: 95, distance: 16.4
click at [412, 95] on div "Payment Methods CARD CASH Complimentary UPI Amount: 9775 Note: Add Payment" at bounding box center [389, 75] width 144 height 49
click at [412, 93] on button "Add Payment" at bounding box center [412, 93] width 84 height 10
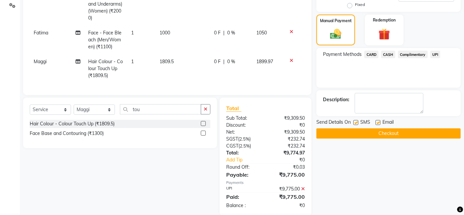
click at [394, 130] on button "Checkout" at bounding box center [389, 133] width 144 height 10
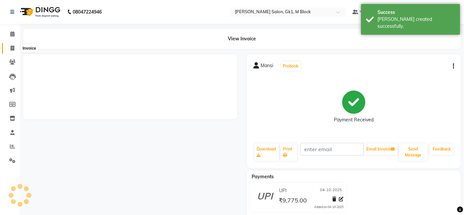
click at [16, 46] on span at bounding box center [13, 49] width 12 height 8
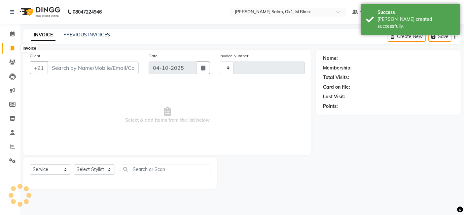
click at [15, 46] on span at bounding box center [13, 49] width 12 height 8
click at [10, 33] on icon at bounding box center [12, 33] width 4 height 5
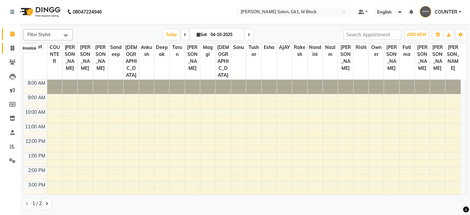
click at [10, 49] on span at bounding box center [13, 49] width 12 height 8
select select "6312"
select select "service"
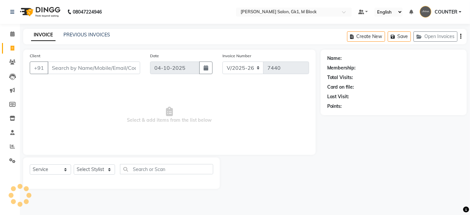
click at [49, 120] on span "Select & add items from the list below" at bounding box center [169, 115] width 279 height 66
click at [87, 168] on select "Select Stylist [PERSON_NAME] [PERSON_NAME] [PERSON_NAME] COUNTER [PERSON_NAME] …" at bounding box center [94, 169] width 41 height 10
select select "59653"
click at [74, 164] on select "Select Stylist [PERSON_NAME] [PERSON_NAME] [PERSON_NAME] COUNTER [PERSON_NAME] …" at bounding box center [94, 169] width 41 height 10
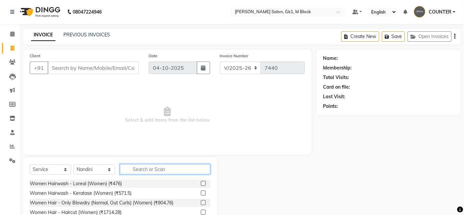
click at [159, 167] on input "text" at bounding box center [165, 169] width 91 height 10
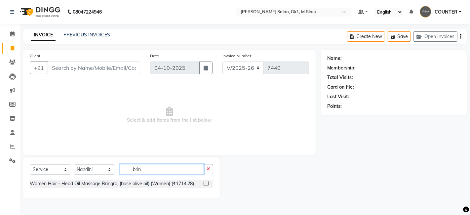
type input "brin"
click at [205, 182] on label at bounding box center [206, 183] width 5 height 5
click at [205, 182] on input "checkbox" at bounding box center [206, 183] width 4 height 4
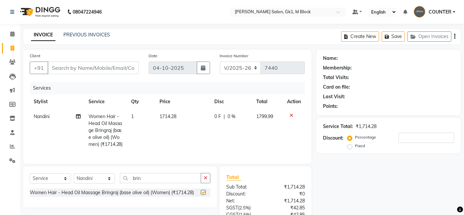
checkbox input "false"
click at [106, 67] on input "Client" at bounding box center [93, 67] width 91 height 13
type input "9"
type input "0"
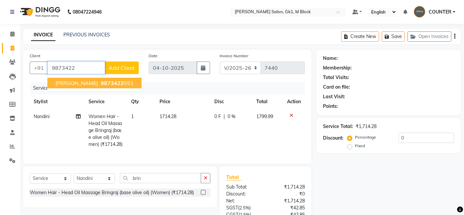
click at [105, 83] on ngb-highlight "9873422 551" at bounding box center [116, 83] width 34 height 7
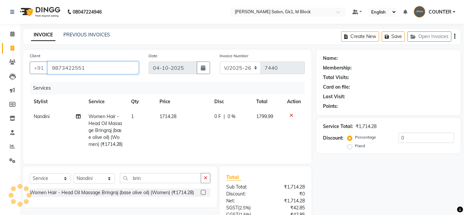
type input "9873422551"
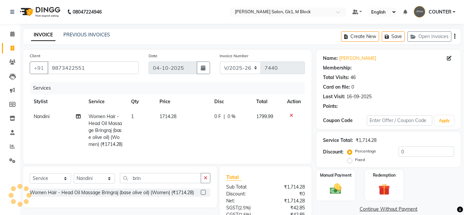
select select "1: Object"
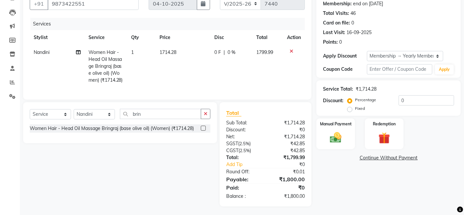
scroll to position [77, 0]
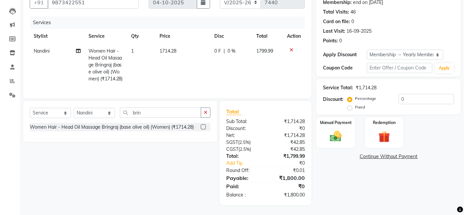
type input "20"
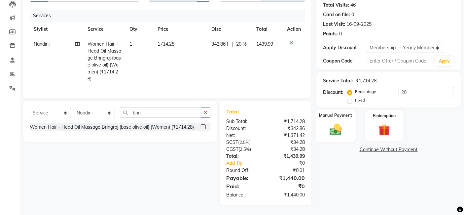
click at [349, 124] on div "Manual Payment" at bounding box center [336, 125] width 40 height 32
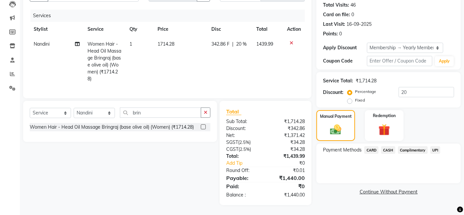
click at [390, 147] on span "CASH" at bounding box center [388, 150] width 14 height 8
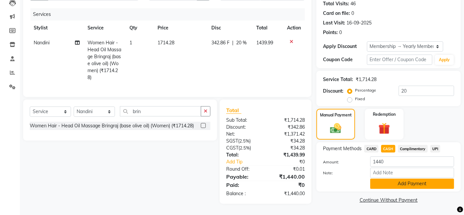
click at [395, 178] on button "Add Payment" at bounding box center [412, 183] width 84 height 10
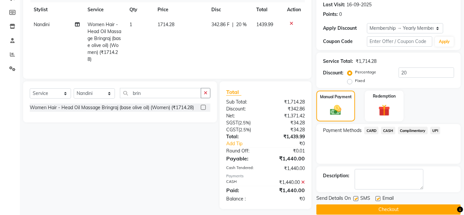
scroll to position [93, 0]
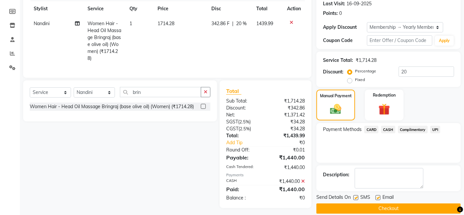
click at [424, 209] on button "Checkout" at bounding box center [389, 208] width 144 height 10
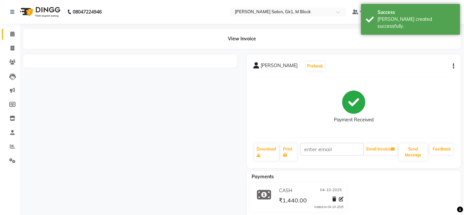
click at [13, 37] on span at bounding box center [13, 34] width 12 height 8
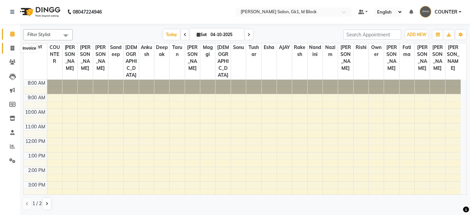
click at [13, 49] on icon at bounding box center [13, 48] width 4 height 5
select select "service"
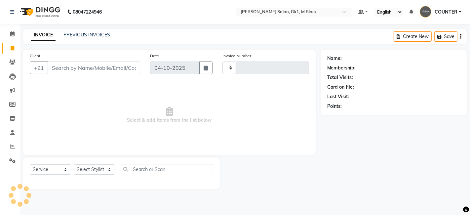
type input "7441"
select select "6312"
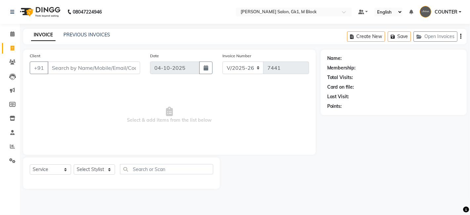
click at [86, 70] on input "Client" at bounding box center [94, 67] width 93 height 13
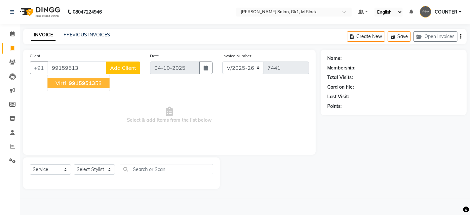
click at [89, 84] on span "99159513" at bounding box center [82, 83] width 26 height 7
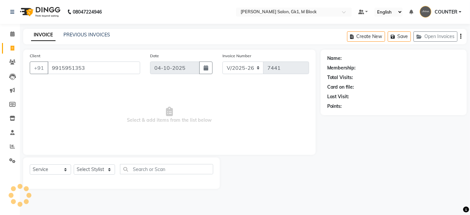
type input "9915951353"
select select "1: Object"
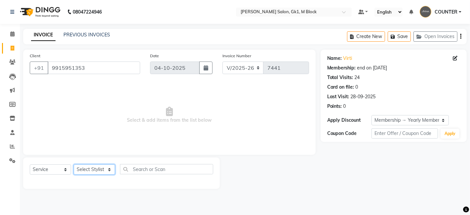
click at [95, 173] on select "Select Stylist [PERSON_NAME] [PERSON_NAME] [PERSON_NAME] COUNTER [PERSON_NAME] …" at bounding box center [94, 169] width 41 height 10
select select "47643"
click at [74, 164] on select "Select Stylist [PERSON_NAME] [PERSON_NAME] [PERSON_NAME] COUNTER [PERSON_NAME] …" at bounding box center [94, 169] width 41 height 10
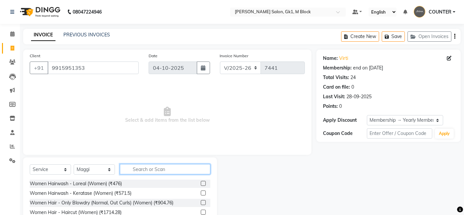
click at [159, 167] on input "text" at bounding box center [165, 169] width 91 height 10
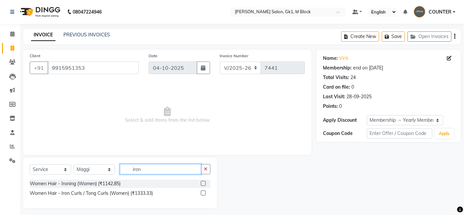
type input "iron"
click at [203, 192] on label at bounding box center [203, 192] width 5 height 5
click at [203, 192] on input "checkbox" at bounding box center [203, 193] width 4 height 4
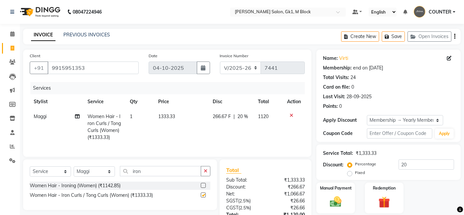
checkbox input "false"
click at [86, 176] on select "Select Stylist [PERSON_NAME] [PERSON_NAME] [PERSON_NAME] COUNTER [PERSON_NAME] …" at bounding box center [94, 171] width 41 height 10
select select "89631"
click at [74, 172] on select "Select Stylist [PERSON_NAME] [PERSON_NAME] [PERSON_NAME] COUNTER [PERSON_NAME] …" at bounding box center [94, 171] width 41 height 10
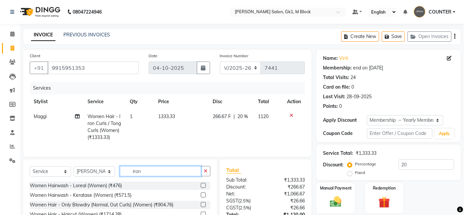
click at [133, 174] on input "iron" at bounding box center [160, 171] width 81 height 10
click at [201, 187] on div at bounding box center [206, 185] width 10 height 8
click at [201, 188] on label at bounding box center [203, 185] width 5 height 5
click at [201, 188] on input "checkbox" at bounding box center [203, 185] width 4 height 4
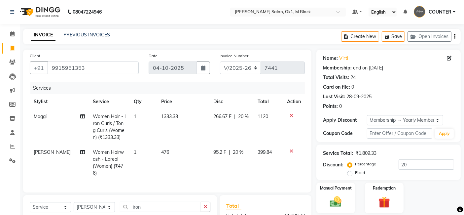
checkbox input "false"
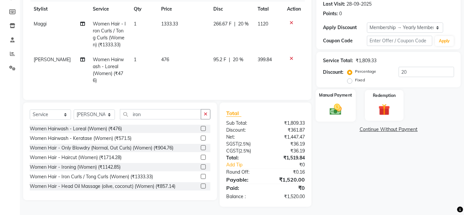
click at [336, 105] on img at bounding box center [336, 109] width 20 height 14
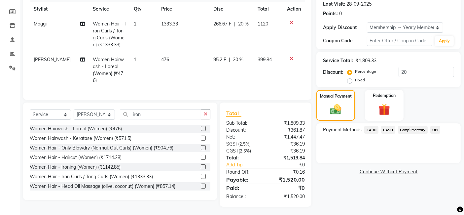
click at [371, 133] on span "CARD" at bounding box center [372, 130] width 14 height 8
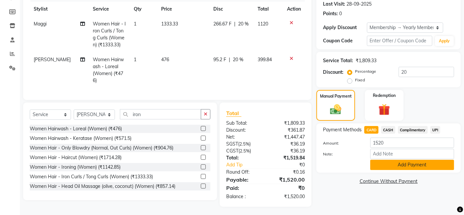
drag, startPoint x: 407, startPoint y: 170, endPoint x: 411, endPoint y: 166, distance: 5.7
click at [411, 166] on div "Payment Methods CARD CASH Complimentary UPI Amount: 1520 Note: Add Payment" at bounding box center [389, 147] width 144 height 49
click at [411, 166] on button "Add Payment" at bounding box center [412, 165] width 84 height 10
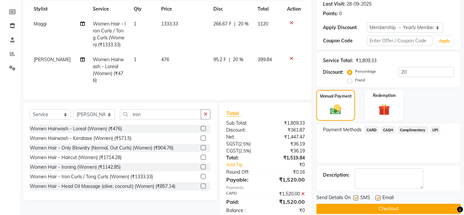
click at [416, 210] on button "Checkout" at bounding box center [389, 209] width 144 height 10
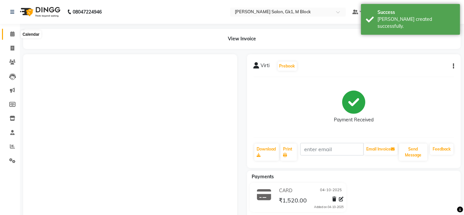
click at [12, 33] on icon at bounding box center [12, 33] width 4 height 5
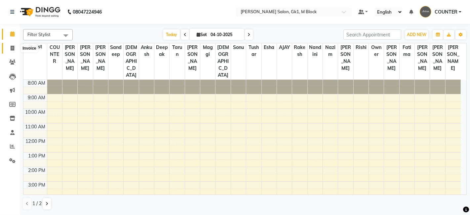
click at [12, 48] on icon at bounding box center [13, 48] width 4 height 5
select select "service"
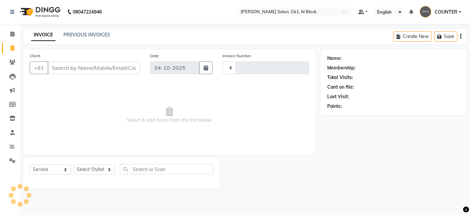
type input "7447"
select select "6312"
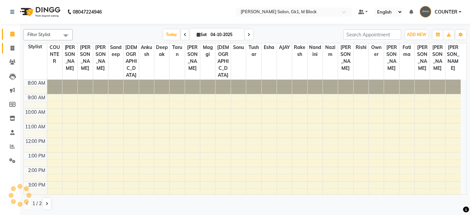
click at [11, 48] on icon at bounding box center [13, 48] width 4 height 5
select select "service"
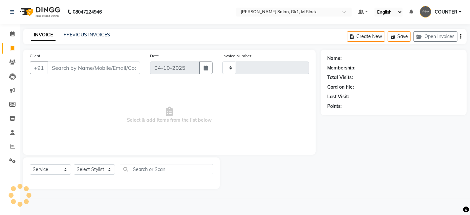
type input "7425"
select select "6312"
click at [86, 169] on select "Select Stylist" at bounding box center [94, 169] width 41 height 10
select select "89631"
click at [74, 164] on select "Select Stylist [PERSON_NAME] [PERSON_NAME] [PERSON_NAME] COUNTER [PERSON_NAME] …" at bounding box center [94, 169] width 41 height 10
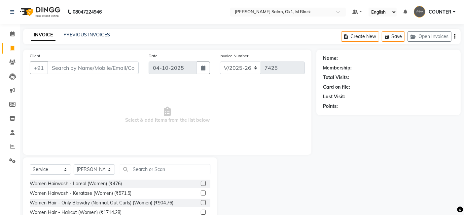
click at [201, 194] on label at bounding box center [203, 192] width 5 height 5
click at [201, 194] on input "checkbox" at bounding box center [203, 193] width 4 height 4
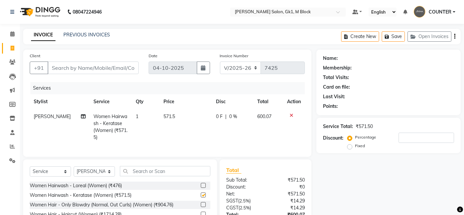
checkbox input "false"
click at [87, 174] on select "Select Stylist [PERSON_NAME] [PERSON_NAME] [PERSON_NAME] COUNTER [PERSON_NAME] …" at bounding box center [94, 171] width 41 height 10
select select "67548"
click at [74, 172] on select "Select Stylist [PERSON_NAME] [PERSON_NAME] [PERSON_NAME] COUNTER [PERSON_NAME] …" at bounding box center [94, 171] width 41 height 10
click at [139, 173] on input "text" at bounding box center [165, 171] width 91 height 10
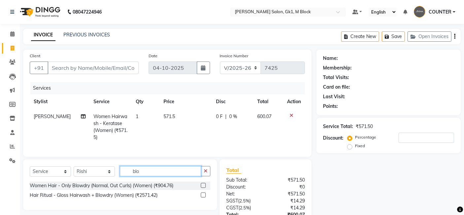
type input "blo"
click at [204, 188] on label at bounding box center [203, 185] width 5 height 5
click at [204, 188] on input "checkbox" at bounding box center [203, 185] width 4 height 4
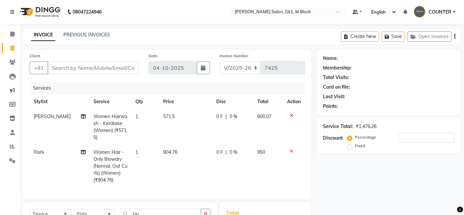
checkbox input "false"
click at [89, 63] on input "Client" at bounding box center [93, 67] width 91 height 13
type input "8"
type input "0"
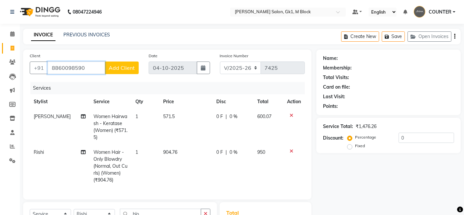
type input "8860098590"
click at [120, 67] on span "Add Client" at bounding box center [122, 67] width 26 height 7
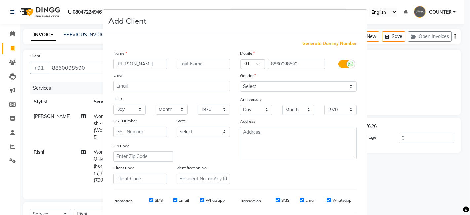
type input "[PERSON_NAME]"
click at [196, 61] on input "text" at bounding box center [204, 64] width 54 height 10
type input "walking"
click at [285, 83] on select "Select [DEMOGRAPHIC_DATA] [DEMOGRAPHIC_DATA] Other Prefer Not To Say" at bounding box center [298, 86] width 117 height 10
select select "[DEMOGRAPHIC_DATA]"
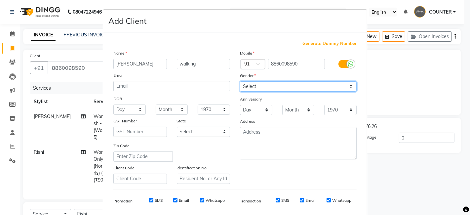
click at [240, 81] on select "Select [DEMOGRAPHIC_DATA] [DEMOGRAPHIC_DATA] Other Prefer Not To Say" at bounding box center [298, 86] width 117 height 10
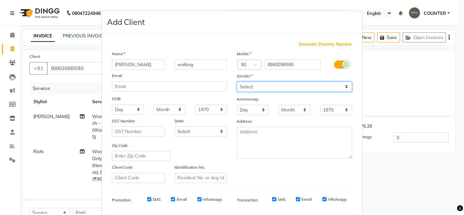
scroll to position [90, 0]
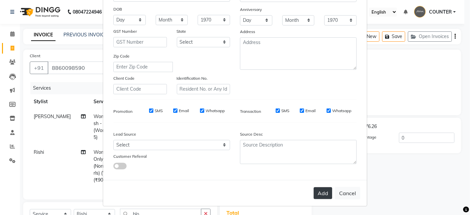
click at [320, 190] on button "Add" at bounding box center [323, 193] width 19 height 12
select select
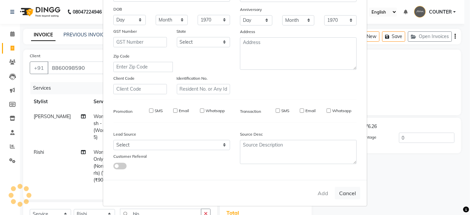
select select
checkbox input "false"
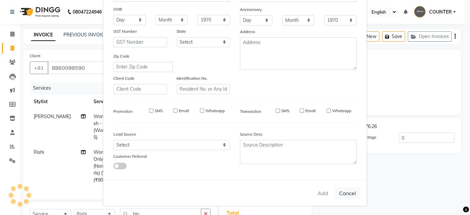
checkbox input "false"
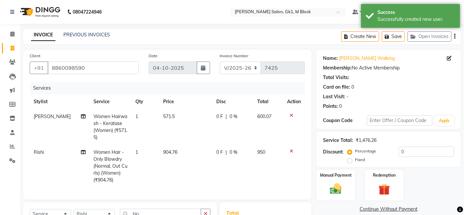
click at [421, 182] on div "Manual Payment Redemption" at bounding box center [389, 185] width 154 height 31
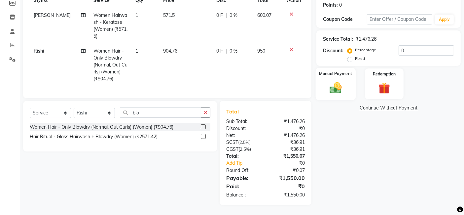
click at [320, 78] on div "Manual Payment" at bounding box center [336, 84] width 40 height 32
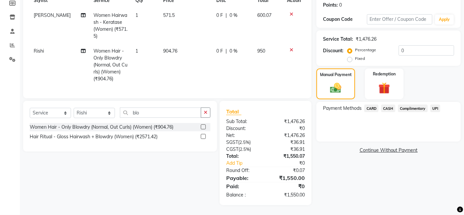
click at [372, 104] on span "CARD" at bounding box center [372, 108] width 14 height 8
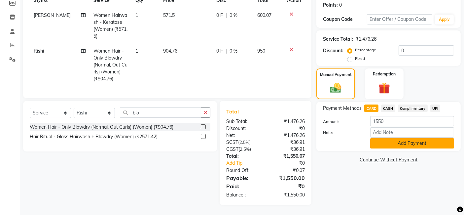
click at [390, 138] on button "Add Payment" at bounding box center [412, 143] width 84 height 10
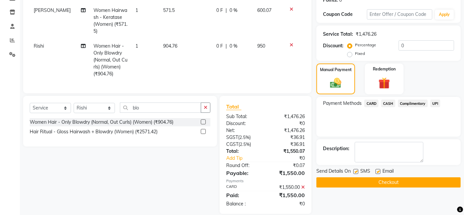
scroll to position [120, 0]
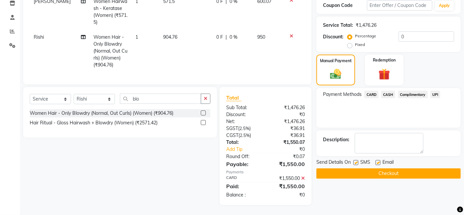
click at [401, 168] on button "Checkout" at bounding box center [389, 173] width 144 height 10
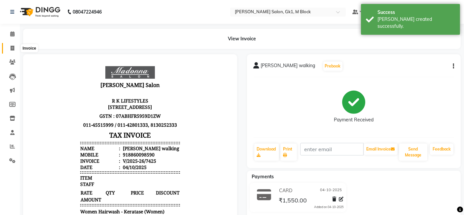
click at [9, 45] on span at bounding box center [13, 49] width 12 height 8
select select "service"
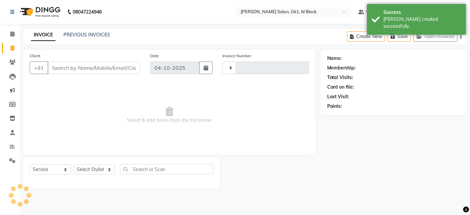
type input "7426"
select select "6312"
click at [101, 165] on select "Select Stylist [PERSON_NAME] [PERSON_NAME] [PERSON_NAME] COUNTER [PERSON_NAME] …" at bounding box center [94, 169] width 41 height 10
select select "47637"
click at [74, 164] on select "Select Stylist [PERSON_NAME] [PERSON_NAME] [PERSON_NAME] COUNTER [PERSON_NAME] …" at bounding box center [94, 169] width 41 height 10
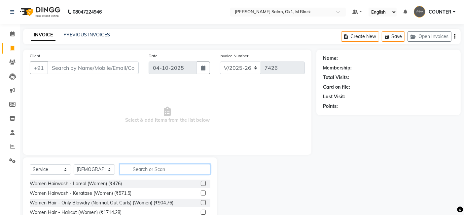
click at [144, 171] on input "text" at bounding box center [165, 169] width 91 height 10
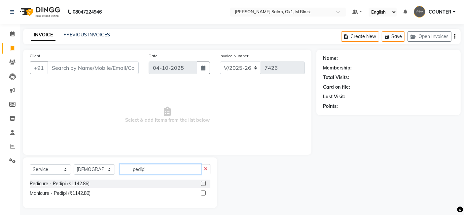
type input "pedipi"
click at [202, 183] on label at bounding box center [203, 183] width 5 height 5
click at [202, 183] on input "checkbox" at bounding box center [203, 183] width 4 height 4
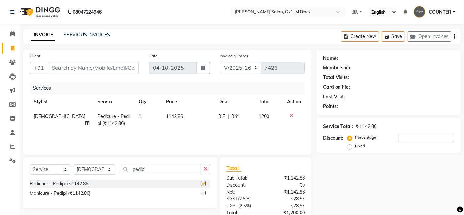
checkbox input "false"
click at [116, 68] on input "Client" at bounding box center [93, 67] width 91 height 13
type input "9"
type input "0"
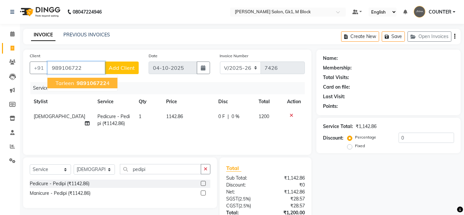
click at [93, 80] on span "989106722" at bounding box center [92, 83] width 30 height 7
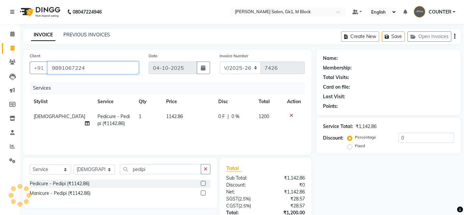
type input "9891067224"
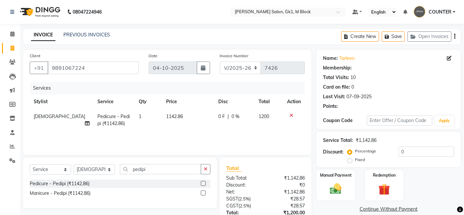
select select "1: Object"
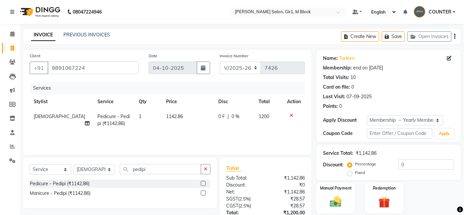
type input "20"
click at [418, 197] on div "Manual Payment Redemption" at bounding box center [389, 197] width 154 height 31
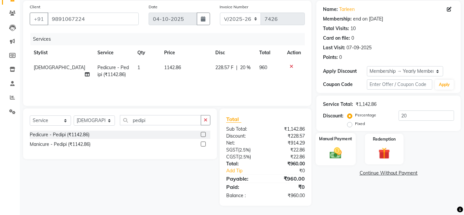
click at [333, 146] on img at bounding box center [336, 153] width 20 height 14
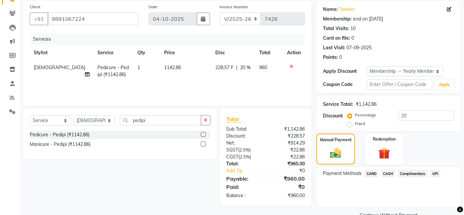
click at [370, 172] on span "CARD" at bounding box center [372, 174] width 14 height 8
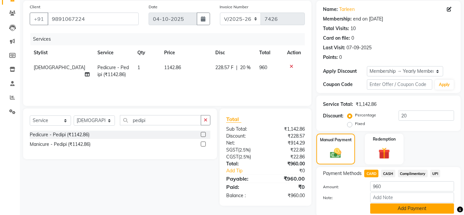
click at [412, 208] on button "Add Payment" at bounding box center [412, 208] width 84 height 10
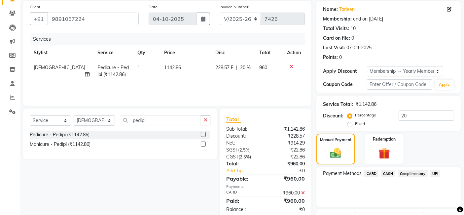
scroll to position [101, 0]
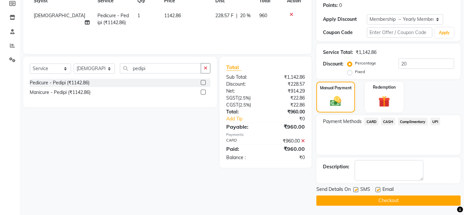
click at [412, 200] on button "Checkout" at bounding box center [389, 200] width 144 height 10
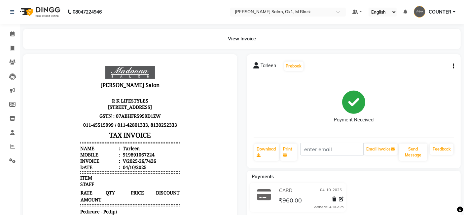
click at [426, 188] on div "CARD 04-10-2025 ₹960.00 Added on 04-10-2025" at bounding box center [354, 199] width 224 height 32
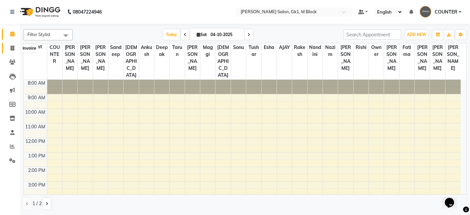
click at [13, 47] on icon at bounding box center [13, 48] width 4 height 5
select select "6312"
select select "service"
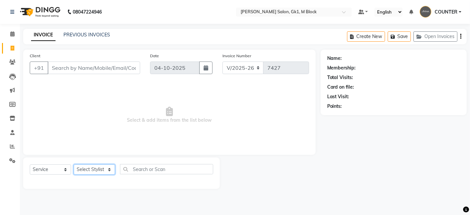
click at [104, 174] on select "Select Stylist [PERSON_NAME] [PERSON_NAME] [PERSON_NAME] COUNTER [PERSON_NAME] …" at bounding box center [94, 169] width 41 height 10
select select "47632"
click at [74, 164] on select "Select Stylist [PERSON_NAME] [PERSON_NAME] [PERSON_NAME] COUNTER [PERSON_NAME] …" at bounding box center [94, 169] width 41 height 10
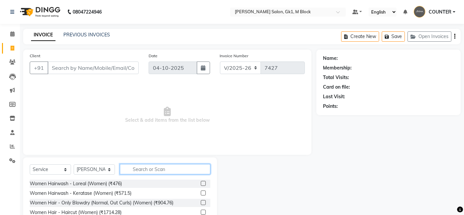
click at [140, 168] on input "text" at bounding box center [165, 169] width 91 height 10
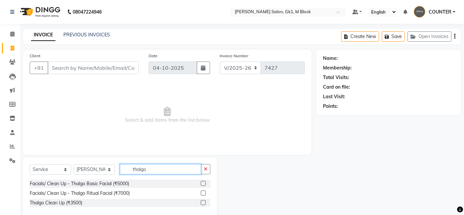
scroll to position [12, 0]
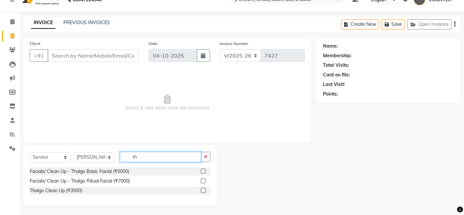
type input "t"
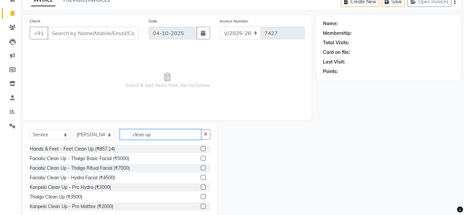
scroll to position [50, 0]
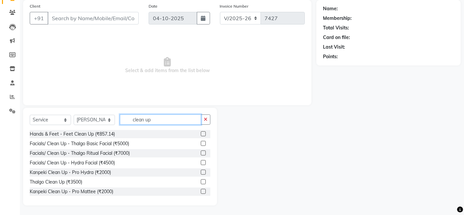
type input "clean up"
click at [201, 181] on label at bounding box center [203, 181] width 5 height 5
click at [201, 181] on input "checkbox" at bounding box center [203, 182] width 4 height 4
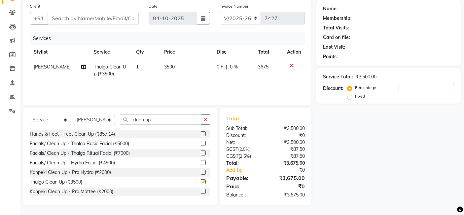
checkbox input "false"
click at [176, 74] on td "3500" at bounding box center [186, 70] width 53 height 22
select select "47632"
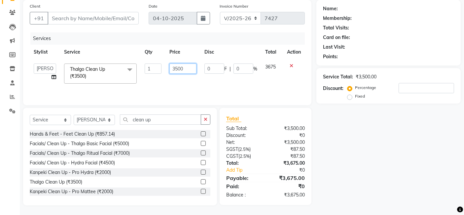
click at [180, 65] on input "3500" at bounding box center [183, 68] width 27 height 10
type input "4000"
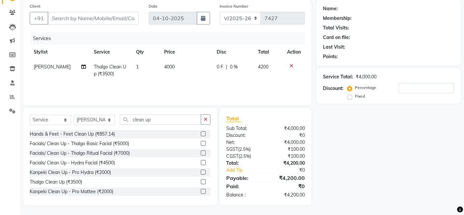
click at [376, 131] on div "Name: Membership: Total Visits: Card on file: Last Visit: Points: Service Total…" at bounding box center [391, 102] width 149 height 205
click at [110, 15] on input "Client" at bounding box center [93, 18] width 91 height 13
type input "9"
type input "0"
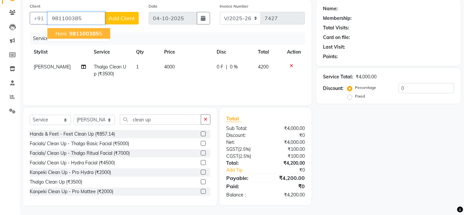
click at [97, 33] on span "981100385" at bounding box center [84, 33] width 30 height 7
type input "9811003855"
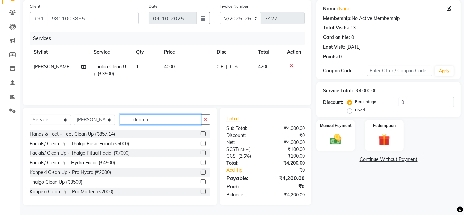
click at [156, 117] on input "clean u" at bounding box center [160, 119] width 81 height 10
type input "c"
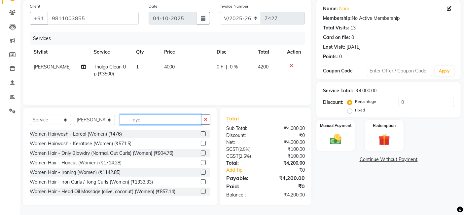
scroll to position [49, 0]
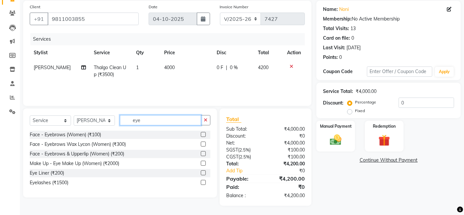
type input "eye"
click at [202, 135] on label at bounding box center [203, 134] width 5 height 5
click at [202, 135] on input "checkbox" at bounding box center [203, 135] width 4 height 4
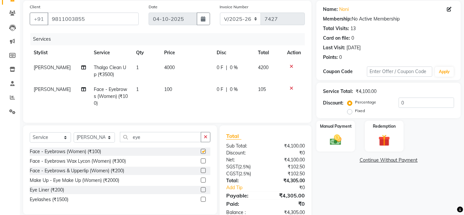
checkbox input "false"
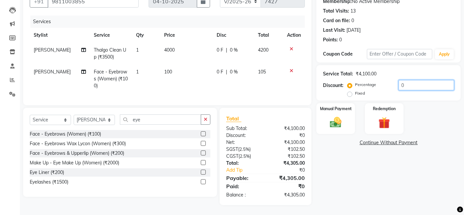
click at [401, 81] on input "0" at bounding box center [427, 85] width 56 height 10
click at [408, 80] on input "0" at bounding box center [427, 85] width 56 height 10
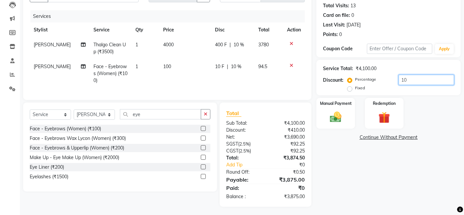
type input "10"
click at [413, 158] on div "Name: Noni Membership: No Active Membership Total Visits: 13 Card on file: 0 La…" at bounding box center [391, 92] width 149 height 229
click at [107, 116] on select "Select Stylist [PERSON_NAME] [PERSON_NAME] [PERSON_NAME] COUNTER [PERSON_NAME] …" at bounding box center [94, 114] width 41 height 10
select select "52838"
click at [74, 115] on select "Select Stylist [PERSON_NAME] [PERSON_NAME] [PERSON_NAME] COUNTER [PERSON_NAME] …" at bounding box center [94, 114] width 41 height 10
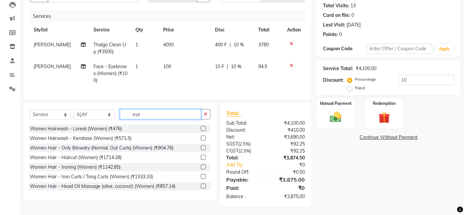
click at [179, 115] on input "eye" at bounding box center [160, 114] width 81 height 10
type input "e"
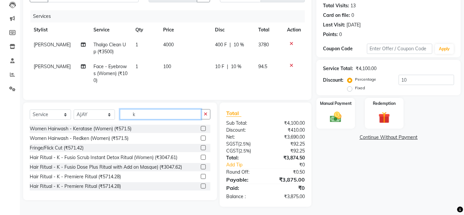
type input "k"
click at [201, 131] on label at bounding box center [203, 128] width 5 height 5
click at [201, 131] on input "checkbox" at bounding box center [203, 129] width 4 height 4
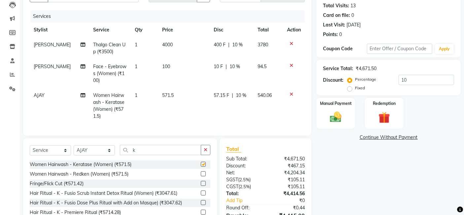
checkbox input "false"
click at [100, 155] on select "Select Stylist [PERSON_NAME] [PERSON_NAME] [PERSON_NAME] COUNTER [PERSON_NAME] …" at bounding box center [94, 150] width 41 height 10
select select "47643"
click at [74, 151] on select "Select Stylist [PERSON_NAME] [PERSON_NAME] [PERSON_NAME] COUNTER [PERSON_NAME] …" at bounding box center [94, 150] width 41 height 10
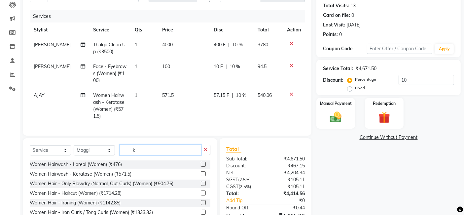
click at [136, 155] on input "k" at bounding box center [160, 150] width 81 height 10
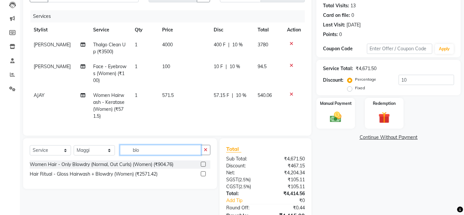
type input "blo"
click at [203, 167] on label at bounding box center [203, 164] width 5 height 5
click at [203, 167] on input "checkbox" at bounding box center [203, 164] width 4 height 4
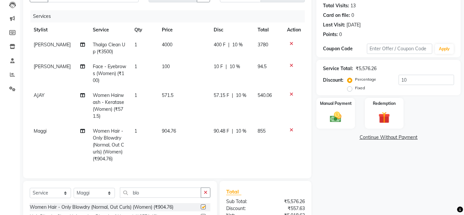
checkbox input "false"
click at [290, 130] on icon at bounding box center [292, 130] width 4 height 5
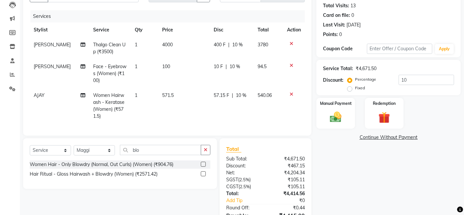
drag, startPoint x: 157, startPoint y: 138, endPoint x: 158, endPoint y: 143, distance: 5.2
click at [158, 143] on div "Select Service Product Membership Package Voucher Prepaid Gift Card Select Styl…" at bounding box center [120, 163] width 194 height 51
click at [158, 148] on input "blo" at bounding box center [160, 150] width 81 height 10
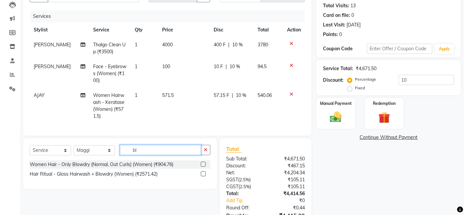
type input "b"
type input "iron"
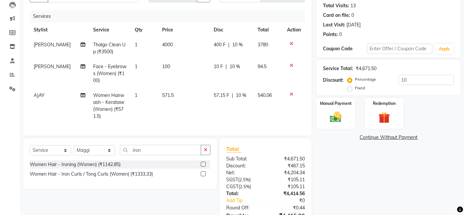
click at [203, 163] on label at bounding box center [203, 164] width 5 height 5
click at [203, 163] on input "checkbox" at bounding box center [203, 164] width 4 height 4
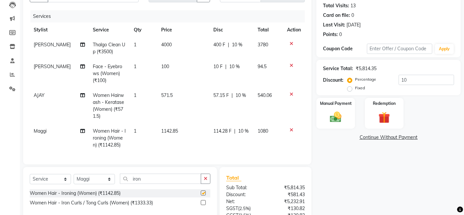
checkbox input "false"
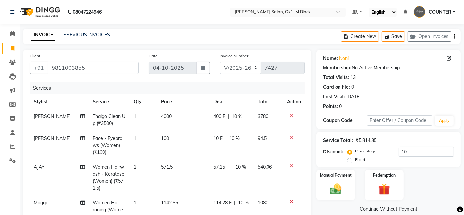
click at [441, 195] on div "Manual Payment Redemption" at bounding box center [389, 185] width 154 height 31
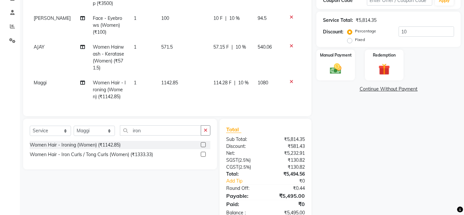
scroll to position [143, 0]
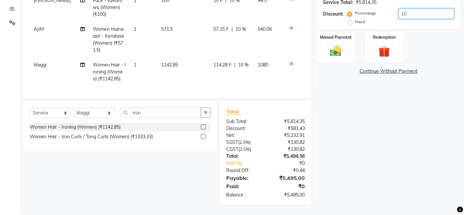
click at [420, 10] on input "10" at bounding box center [427, 14] width 56 height 10
type input "1"
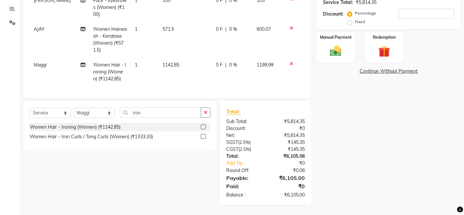
click at [430, 171] on div "Name: Noni Membership: No Active Membership Total Visits: 13 Card on file: 0 La…" at bounding box center [391, 58] width 149 height 293
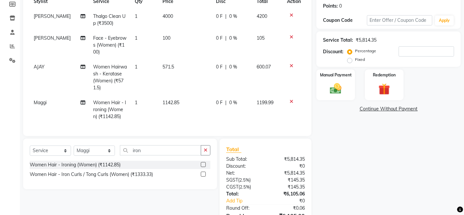
scroll to position [101, 0]
click at [327, 89] on img at bounding box center [336, 88] width 20 height 14
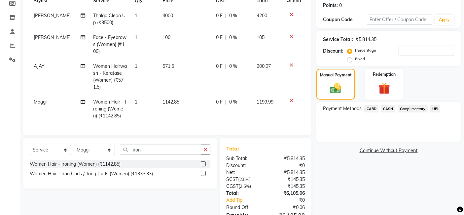
click at [436, 107] on span "UPI" at bounding box center [436, 109] width 10 height 8
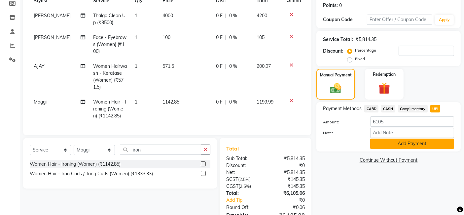
click at [430, 141] on button "Add Payment" at bounding box center [412, 143] width 84 height 10
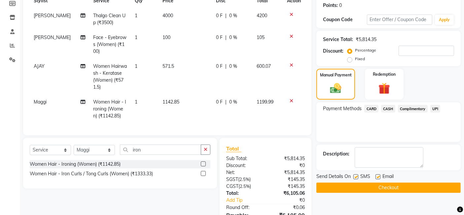
scroll to position [157, 0]
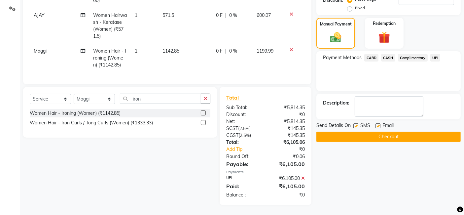
click at [425, 132] on button "Checkout" at bounding box center [389, 137] width 144 height 10
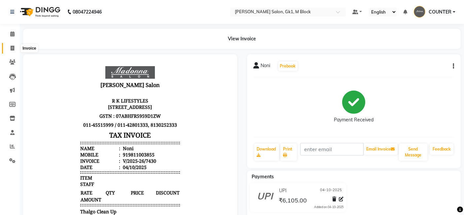
click at [15, 51] on span at bounding box center [13, 49] width 12 height 8
select select "service"
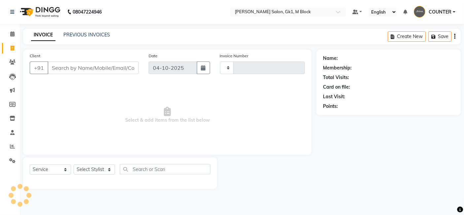
type input "7431"
select select "6312"
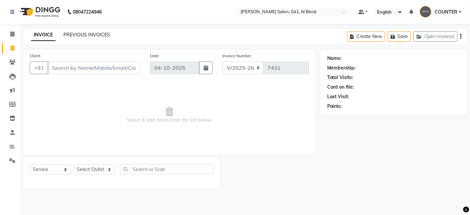
click at [73, 35] on link "PREVIOUS INVOICES" at bounding box center [86, 35] width 47 height 6
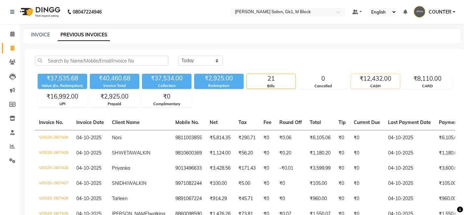
click at [383, 78] on div "₹12,432.00" at bounding box center [375, 78] width 49 height 9
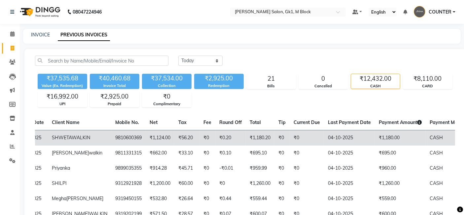
scroll to position [0, 60]
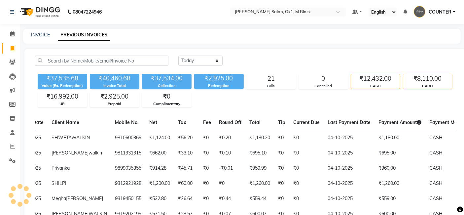
click at [422, 80] on div "₹8,110.00" at bounding box center [428, 78] width 49 height 9
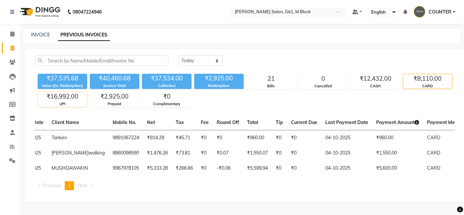
click at [62, 98] on div "₹16,992.00" at bounding box center [62, 96] width 49 height 9
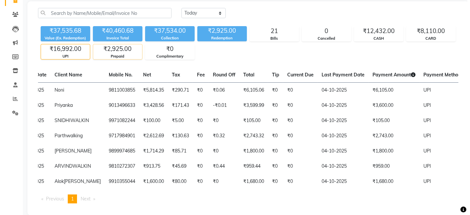
scroll to position [0, 0]
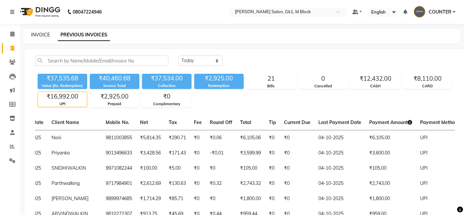
click at [36, 32] on link "INVOICE" at bounding box center [40, 35] width 19 height 6
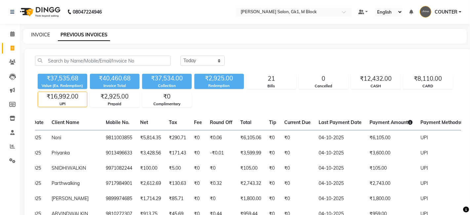
select select "6312"
select select "service"
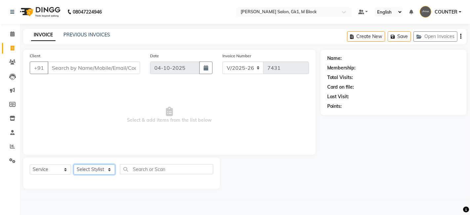
click at [106, 173] on select "Select Stylist [PERSON_NAME] [PERSON_NAME] [PERSON_NAME] COUNTER [PERSON_NAME] …" at bounding box center [94, 169] width 41 height 10
select select "47634"
click at [74, 164] on select "Select Stylist [PERSON_NAME] [PERSON_NAME] [PERSON_NAME] COUNTER [PERSON_NAME] …" at bounding box center [94, 169] width 41 height 10
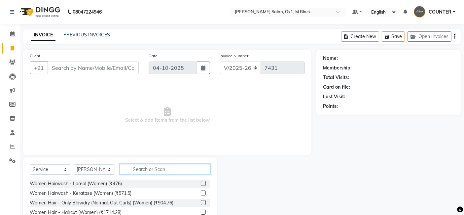
click at [147, 167] on input "text" at bounding box center [165, 169] width 91 height 10
type input "cut"
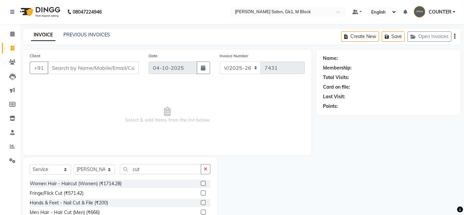
click at [203, 213] on label at bounding box center [203, 212] width 5 height 5
click at [203, 213] on input "checkbox" at bounding box center [203, 212] width 4 height 4
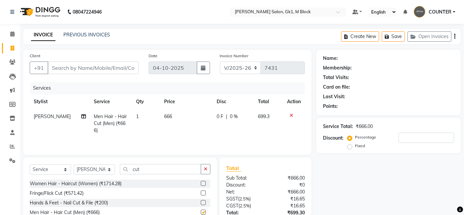
checkbox input "false"
click at [88, 74] on div "Client +91" at bounding box center [84, 65] width 119 height 27
click at [90, 68] on input "Client" at bounding box center [93, 67] width 91 height 13
type input "9"
type input "0"
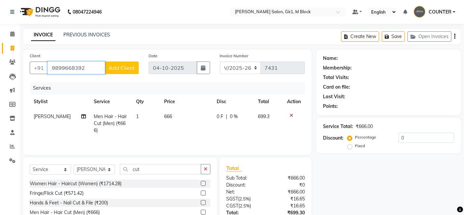
type input "9899668392"
click at [132, 62] on button "Add Client" at bounding box center [122, 67] width 34 height 13
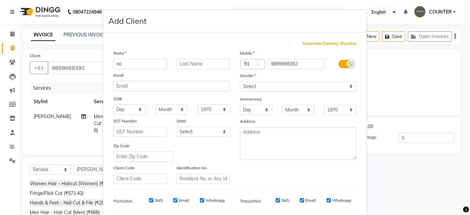
type input "o"
type input "pooja"
click at [184, 64] on input "text" at bounding box center [204, 64] width 54 height 10
type input "walkin"
click at [315, 85] on select "Select [DEMOGRAPHIC_DATA] [DEMOGRAPHIC_DATA] Other Prefer Not To Say" at bounding box center [298, 86] width 117 height 10
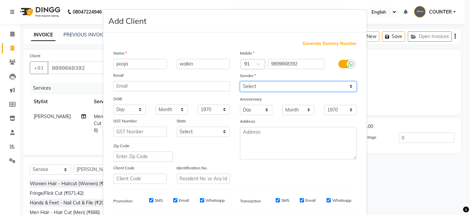
select select "[DEMOGRAPHIC_DATA]"
click at [240, 81] on select "Select [DEMOGRAPHIC_DATA] [DEMOGRAPHIC_DATA] Other Prefer Not To Say" at bounding box center [298, 86] width 117 height 10
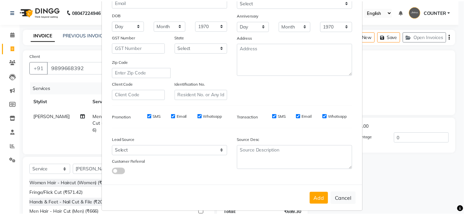
scroll to position [90, 0]
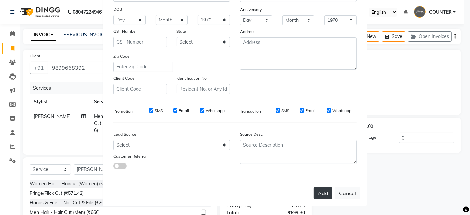
click at [324, 193] on button "Add" at bounding box center [323, 193] width 19 height 12
select select
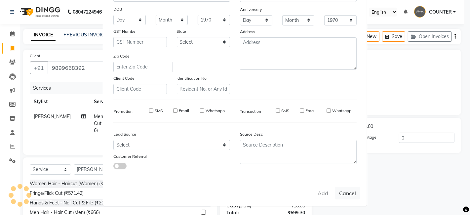
select select
checkbox input "false"
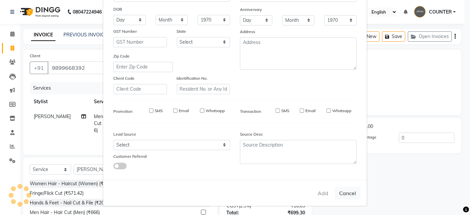
checkbox input "false"
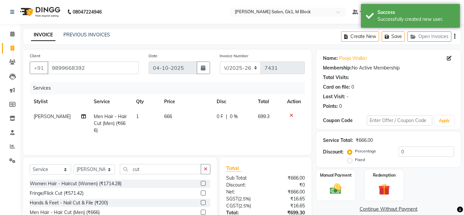
click at [291, 115] on icon at bounding box center [292, 115] width 4 height 5
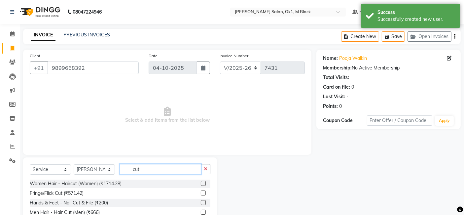
click at [147, 168] on input "cut" at bounding box center [160, 169] width 81 height 10
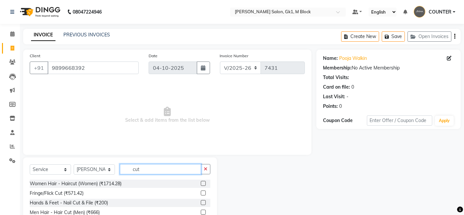
type input "cut"
click at [202, 184] on label at bounding box center [203, 183] width 5 height 5
click at [202, 184] on input "checkbox" at bounding box center [203, 183] width 4 height 4
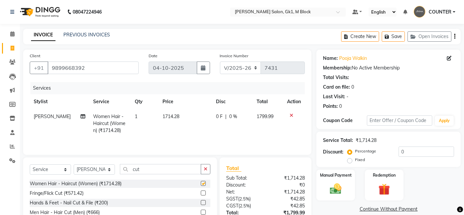
checkbox input "false"
click at [341, 188] on img at bounding box center [336, 189] width 20 height 14
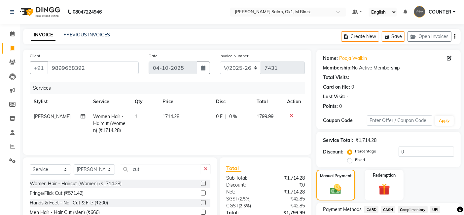
scroll to position [57, 0]
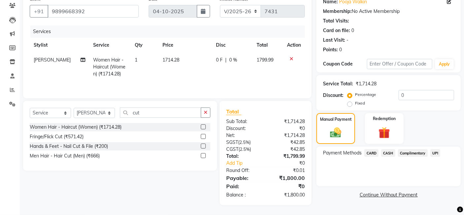
click at [386, 155] on span "CASH" at bounding box center [388, 153] width 14 height 8
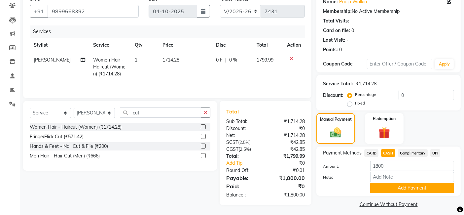
click at [439, 150] on span "UPI" at bounding box center [436, 153] width 10 height 8
click at [430, 187] on button "Add Payment" at bounding box center [412, 188] width 84 height 10
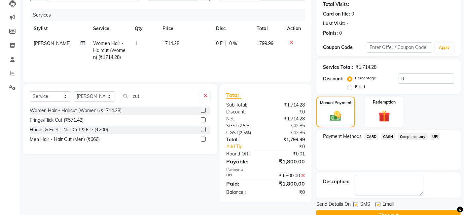
scroll to position [88, 0]
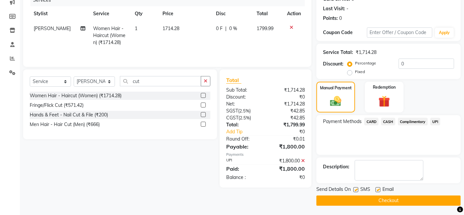
click at [416, 203] on button "Checkout" at bounding box center [389, 200] width 144 height 10
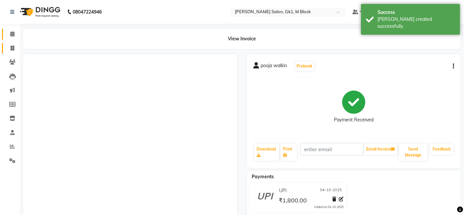
click at [11, 50] on icon at bounding box center [13, 48] width 4 height 5
click at [12, 46] on icon at bounding box center [13, 48] width 4 height 5
select select "service"
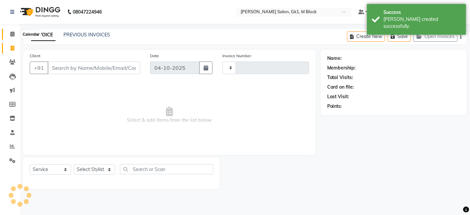
click at [12, 35] on icon at bounding box center [12, 33] width 4 height 5
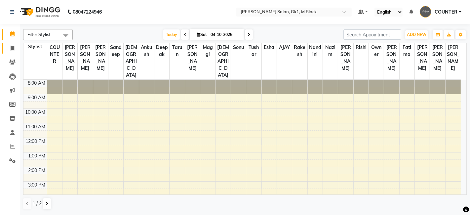
click at [6, 52] on link "Invoice" at bounding box center [10, 48] width 16 height 11
select select "6312"
select select "service"
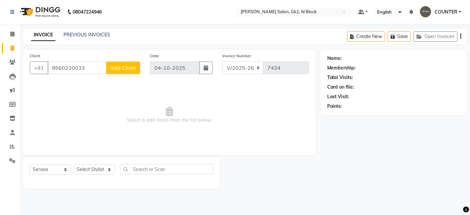
type input "9560220033"
click at [110, 70] on button "Add Client" at bounding box center [123, 67] width 34 height 13
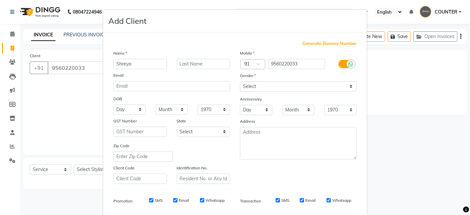
type input "Shreya"
click at [178, 65] on input "text" at bounding box center [204, 64] width 54 height 10
type input "walking"
click at [242, 83] on select "Select Male Female Other Prefer Not To Say" at bounding box center [298, 86] width 117 height 10
select select "female"
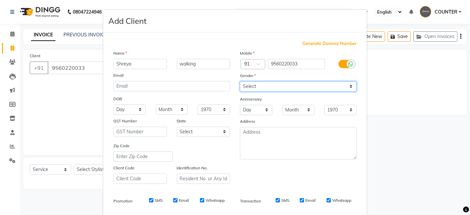
click at [240, 81] on select "Select Male Female Other Prefer Not To Say" at bounding box center [298, 86] width 117 height 10
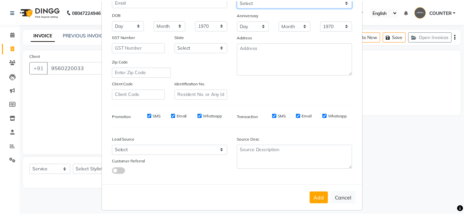
scroll to position [90, 0]
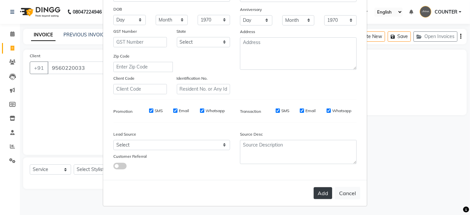
click at [323, 188] on button "Add" at bounding box center [323, 193] width 19 height 12
select select
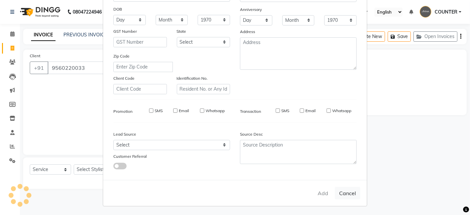
select select
checkbox input "false"
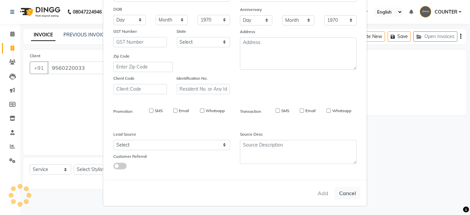
checkbox input "false"
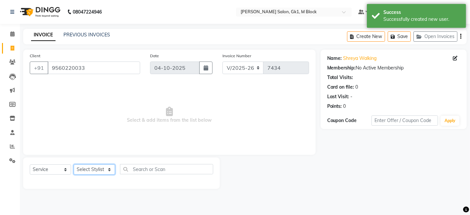
click at [91, 166] on select "Select Stylist [PERSON_NAME] [PERSON_NAME] [PERSON_NAME] COUNTER [PERSON_NAME] …" at bounding box center [94, 169] width 41 height 10
select select "47632"
click at [74, 164] on select "Select Stylist [PERSON_NAME] [PERSON_NAME] [PERSON_NAME] COUNTER [PERSON_NAME] …" at bounding box center [94, 169] width 41 height 10
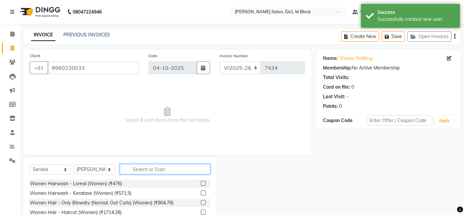
click at [137, 170] on input "text" at bounding box center [165, 169] width 91 height 10
type input "eye"
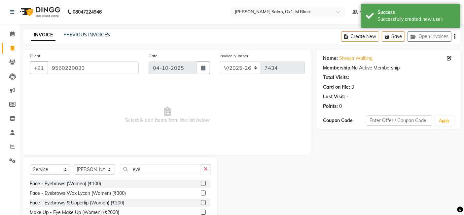
click at [202, 180] on div at bounding box center [206, 183] width 10 height 8
click at [203, 185] on label at bounding box center [203, 183] width 5 height 5
click at [203, 185] on input "checkbox" at bounding box center [203, 183] width 4 height 4
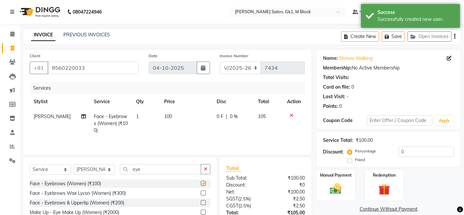
checkbox input "false"
click at [442, 185] on div "Manual Payment Redemption" at bounding box center [389, 185] width 154 height 31
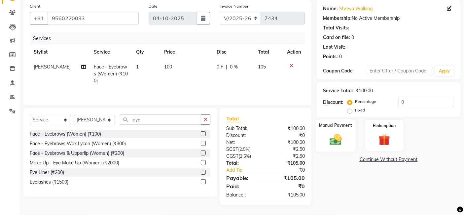
click at [338, 145] on img at bounding box center [336, 139] width 20 height 14
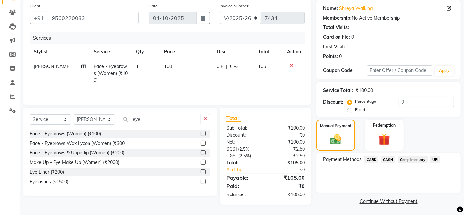
click at [386, 162] on span "CASH" at bounding box center [388, 160] width 14 height 8
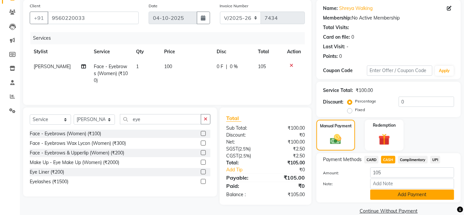
click at [400, 195] on button "Add Payment" at bounding box center [412, 194] width 84 height 10
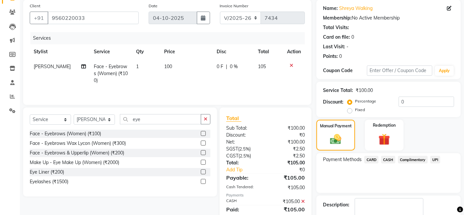
scroll to position [88, 0]
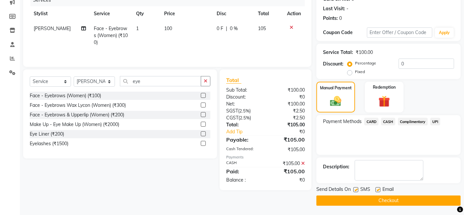
click at [401, 200] on button "Checkout" at bounding box center [389, 200] width 144 height 10
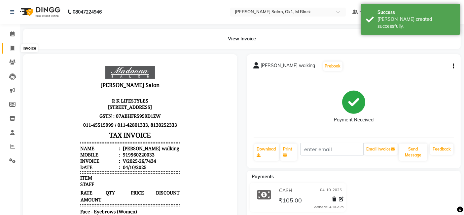
click at [9, 49] on span at bounding box center [13, 49] width 12 height 8
select select "service"
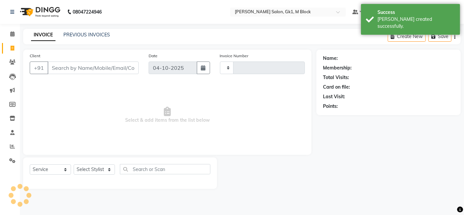
type input "7435"
select select "6312"
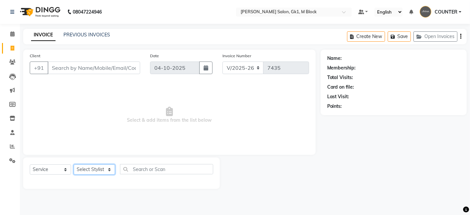
click at [106, 169] on select "Select Stylist [PERSON_NAME] [PERSON_NAME] [PERSON_NAME] COUNTER [PERSON_NAME] …" at bounding box center [94, 169] width 41 height 10
select select "67684"
click at [74, 164] on select "Select Stylist [PERSON_NAME] [PERSON_NAME] [PERSON_NAME] COUNTER [PERSON_NAME] …" at bounding box center [94, 169] width 41 height 10
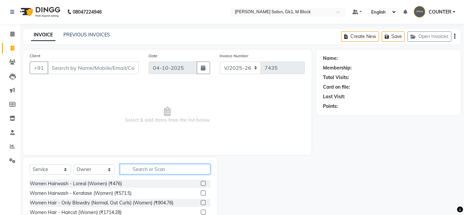
click at [134, 167] on input "text" at bounding box center [165, 169] width 91 height 10
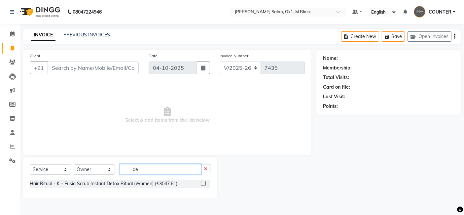
type input "d"
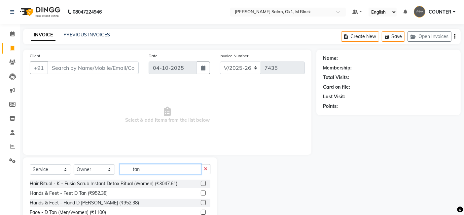
type input "tan"
click at [201, 214] on label at bounding box center [203, 212] width 5 height 5
click at [201, 214] on input "checkbox" at bounding box center [203, 212] width 4 height 4
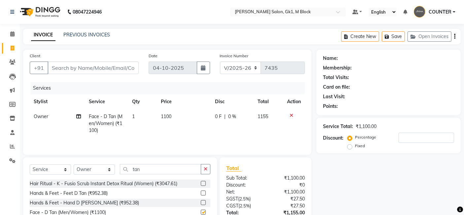
checkbox input "false"
click at [104, 168] on select "Select Stylist [PERSON_NAME] [PERSON_NAME] [PERSON_NAME] COUNTER [PERSON_NAME] …" at bounding box center [94, 169] width 41 height 10
click at [128, 169] on input "tan" at bounding box center [160, 169] width 81 height 10
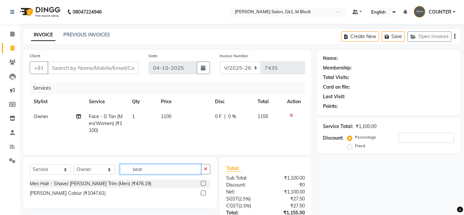
type input "bear"
click at [205, 183] on label at bounding box center [203, 183] width 5 height 5
click at [205, 183] on input "checkbox" at bounding box center [203, 183] width 4 height 4
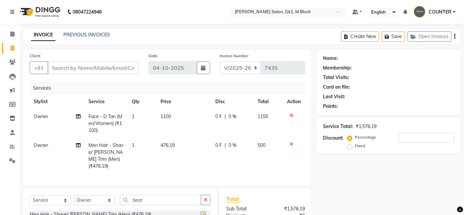
checkbox input "false"
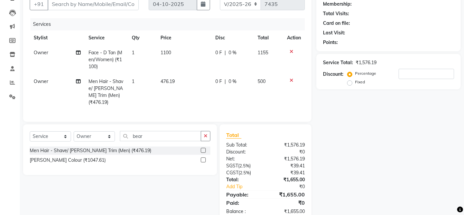
scroll to position [78, 0]
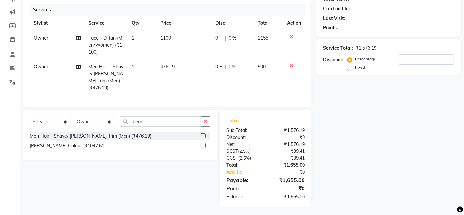
click at [293, 36] on div at bounding box center [294, 37] width 14 height 5
click at [292, 36] on icon at bounding box center [292, 37] width 4 height 5
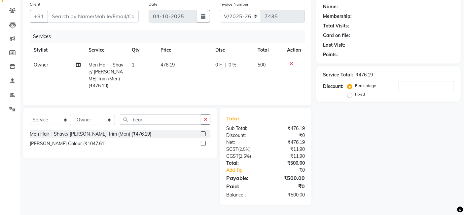
scroll to position [50, 0]
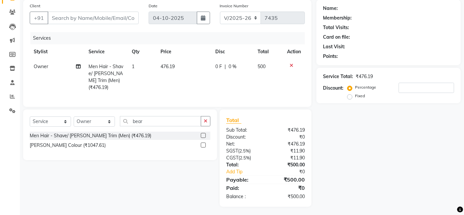
click at [292, 62] on td at bounding box center [294, 77] width 22 height 36
click at [291, 68] on td at bounding box center [294, 77] width 22 height 36
click at [292, 63] on icon at bounding box center [292, 65] width 4 height 5
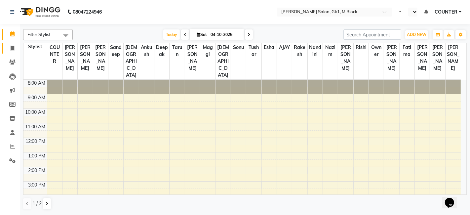
select select "en"
click at [17, 48] on span at bounding box center [13, 49] width 12 height 8
select select "service"
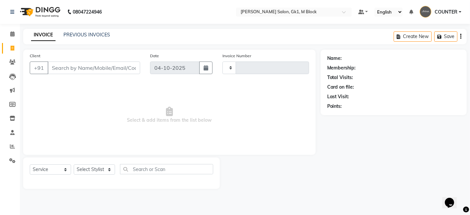
type input "7427"
select select "6312"
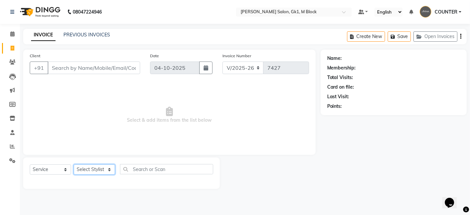
click at [84, 166] on select "Select Stylist [PERSON_NAME] [PERSON_NAME] [PERSON_NAME] COUNTER [PERSON_NAME] …" at bounding box center [94, 169] width 41 height 10
select select "47643"
click at [74, 164] on select "Select Stylist [PERSON_NAME] [PERSON_NAME] [PERSON_NAME] COUNTER [PERSON_NAME] …" at bounding box center [94, 169] width 41 height 10
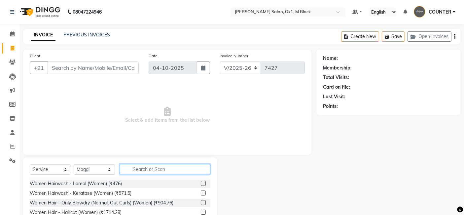
click at [151, 170] on input "text" at bounding box center [165, 169] width 91 height 10
type input "cut"
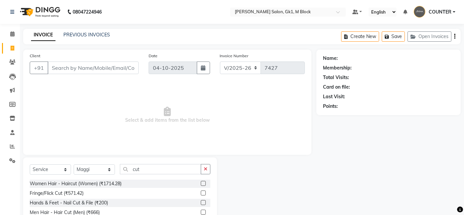
click at [204, 182] on label at bounding box center [203, 183] width 5 height 5
click at [204, 182] on input "checkbox" at bounding box center [203, 183] width 4 height 4
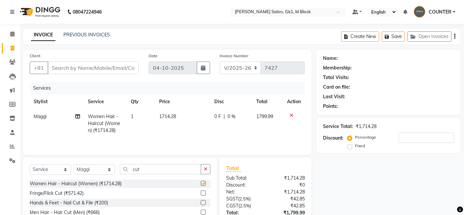
checkbox input "false"
click at [134, 114] on td "1" at bounding box center [141, 123] width 28 height 29
select select "47643"
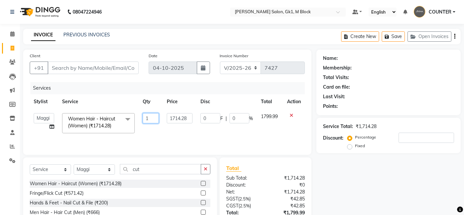
click at [149, 115] on input "1" at bounding box center [151, 118] width 17 height 10
type input "2"
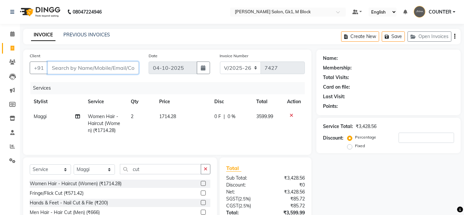
click at [102, 69] on input "Client" at bounding box center [93, 67] width 91 height 13
type input "9"
type input "0"
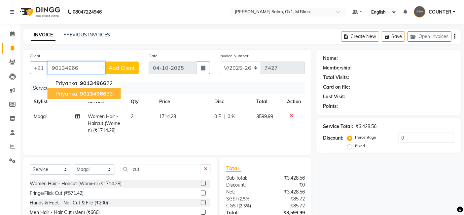
click at [105, 94] on ngb-highlight "90134966 33" at bounding box center [96, 93] width 34 height 7
type input "9013496633"
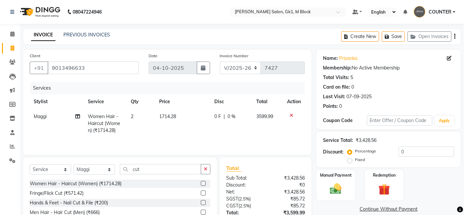
click at [449, 183] on div "Manual Payment Redemption" at bounding box center [389, 185] width 154 height 31
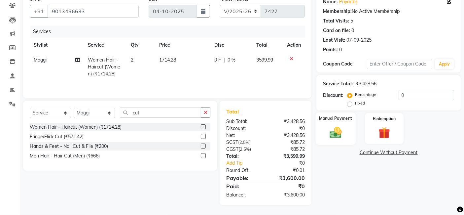
click at [346, 122] on div "Manual Payment" at bounding box center [336, 128] width 40 height 32
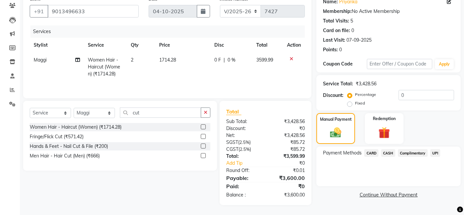
click at [433, 153] on span "UPI" at bounding box center [436, 153] width 10 height 8
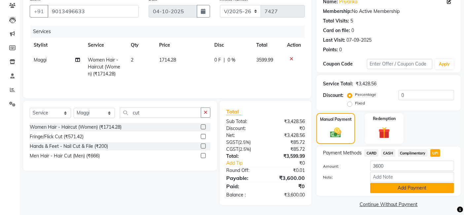
click at [432, 191] on button "Add Payment" at bounding box center [412, 188] width 84 height 10
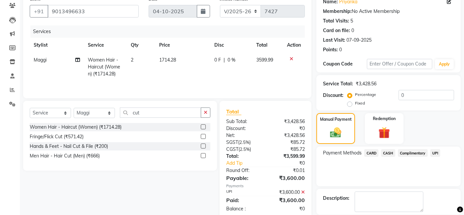
scroll to position [88, 0]
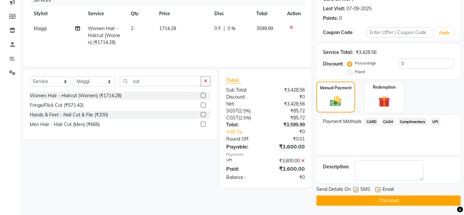
click at [434, 200] on button "Checkout" at bounding box center [389, 200] width 144 height 10
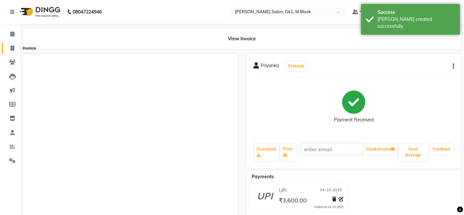
click at [8, 51] on span at bounding box center [13, 49] width 12 height 8
select select "service"
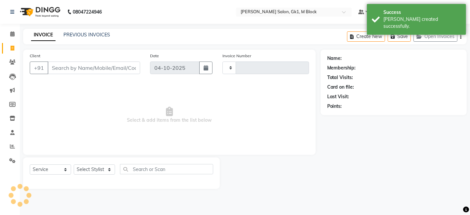
type input "7429"
select select "6312"
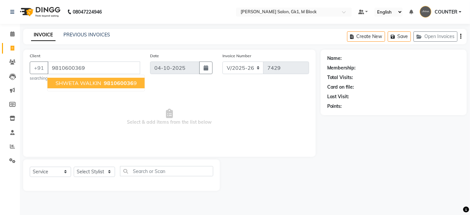
type input "9810600369"
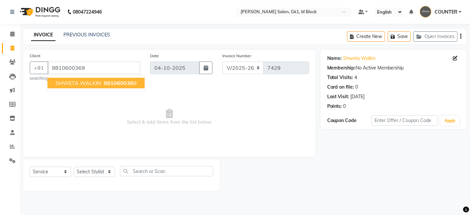
click at [71, 84] on span "SHWETA WALKIN" at bounding box center [79, 83] width 46 height 7
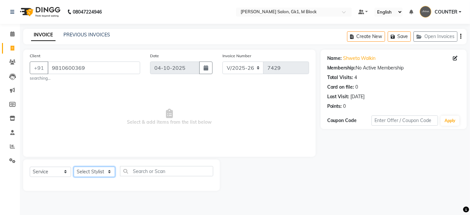
click at [98, 173] on select "Select Stylist [PERSON_NAME] [PERSON_NAME] [PERSON_NAME] COUNTER [PERSON_NAME] …" at bounding box center [94, 172] width 41 height 10
select select "48182"
click at [74, 167] on select "Select Stylist [PERSON_NAME] [PERSON_NAME] [PERSON_NAME] COUNTER [PERSON_NAME] …" at bounding box center [94, 172] width 41 height 10
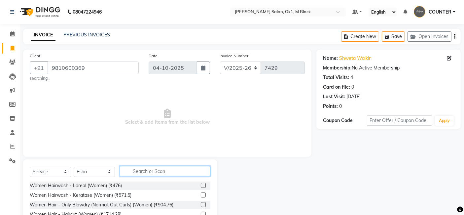
click at [138, 174] on input "text" at bounding box center [165, 171] width 91 height 10
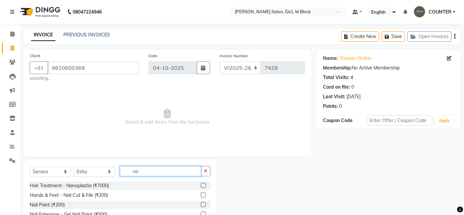
type input "n"
type input "gel"
click at [203, 184] on label at bounding box center [203, 185] width 5 height 5
click at [203, 184] on input "checkbox" at bounding box center [203, 185] width 4 height 4
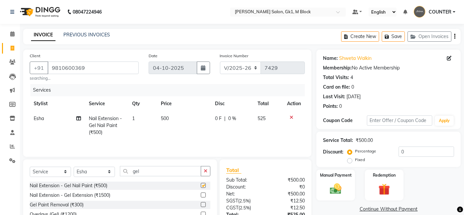
checkbox input "false"
click at [166, 118] on span "500" at bounding box center [165, 118] width 8 height 6
select select "48182"
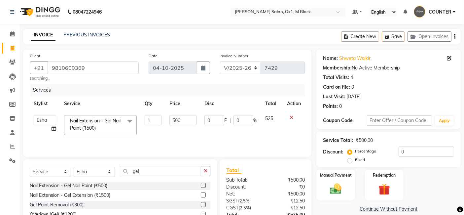
click at [189, 115] on td "500" at bounding box center [183, 125] width 35 height 28
click at [187, 119] on input "500" at bounding box center [183, 120] width 27 height 10
type input "5"
type input "1124"
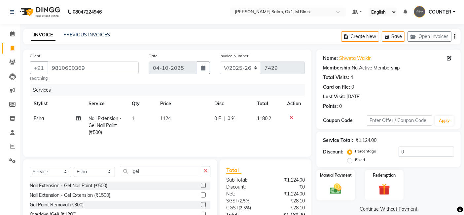
click at [438, 181] on div "Manual Payment Redemption" at bounding box center [389, 185] width 154 height 31
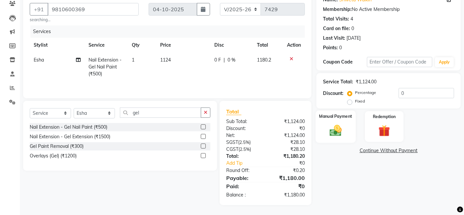
click at [351, 134] on div "Manual Payment" at bounding box center [336, 126] width 40 height 32
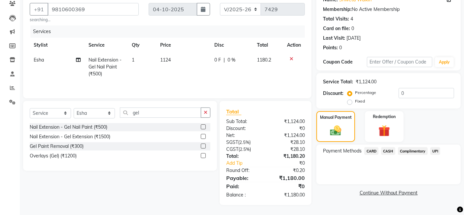
click at [388, 150] on span "CASH" at bounding box center [388, 151] width 14 height 8
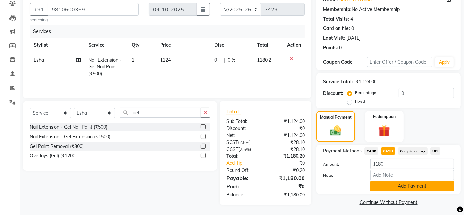
click at [398, 185] on button "Add Payment" at bounding box center [412, 186] width 84 height 10
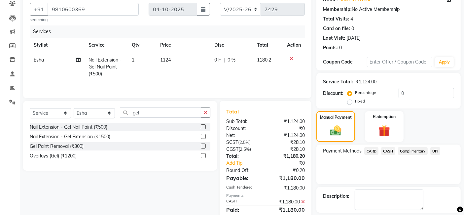
scroll to position [88, 0]
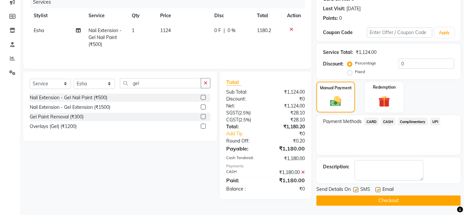
click at [402, 196] on button "Checkout" at bounding box center [389, 200] width 144 height 10
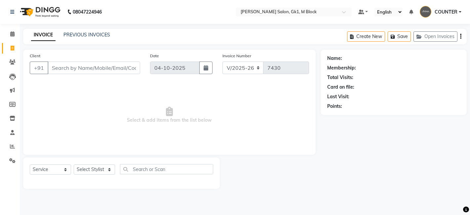
select select "6312"
select select "service"
click at [98, 170] on select "Select Stylist [PERSON_NAME] [PERSON_NAME] [PERSON_NAME] COUNTER [PERSON_NAME] …" at bounding box center [94, 169] width 41 height 10
select select "47646"
click at [74, 164] on select "Select Stylist [PERSON_NAME] [PERSON_NAME] [PERSON_NAME] COUNTER [PERSON_NAME] …" at bounding box center [94, 169] width 41 height 10
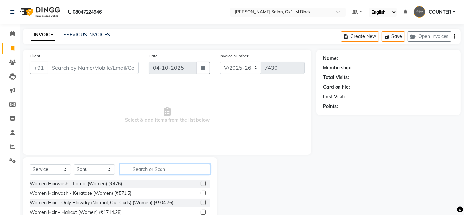
click at [135, 165] on input "text" at bounding box center [165, 169] width 91 height 10
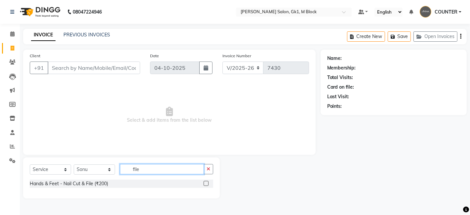
type input "file"
click at [206, 181] on label at bounding box center [206, 183] width 5 height 5
click at [206, 181] on input "checkbox" at bounding box center [206, 183] width 4 height 4
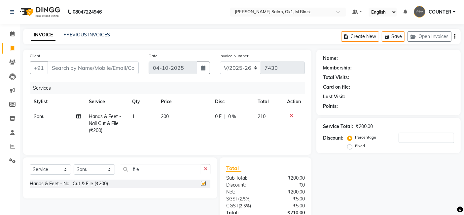
checkbox input "false"
click at [181, 173] on input "file" at bounding box center [160, 169] width 81 height 10
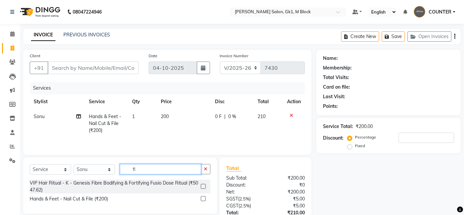
type input "f"
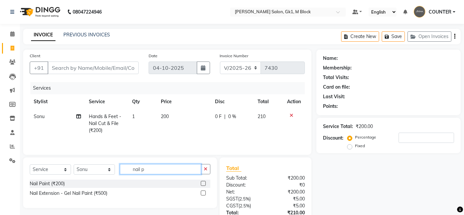
type input "nail p"
click at [203, 184] on label at bounding box center [203, 183] width 5 height 5
click at [203, 184] on input "checkbox" at bounding box center [203, 183] width 4 height 4
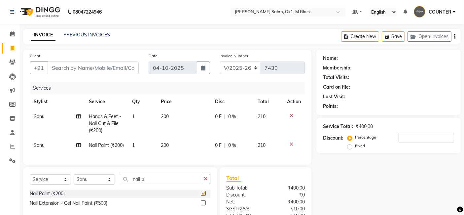
checkbox input "false"
click at [105, 184] on select "Select Stylist [PERSON_NAME] [PERSON_NAME] [PERSON_NAME] COUNTER [PERSON_NAME] …" at bounding box center [94, 179] width 41 height 10
select select "47643"
click at [74, 184] on select "Select Stylist [PERSON_NAME] [PERSON_NAME] [PERSON_NAME] COUNTER [PERSON_NAME] …" at bounding box center [94, 179] width 41 height 10
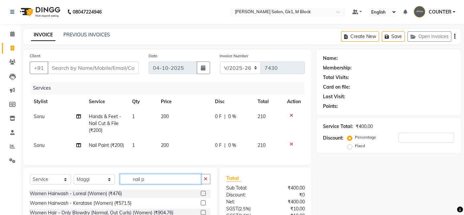
click at [149, 184] on input "nail p" at bounding box center [160, 179] width 81 height 10
type input "n"
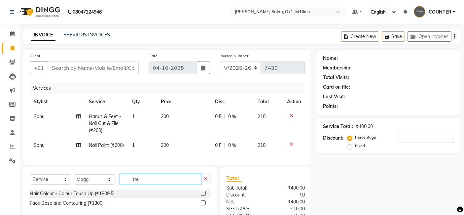
scroll to position [31, 0]
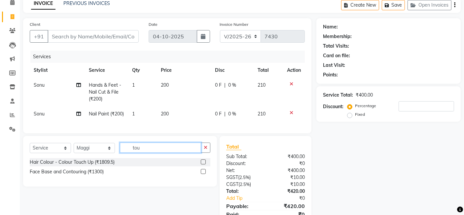
type input "tou"
click at [202, 164] on label at bounding box center [203, 161] width 5 height 5
click at [202, 164] on input "checkbox" at bounding box center [203, 162] width 4 height 4
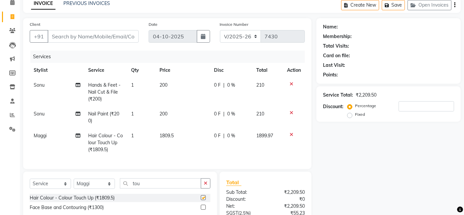
checkbox input "false"
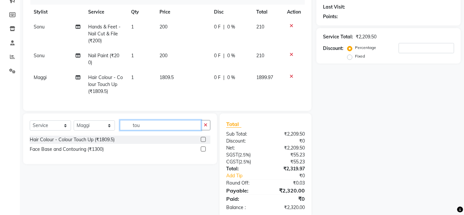
click at [165, 130] on input "tou" at bounding box center [160, 125] width 81 height 10
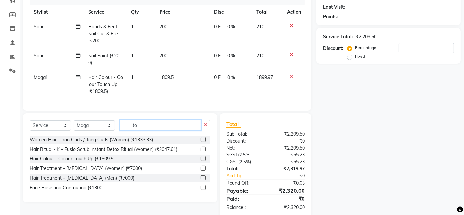
type input "t"
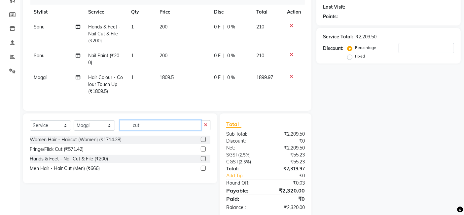
type input "cut"
click at [204, 142] on label at bounding box center [203, 139] width 5 height 5
click at [204, 142] on input "checkbox" at bounding box center [203, 139] width 4 height 4
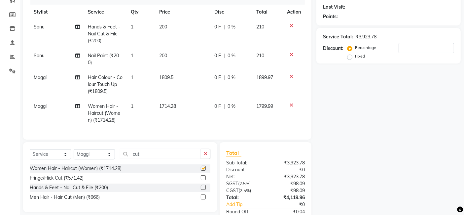
checkbox input "false"
click at [410, 135] on div "Name: Membership: Total Visits: Card on file: Last Visit: Points: Service Total…" at bounding box center [391, 103] width 149 height 286
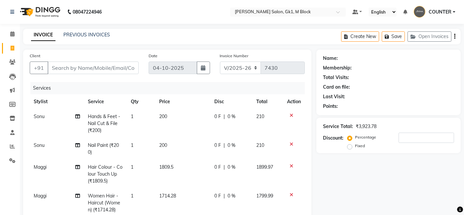
click at [456, 152] on div "Service Total: ₹3,923.78 Discount: Percentage Fixed" at bounding box center [389, 135] width 144 height 35
click at [112, 65] on input "Client" at bounding box center [93, 67] width 91 height 13
type input "9"
type input "0"
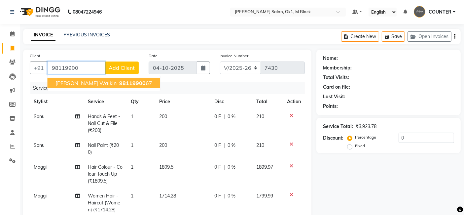
click at [119, 80] on span "98119900" at bounding box center [132, 83] width 26 height 7
type input "9811990067"
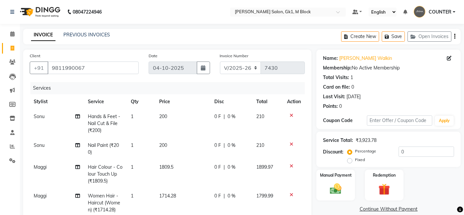
scroll to position [136, 0]
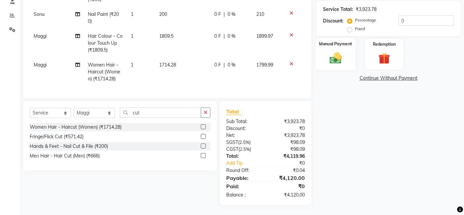
click at [343, 53] on img at bounding box center [336, 58] width 20 height 14
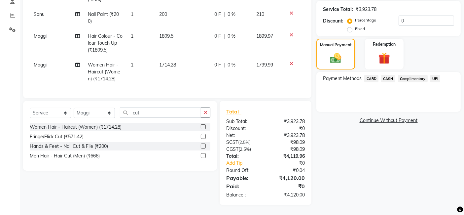
click at [439, 75] on span "UPI" at bounding box center [436, 79] width 10 height 8
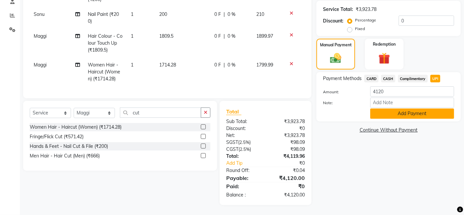
click at [422, 108] on button "Add Payment" at bounding box center [412, 113] width 84 height 10
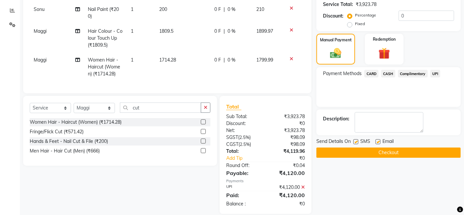
click at [406, 151] on button "Checkout" at bounding box center [389, 152] width 144 height 10
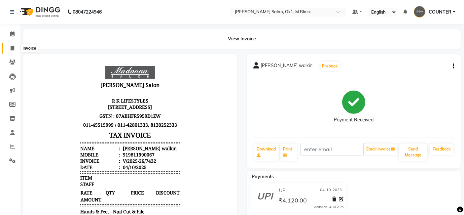
click at [14, 50] on icon at bounding box center [13, 48] width 4 height 5
select select "6312"
select select "service"
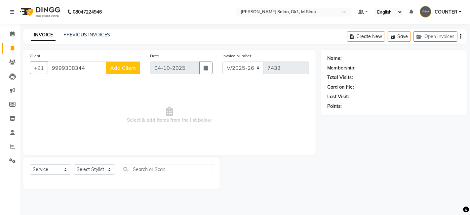
type input "9999308344"
click at [124, 67] on span "Add Client" at bounding box center [123, 67] width 26 height 7
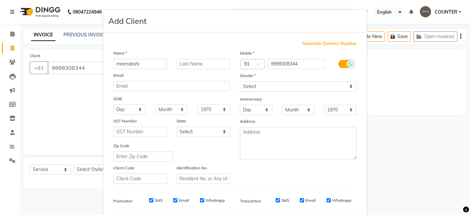
type input "meenakshi"
click at [185, 63] on input "w" at bounding box center [204, 64] width 54 height 10
type input "wlkin"
click at [269, 84] on select "Select Male Female Other Prefer Not To Say" at bounding box center [298, 86] width 117 height 10
select select "female"
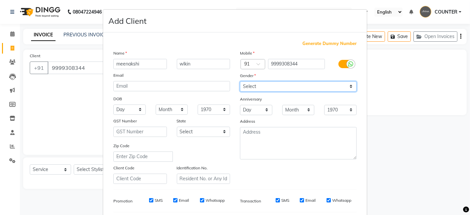
click at [240, 81] on select "Select Male Female Other Prefer Not To Say" at bounding box center [298, 86] width 117 height 10
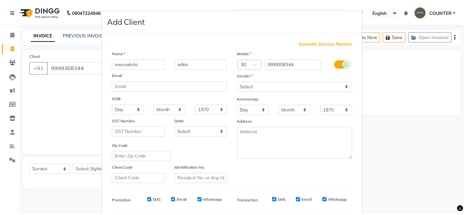
scroll to position [90, 0]
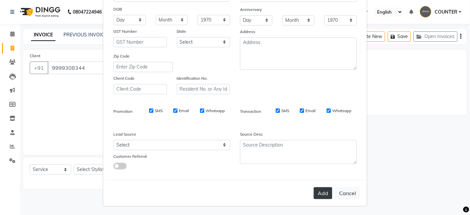
click at [314, 192] on button "Add" at bounding box center [323, 193] width 19 height 12
select select
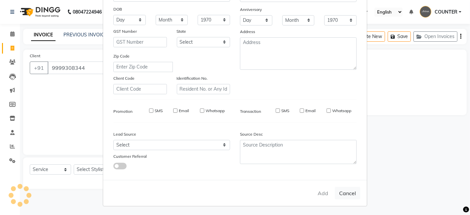
select select
checkbox input "false"
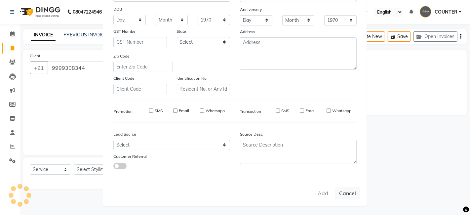
checkbox input "false"
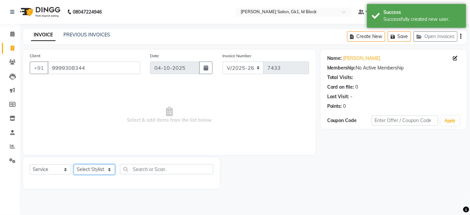
click at [99, 170] on select "Select Stylist [PERSON_NAME] [PERSON_NAME] [PERSON_NAME] COUNTER [PERSON_NAME] …" at bounding box center [94, 169] width 41 height 10
click at [74, 164] on select "Select Stylist [PERSON_NAME] [PERSON_NAME] [PERSON_NAME] COUNTER [PERSON_NAME] …" at bounding box center [94, 169] width 41 height 10
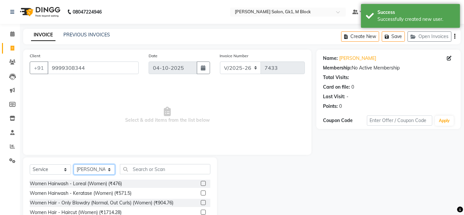
select select "67548"
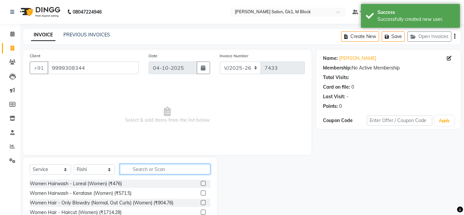
click at [141, 174] on input "text" at bounding box center [165, 169] width 91 height 10
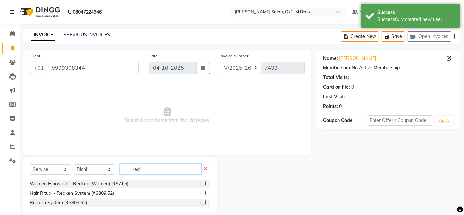
type input "red"
click at [204, 183] on label at bounding box center [203, 183] width 5 height 5
click at [204, 183] on input "checkbox" at bounding box center [203, 183] width 4 height 4
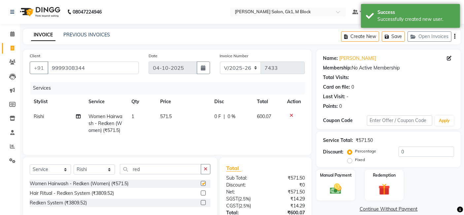
checkbox input "false"
click at [107, 172] on select "Select Stylist [PERSON_NAME] [PERSON_NAME] [PERSON_NAME] COUNTER [PERSON_NAME] …" at bounding box center [94, 169] width 41 height 10
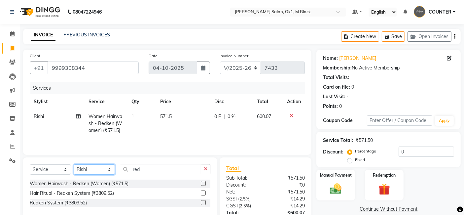
select select "47635"
click at [74, 165] on select "Select Stylist [PERSON_NAME] [PERSON_NAME] [PERSON_NAME] COUNTER [PERSON_NAME] …" at bounding box center [94, 169] width 41 height 10
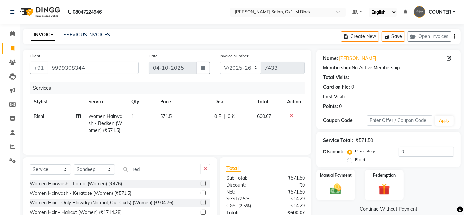
click at [201, 204] on label at bounding box center [203, 202] width 5 height 5
click at [201, 204] on input "checkbox" at bounding box center [203, 203] width 4 height 4
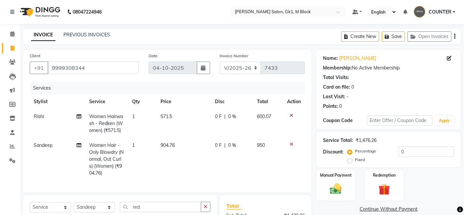
checkbox input "false"
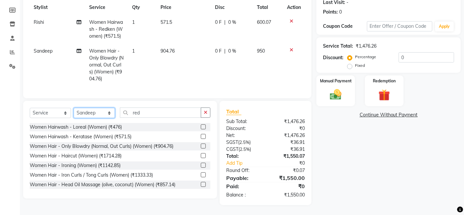
click at [99, 113] on select "Select Stylist [PERSON_NAME] [PERSON_NAME] [PERSON_NAME] COUNTER [PERSON_NAME] …" at bounding box center [94, 113] width 41 height 10
select select "47646"
click at [74, 108] on select "Select Stylist [PERSON_NAME] [PERSON_NAME] [PERSON_NAME] COUNTER [PERSON_NAME] …" at bounding box center [94, 113] width 41 height 10
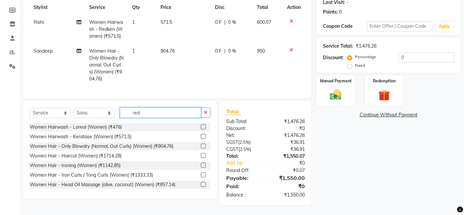
click at [132, 113] on input "red" at bounding box center [160, 112] width 81 height 10
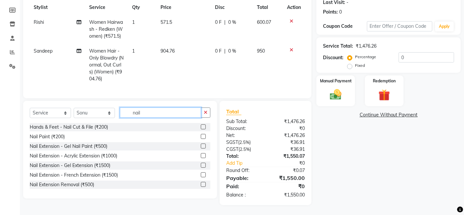
type input "nail"
click at [201, 138] on label at bounding box center [203, 136] width 5 height 5
click at [201, 138] on input "checkbox" at bounding box center [203, 137] width 4 height 4
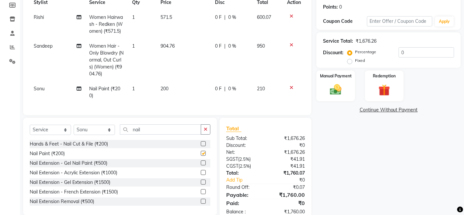
checkbox input "false"
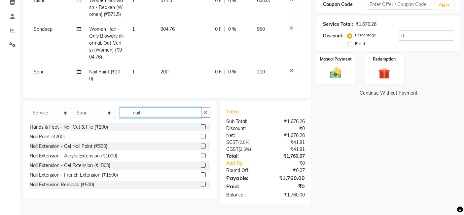
click at [136, 111] on input "nail" at bounding box center [160, 112] width 81 height 10
click at [201, 129] on label at bounding box center [203, 126] width 5 height 5
click at [201, 129] on input "checkbox" at bounding box center [203, 127] width 4 height 4
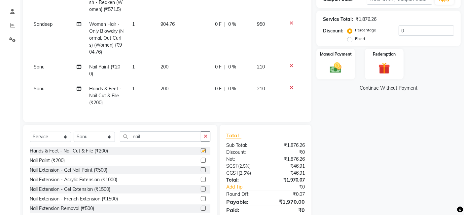
checkbox input "false"
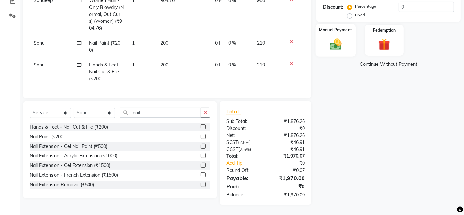
click at [344, 48] on div "Manual Payment" at bounding box center [336, 40] width 40 height 32
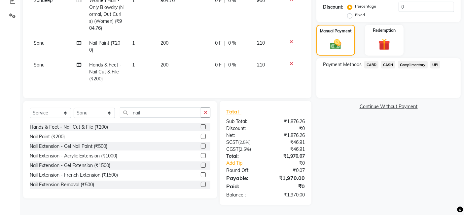
click at [434, 62] on span "UPI" at bounding box center [436, 65] width 10 height 8
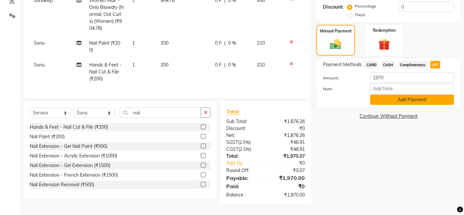
click at [418, 98] on button "Add Payment" at bounding box center [412, 100] width 84 height 10
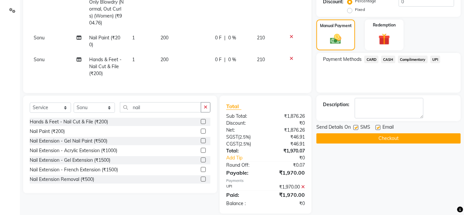
click at [412, 136] on button "Checkout" at bounding box center [389, 138] width 144 height 10
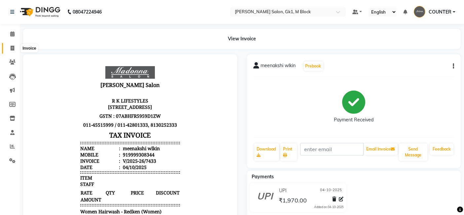
click at [14, 48] on icon at bounding box center [13, 48] width 4 height 5
select select "service"
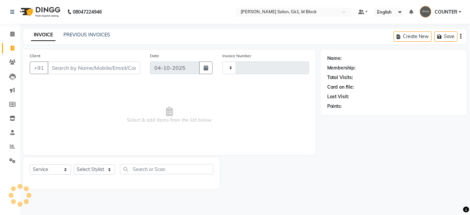
type input "7434"
select select "6312"
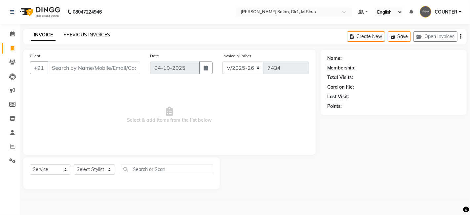
click at [99, 37] on link "PREVIOUS INVOICES" at bounding box center [86, 35] width 47 height 6
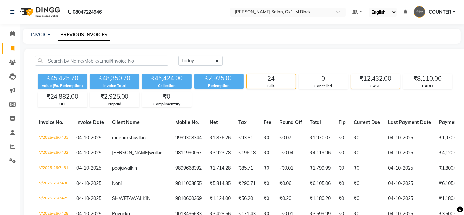
click at [377, 81] on div "₹12,432.00" at bounding box center [375, 78] width 49 height 9
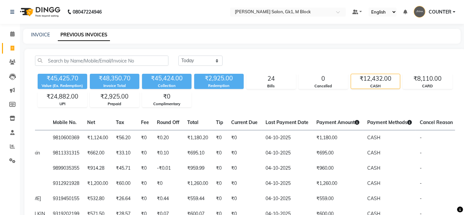
click at [419, 89] on div "₹45,425.70 Value (Ex. Redemption) ₹48,350.70 Invoice Total ₹45,424.00 Collectio…" at bounding box center [245, 89] width 420 height 36
click at [416, 83] on div "₹8,110.00" at bounding box center [428, 78] width 49 height 9
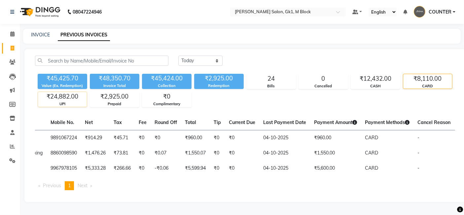
click at [72, 101] on div "UPI" at bounding box center [62, 104] width 49 height 6
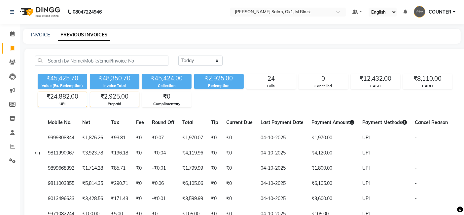
click at [111, 98] on div "₹2,925.00" at bounding box center [114, 96] width 49 height 9
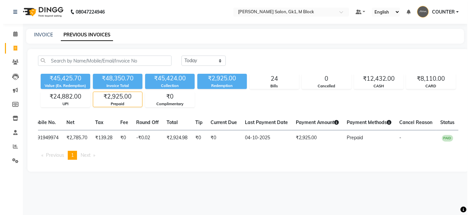
scroll to position [0, 117]
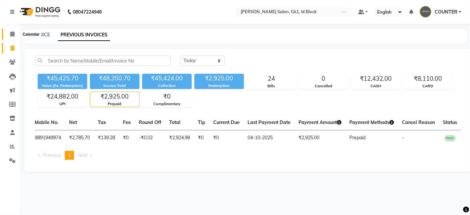
click at [11, 32] on icon at bounding box center [12, 33] width 4 height 5
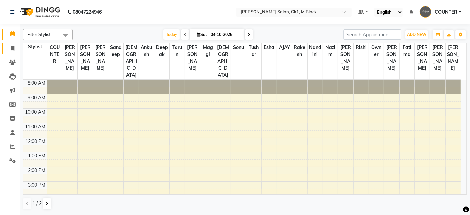
click at [14, 49] on icon at bounding box center [13, 48] width 4 height 5
select select "service"
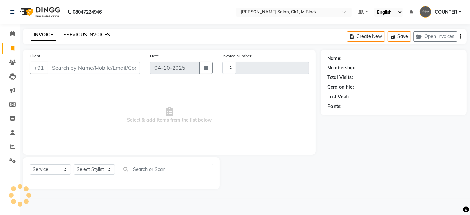
type input "7434"
click at [75, 35] on link "PREVIOUS INVOICES" at bounding box center [86, 35] width 47 height 6
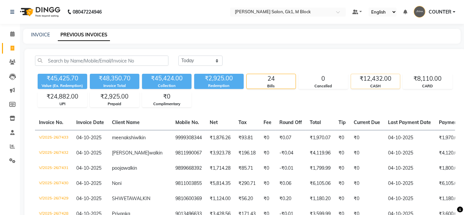
click at [369, 78] on div "₹12,432.00" at bounding box center [375, 78] width 49 height 9
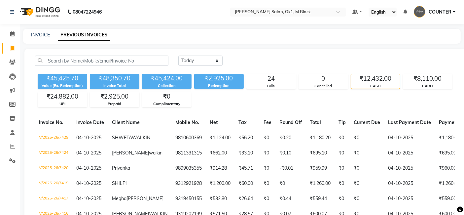
click at [422, 73] on div "₹45,425.70 Value (Ex. Redemption) ₹48,350.70 Invoice Total ₹45,424.00 Collectio…" at bounding box center [245, 89] width 420 height 36
click at [423, 82] on div "₹8,110.00" at bounding box center [428, 78] width 49 height 9
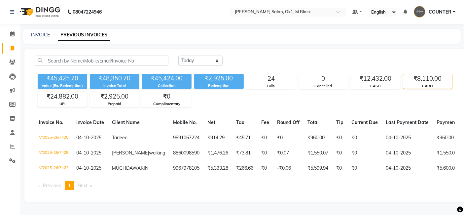
click at [57, 100] on div "₹24,882.00" at bounding box center [62, 96] width 49 height 9
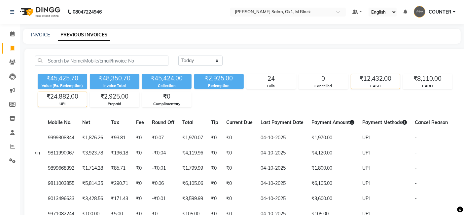
click at [371, 87] on div "CASH" at bounding box center [375, 86] width 49 height 6
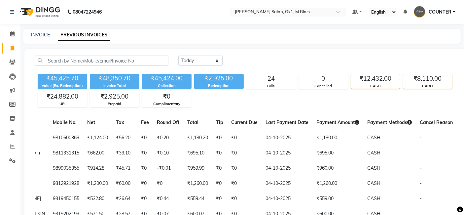
click at [429, 81] on div "₹8,110.00" at bounding box center [428, 78] width 49 height 9
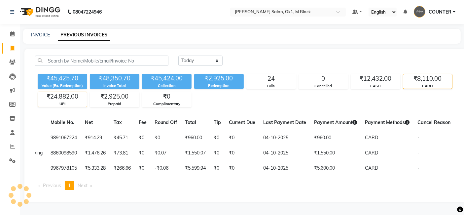
click at [56, 100] on div "₹24,882.00" at bounding box center [62, 96] width 49 height 9
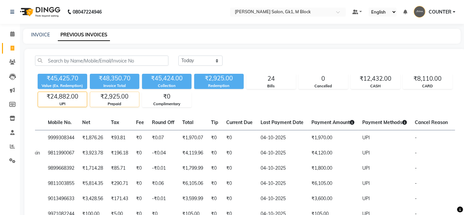
click at [110, 104] on div "Prepaid" at bounding box center [114, 104] width 49 height 6
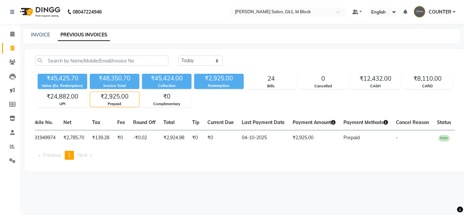
scroll to position [0, 117]
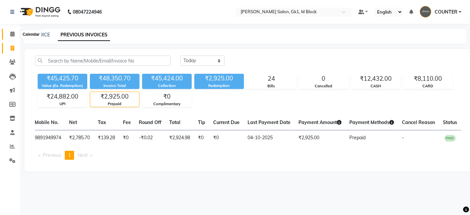
click at [14, 33] on icon at bounding box center [12, 33] width 4 height 5
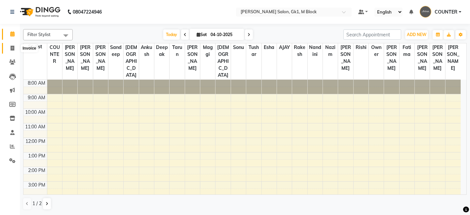
click at [15, 45] on span at bounding box center [13, 49] width 12 height 8
select select "service"
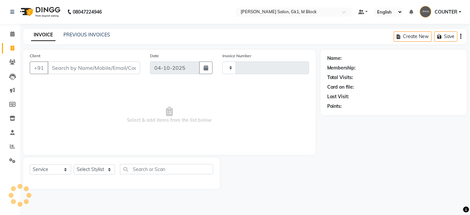
type input "7435"
select select "6312"
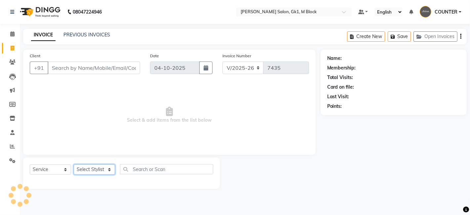
click at [94, 164] on select "Select Stylist [PERSON_NAME] [PERSON_NAME] [PERSON_NAME] COUNTER [PERSON_NAME] …" at bounding box center [94, 169] width 41 height 10
select select "47652"
click at [74, 164] on select "Select Stylist [PERSON_NAME] [PERSON_NAME] [PERSON_NAME] COUNTER [PERSON_NAME] …" at bounding box center [94, 169] width 41 height 10
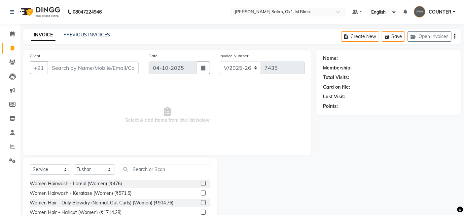
click at [201, 194] on label at bounding box center [203, 192] width 5 height 5
click at [201, 194] on input "checkbox" at bounding box center [203, 193] width 4 height 4
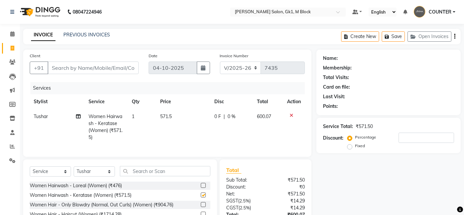
checkbox input "false"
click at [291, 115] on icon at bounding box center [292, 115] width 4 height 5
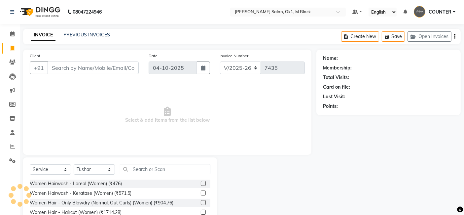
click at [201, 183] on label at bounding box center [203, 183] width 5 height 5
click at [201, 183] on input "checkbox" at bounding box center [203, 183] width 4 height 4
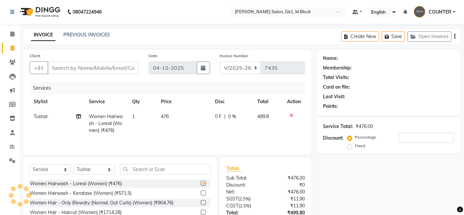
checkbox input "false"
click at [102, 169] on select "Select Stylist [PERSON_NAME] [PERSON_NAME] [PERSON_NAME] COUNTER [PERSON_NAME] …" at bounding box center [94, 169] width 41 height 10
select select "47643"
click at [74, 165] on select "Select Stylist [PERSON_NAME] [PERSON_NAME] [PERSON_NAME] COUNTER [PERSON_NAME] …" at bounding box center [94, 169] width 41 height 10
click at [201, 202] on label at bounding box center [203, 202] width 5 height 5
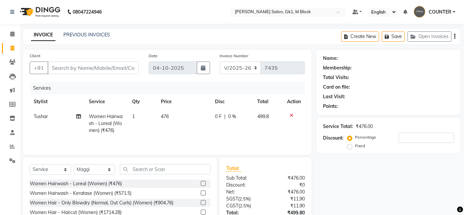
click at [201, 202] on input "checkbox" at bounding box center [203, 203] width 4 height 4
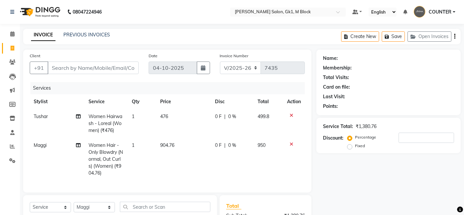
checkbox input "false"
click at [115, 62] on input "Client" at bounding box center [93, 67] width 91 height 13
type input "9"
type input "0"
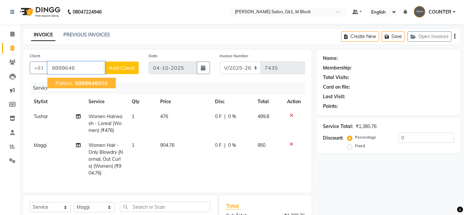
click at [99, 82] on ngb-highlight "9899646 856" at bounding box center [91, 83] width 34 height 7
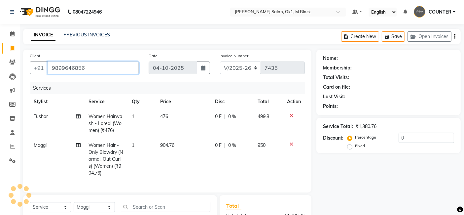
type input "9899646856"
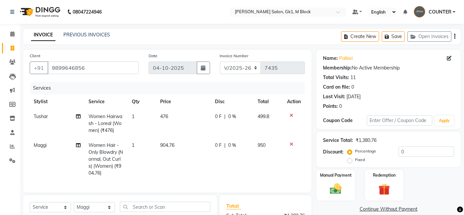
scroll to position [99, 0]
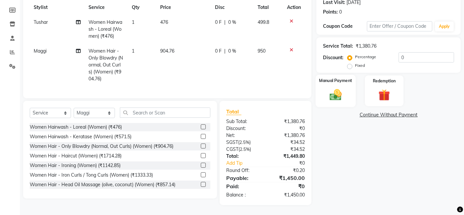
click at [343, 88] on img at bounding box center [336, 95] width 20 height 14
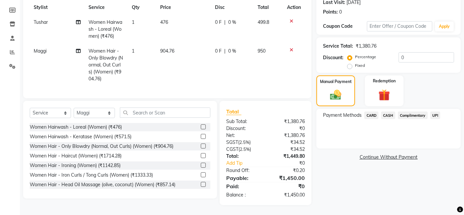
click at [432, 111] on span "UPI" at bounding box center [436, 115] width 10 height 8
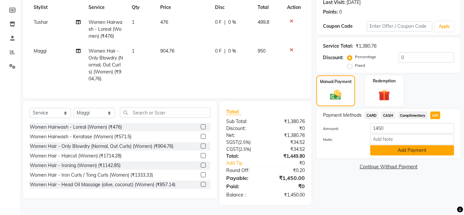
click at [407, 145] on button "Add Payment" at bounding box center [412, 150] width 84 height 10
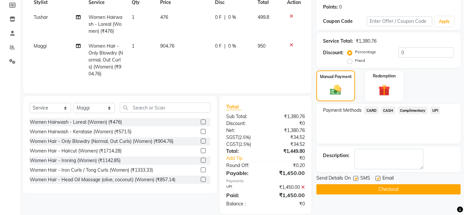
click at [430, 189] on button "Checkout" at bounding box center [389, 189] width 144 height 10
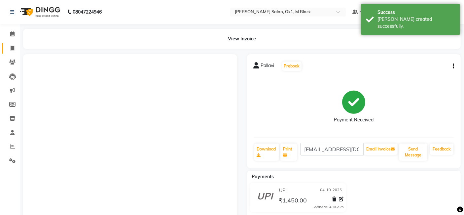
click at [15, 49] on span at bounding box center [13, 49] width 12 height 8
click at [13, 48] on icon at bounding box center [13, 48] width 4 height 5
select select "service"
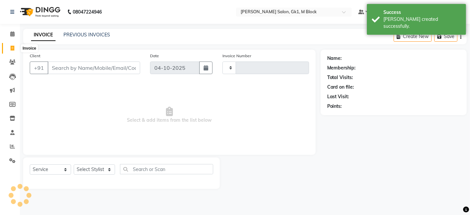
type input "7436"
select select "6312"
click at [77, 35] on link "PREVIOUS INVOICES" at bounding box center [86, 35] width 47 height 6
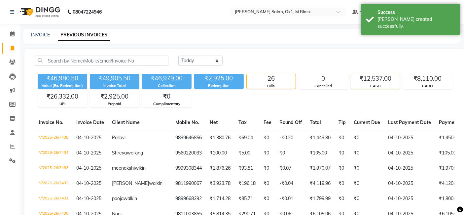
click at [366, 78] on div "₹12,537.00" at bounding box center [375, 78] width 49 height 9
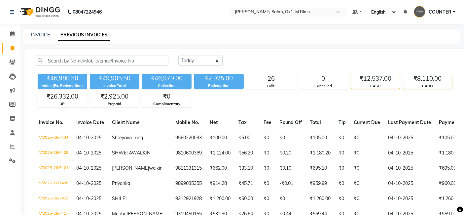
click at [428, 83] on div "₹8,110.00" at bounding box center [428, 78] width 49 height 9
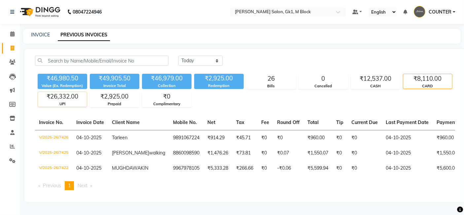
click at [74, 98] on div "₹26,332.00" at bounding box center [62, 96] width 49 height 9
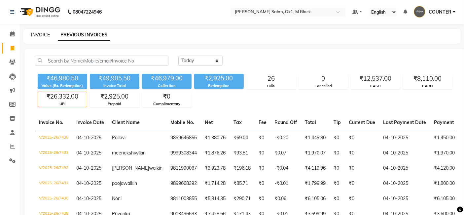
click at [36, 35] on link "INVOICE" at bounding box center [40, 35] width 19 height 6
select select "6312"
select select "service"
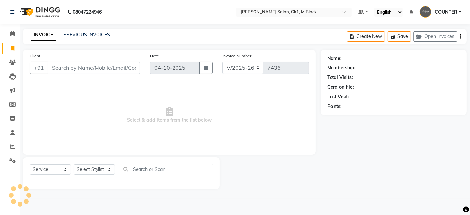
click at [98, 182] on div "Select Service Product Membership Package Voucher Prepaid Gift Card Select Styl…" at bounding box center [121, 172] width 197 height 31
click at [88, 173] on select "Select Stylist [PERSON_NAME] [PERSON_NAME] [PERSON_NAME] COUNTER [PERSON_NAME] …" at bounding box center [94, 169] width 41 height 10
select select "48182"
click at [74, 164] on select "Select Stylist [PERSON_NAME] [PERSON_NAME] [PERSON_NAME] COUNTER [PERSON_NAME] …" at bounding box center [94, 169] width 41 height 10
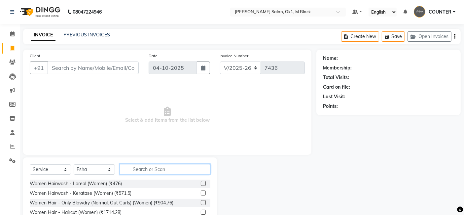
click at [140, 168] on input "text" at bounding box center [165, 169] width 91 height 10
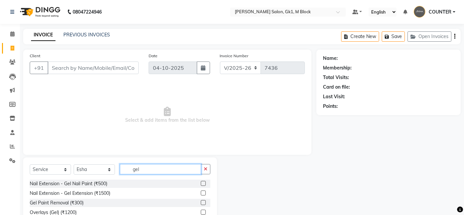
type input "gel"
click at [203, 182] on label at bounding box center [203, 183] width 5 height 5
click at [203, 182] on input "checkbox" at bounding box center [203, 183] width 4 height 4
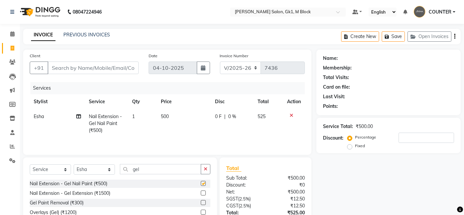
checkbox input "false"
click at [165, 119] on td "500" at bounding box center [184, 123] width 54 height 29
select select "48182"
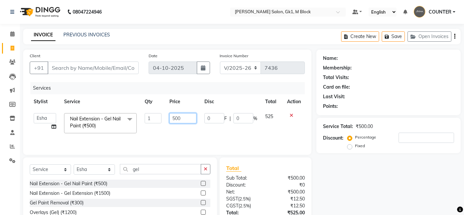
click at [184, 116] on input "500" at bounding box center [183, 118] width 27 height 10
type input "562"
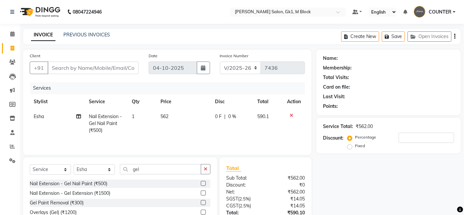
drag, startPoint x: 172, startPoint y: 152, endPoint x: 174, endPoint y: 148, distance: 4.1
click at [174, 148] on div "Client +91 Date 04-10-2025 Invoice Number V/2025 V/2025-26 7436 Services Stylis…" at bounding box center [167, 102] width 289 height 105
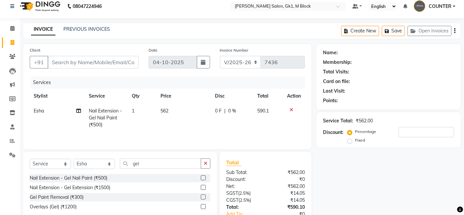
click at [153, 103] on tr "Esha Nail Extension - Gel Nail Paint (₹500) 1 562 0 F | 0 % 590.1" at bounding box center [167, 117] width 275 height 29
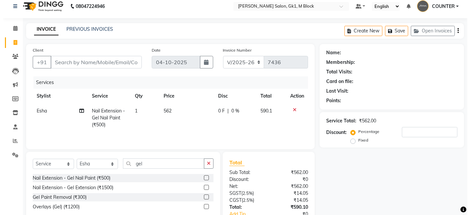
scroll to position [42, 0]
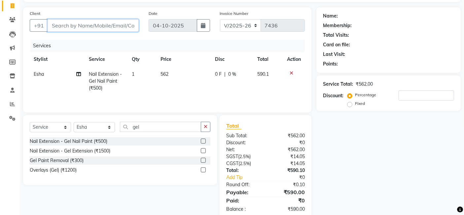
click at [111, 28] on input "Client" at bounding box center [93, 25] width 91 height 13
type input "8"
type input "0"
type input "9654431724"
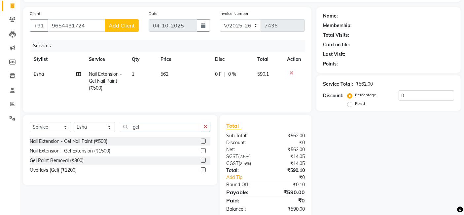
click at [126, 25] on span "Add Client" at bounding box center [122, 25] width 26 height 7
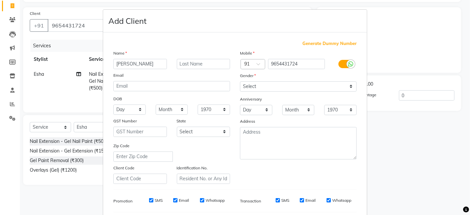
type input "[PERSON_NAME]"
click at [207, 64] on input "text" at bounding box center [204, 64] width 54 height 10
type input "walkin"
click at [283, 85] on select "Select Male Female Other Prefer Not To Say" at bounding box center [298, 86] width 117 height 10
select select "female"
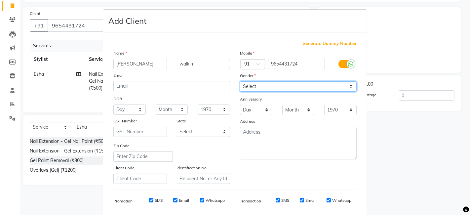
click at [240, 81] on select "Select Male Female Other Prefer Not To Say" at bounding box center [298, 86] width 117 height 10
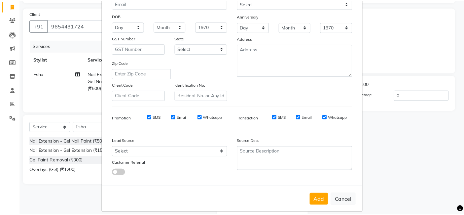
scroll to position [90, 0]
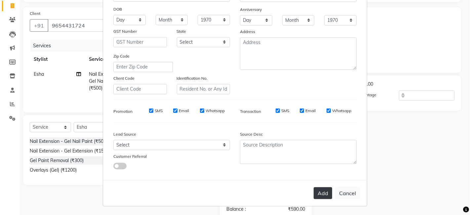
click at [320, 190] on button "Add" at bounding box center [323, 193] width 19 height 12
select select
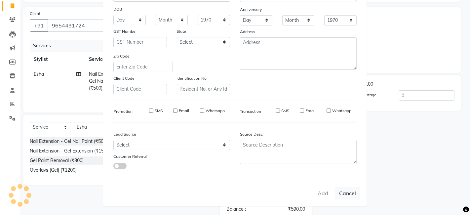
select select
checkbox input "false"
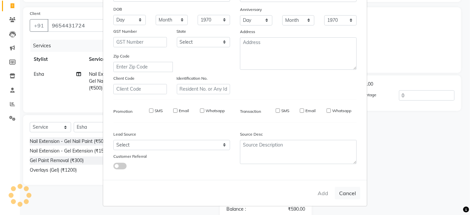
checkbox input "false"
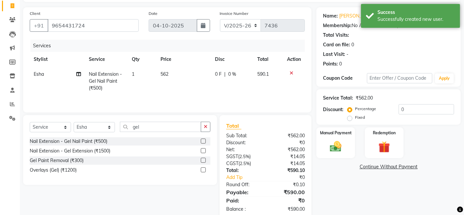
scroll to position [57, 0]
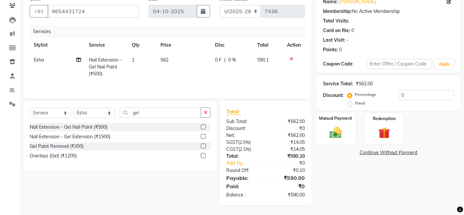
click at [334, 129] on img at bounding box center [336, 132] width 20 height 14
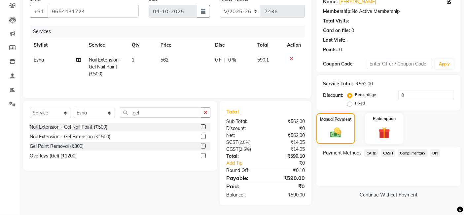
click at [385, 154] on span "CASH" at bounding box center [388, 153] width 14 height 8
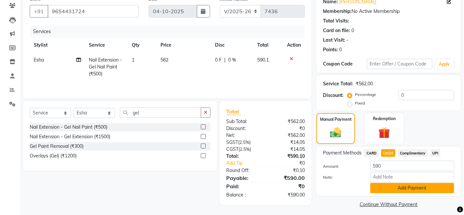
click at [387, 189] on button "Add Payment" at bounding box center [412, 188] width 84 height 10
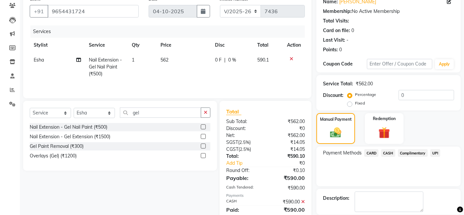
scroll to position [88, 0]
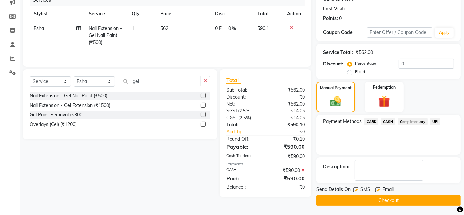
click at [412, 200] on button "Checkout" at bounding box center [389, 200] width 144 height 10
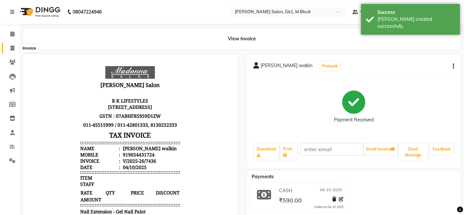
click at [12, 46] on icon at bounding box center [13, 48] width 4 height 5
select select "service"
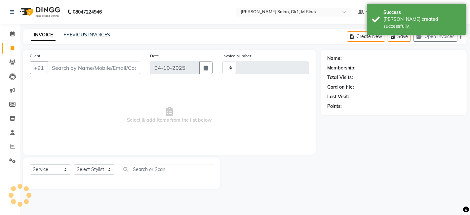
type input "7437"
select select "6312"
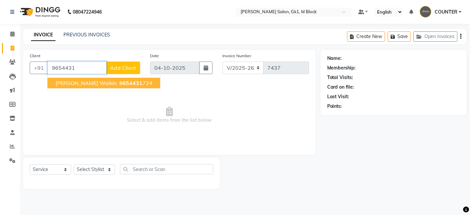
click at [119, 81] on span "9654431" at bounding box center [130, 83] width 23 height 7
type input "9654431724"
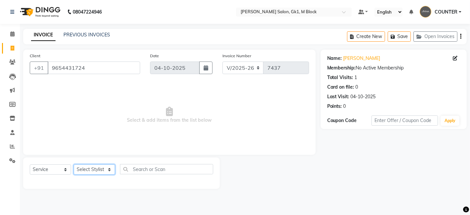
click at [104, 169] on select "Select Stylist [PERSON_NAME] [PERSON_NAME] [PERSON_NAME] COUNTER [PERSON_NAME] …" at bounding box center [94, 169] width 41 height 10
select select "47621"
click at [74, 164] on select "Select Stylist [PERSON_NAME] [PERSON_NAME] [PERSON_NAME] COUNTER [PERSON_NAME] …" at bounding box center [94, 169] width 41 height 10
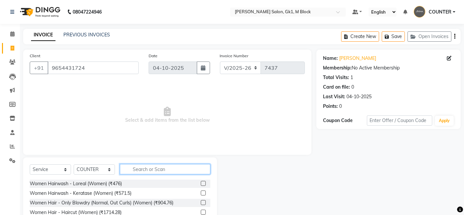
click at [137, 168] on input "text" at bounding box center [165, 169] width 91 height 10
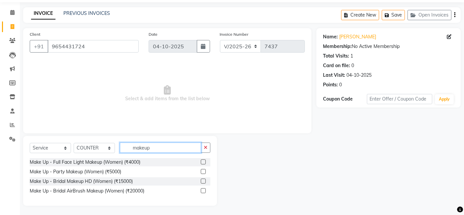
type input "makeup"
click at [201, 171] on label at bounding box center [203, 171] width 5 height 5
click at [201, 171] on input "checkbox" at bounding box center [203, 172] width 4 height 4
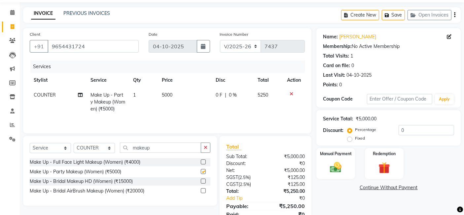
checkbox input "false"
click at [176, 101] on td "5000" at bounding box center [185, 102] width 54 height 29
select select "47621"
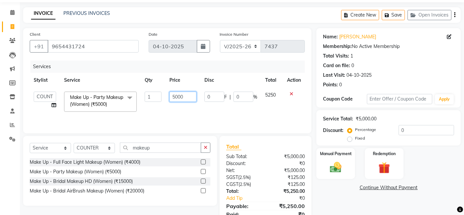
click at [185, 97] on input "5000" at bounding box center [183, 97] width 27 height 10
type input "5"
click at [191, 95] on input "number" at bounding box center [183, 97] width 27 height 10
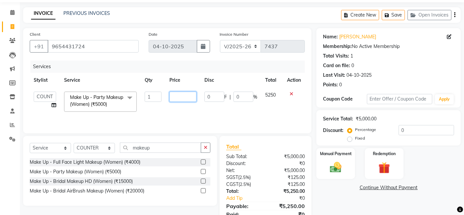
click at [185, 97] on input "number" at bounding box center [183, 97] width 27 height 10
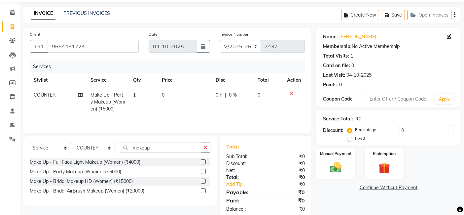
click at [240, 114] on td "0 F | 0 %" at bounding box center [233, 102] width 42 height 29
select select "47621"
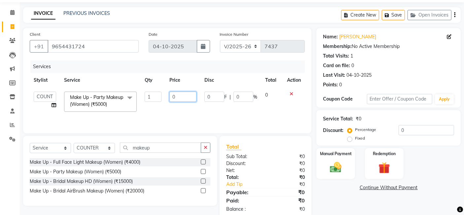
click at [178, 96] on input "0" at bounding box center [183, 97] width 27 height 10
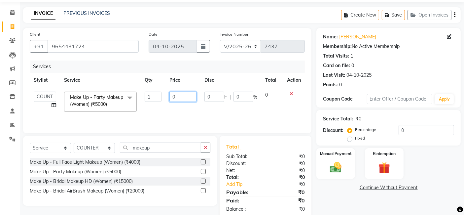
click at [178, 96] on input "0" at bounding box center [183, 97] width 27 height 10
type input "5000"
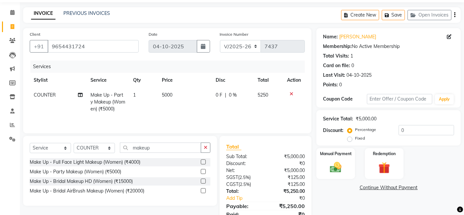
click at [175, 113] on td "5000" at bounding box center [185, 102] width 54 height 29
select select "47621"
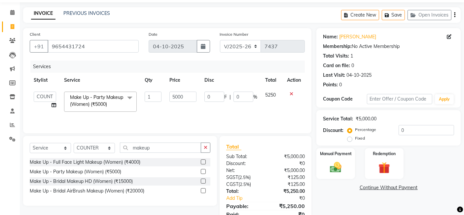
click at [363, 199] on div "Name: Rishita Walkin Membership: No Active Membership Total Visits: 1 Card on f…" at bounding box center [391, 130] width 149 height 205
click at [378, 154] on label "Redemption" at bounding box center [384, 153] width 24 height 6
click at [343, 161] on img at bounding box center [336, 167] width 20 height 14
click at [438, 186] on span "UPI" at bounding box center [436, 188] width 10 height 8
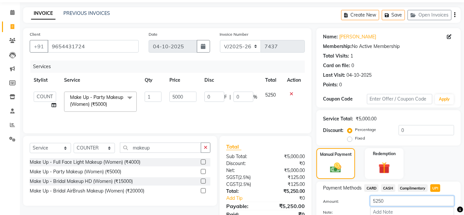
click at [385, 198] on input "5250" at bounding box center [412, 201] width 84 height 10
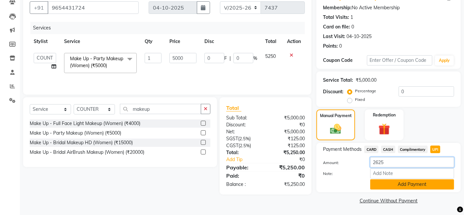
type input "2625"
click at [431, 185] on button "Add Payment" at bounding box center [412, 184] width 84 height 10
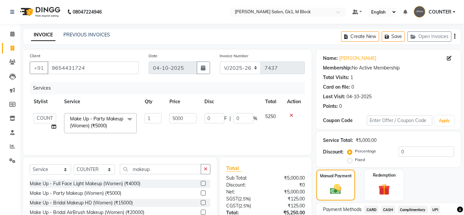
scroll to position [88, 0]
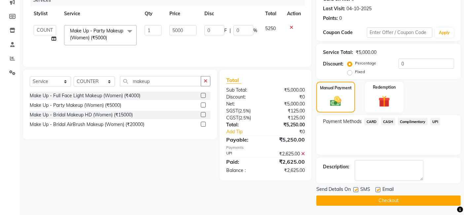
click at [329, 197] on button "Checkout" at bounding box center [389, 200] width 144 height 10
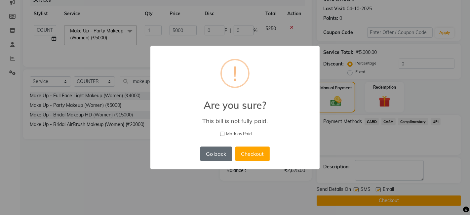
click at [213, 157] on button "Go back" at bounding box center [216, 153] width 32 height 15
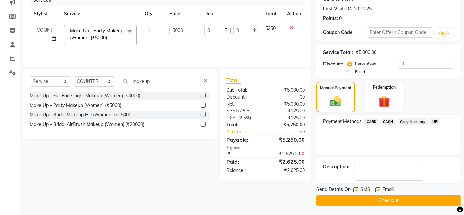
scroll to position [0, 0]
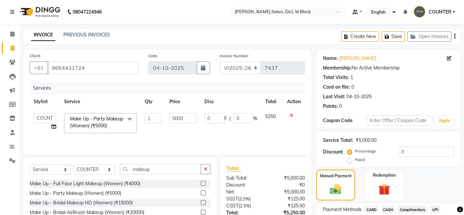
click at [291, 114] on icon at bounding box center [292, 115] width 4 height 5
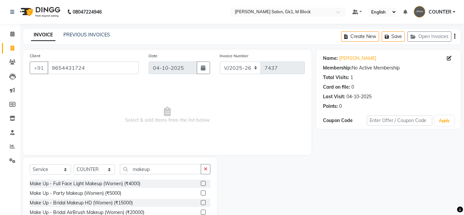
click at [204, 181] on label at bounding box center [203, 183] width 5 height 5
click at [204, 181] on input "checkbox" at bounding box center [203, 183] width 4 height 4
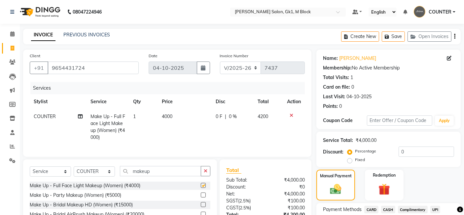
checkbox input "false"
click at [158, 121] on td "4000" at bounding box center [185, 127] width 54 height 36
select select "47621"
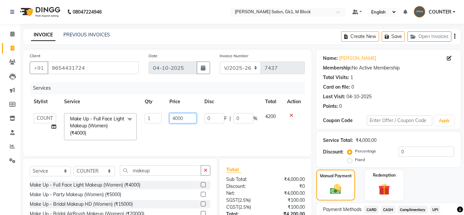
drag, startPoint x: 171, startPoint y: 124, endPoint x: 179, endPoint y: 113, distance: 13.9
click at [179, 113] on td "4000" at bounding box center [183, 126] width 35 height 35
click at [179, 113] on input "4000" at bounding box center [183, 118] width 27 height 10
type input "2500"
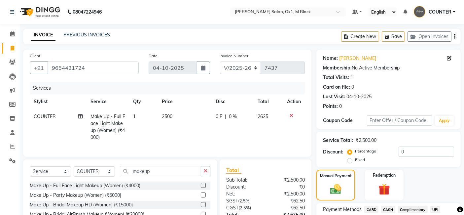
click at [180, 135] on td "2500" at bounding box center [185, 127] width 54 height 36
select select "47621"
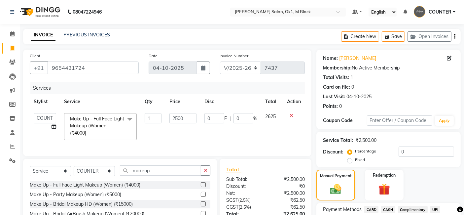
scroll to position [88, 0]
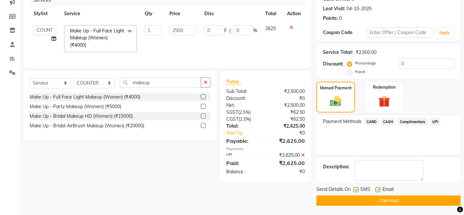
click at [304, 157] on icon at bounding box center [303, 155] width 4 height 5
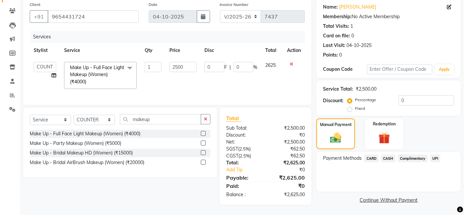
click at [432, 154] on span "UPI" at bounding box center [436, 158] width 10 height 8
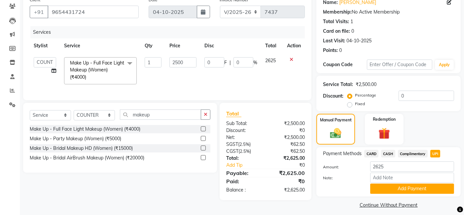
scroll to position [60, 0]
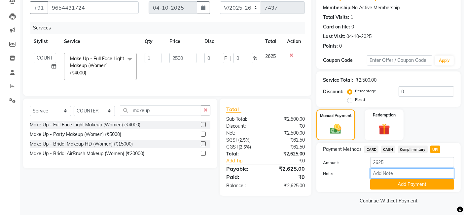
click at [393, 170] on input "Note:" at bounding box center [412, 173] width 84 height 10
type input "makeup advanced"
click at [413, 182] on button "Add Payment" at bounding box center [412, 184] width 84 height 10
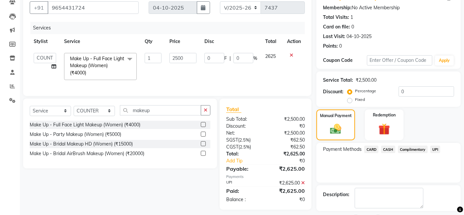
scroll to position [88, 0]
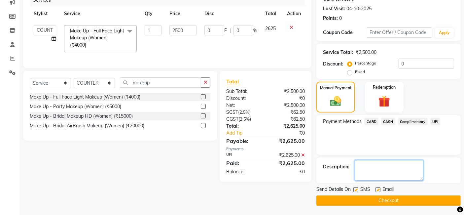
click at [370, 169] on textarea at bounding box center [389, 170] width 69 height 20
type textarea "makeup advanced"
click at [407, 199] on button "Checkout" at bounding box center [389, 200] width 144 height 10
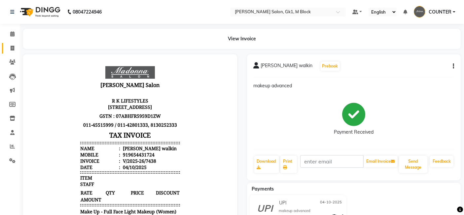
click at [10, 43] on link "Invoice" at bounding box center [10, 48] width 16 height 11
select select "service"
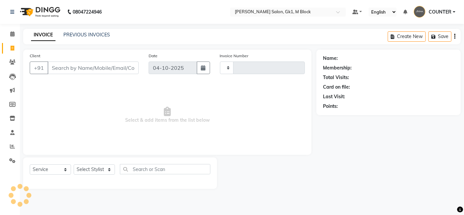
type input "7439"
select select "6312"
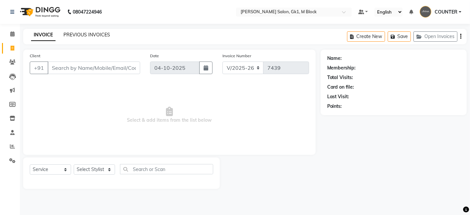
click at [92, 32] on link "PREVIOUS INVOICES" at bounding box center [86, 35] width 47 height 6
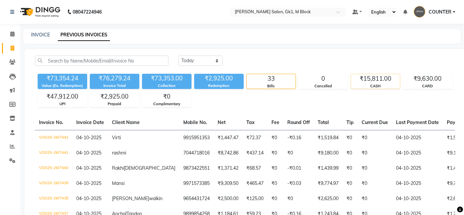
click at [367, 86] on div "CASH" at bounding box center [375, 86] width 49 height 6
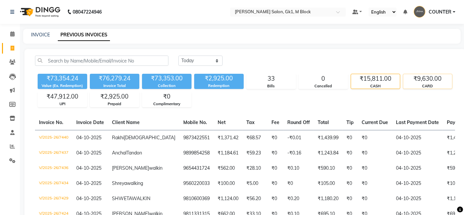
click at [416, 79] on div "₹9,630.00" at bounding box center [428, 78] width 49 height 9
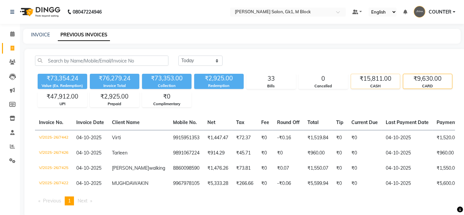
click at [380, 81] on div "₹15,811.00" at bounding box center [375, 78] width 49 height 9
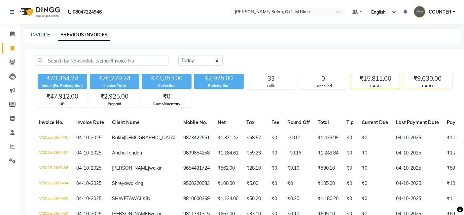
click at [427, 86] on div "CARD" at bounding box center [428, 86] width 49 height 6
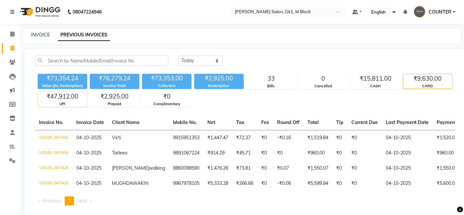
click at [67, 97] on div "₹47,912.00" at bounding box center [62, 96] width 49 height 9
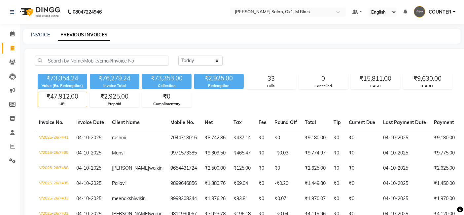
scroll to position [188, 0]
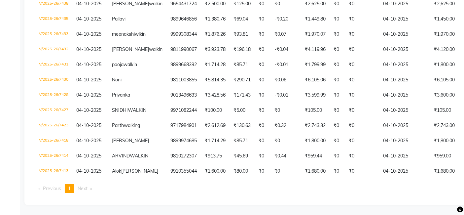
drag, startPoint x: 399, startPoint y: 212, endPoint x: 412, endPoint y: 207, distance: 14.4
click at [412, 198] on div "Invoice No. Invoice Date Client Name Mobile No. Net Tax Fee Round Off Total Tip…" at bounding box center [245, 75] width 428 height 248
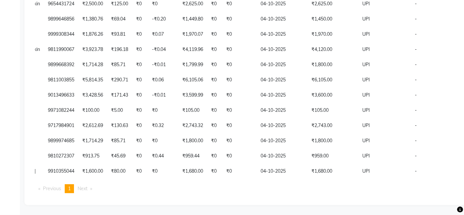
scroll to position [0, 0]
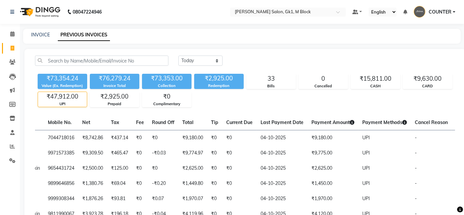
click at [35, 30] on div "INVOICE PREVIOUS INVOICES" at bounding box center [242, 36] width 438 height 15
click at [45, 36] on link "INVOICE" at bounding box center [40, 35] width 19 height 6
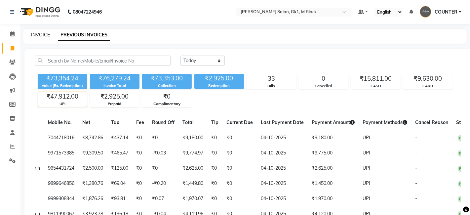
select select "6312"
select select "service"
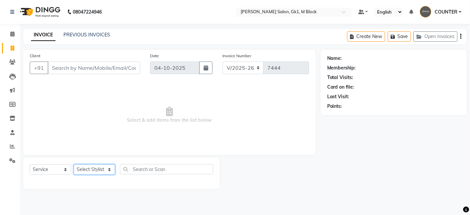
click at [88, 169] on select "Select Stylist [PERSON_NAME] [PERSON_NAME] [PERSON_NAME] COUNTER [PERSON_NAME] …" at bounding box center [94, 169] width 41 height 10
select select "47632"
click at [74, 164] on select "Select Stylist [PERSON_NAME] [PERSON_NAME] [PERSON_NAME] COUNTER [PERSON_NAME] …" at bounding box center [94, 169] width 41 height 10
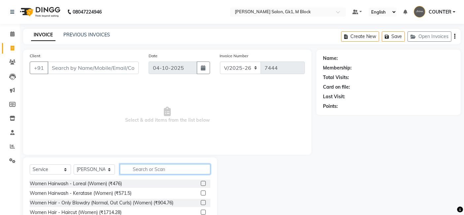
click at [135, 168] on input "text" at bounding box center [165, 169] width 91 height 10
type input "eye"
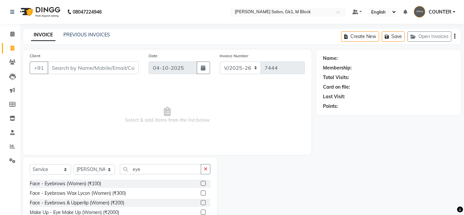
click at [204, 203] on label at bounding box center [203, 202] width 5 height 5
click at [204, 203] on input "checkbox" at bounding box center [203, 203] width 4 height 4
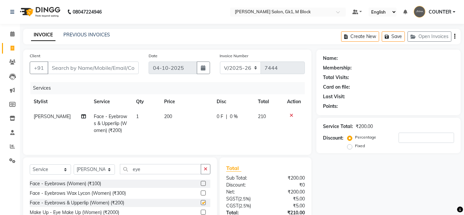
checkbox input "false"
type input "g"
type input "0"
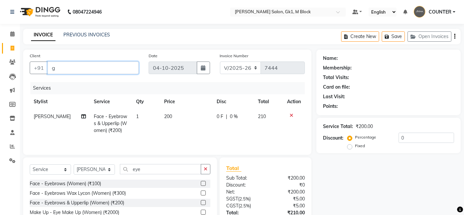
click at [112, 67] on input "g" at bounding box center [93, 67] width 91 height 13
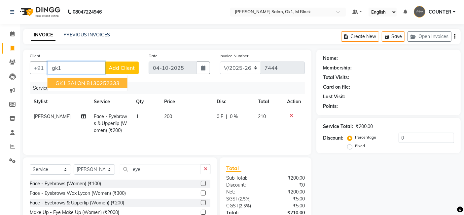
click at [91, 81] on ngb-highlight "8130252333" at bounding box center [103, 83] width 33 height 7
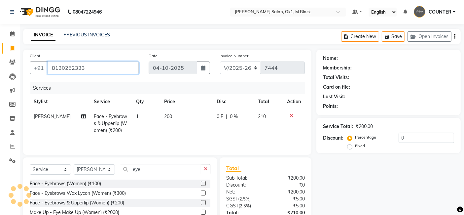
type input "8130252333"
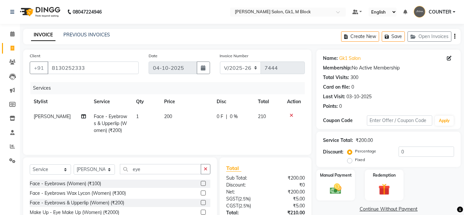
scroll to position [50, 0]
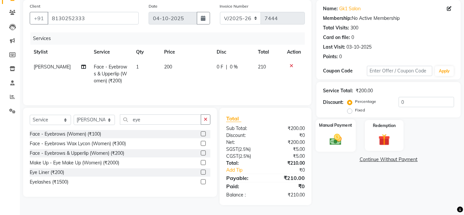
click at [347, 142] on div "Manual Payment" at bounding box center [336, 135] width 40 height 32
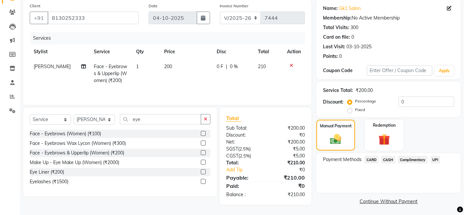
click at [434, 163] on span "UPI" at bounding box center [436, 160] width 10 height 8
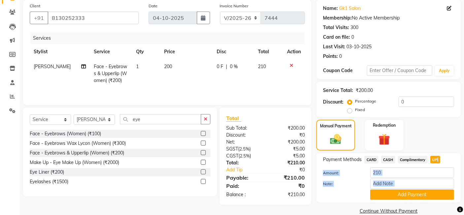
drag, startPoint x: 434, startPoint y: 163, endPoint x: 417, endPoint y: 201, distance: 41.7
click at [417, 201] on div "Payment Methods CARD CASH Complimentary UPI Amount: 210 Note: Add Payment" at bounding box center [389, 177] width 144 height 49
click at [429, 197] on button "Add Payment" at bounding box center [412, 194] width 84 height 10
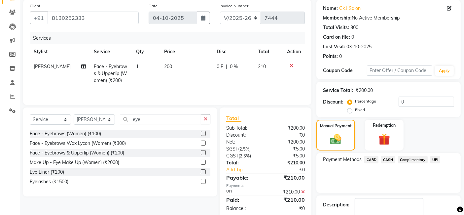
scroll to position [88, 0]
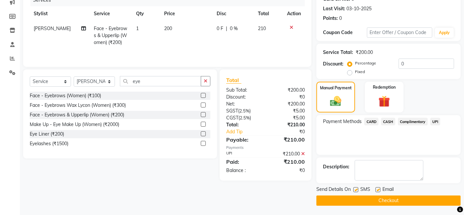
click at [401, 205] on button "Checkout" at bounding box center [389, 200] width 144 height 10
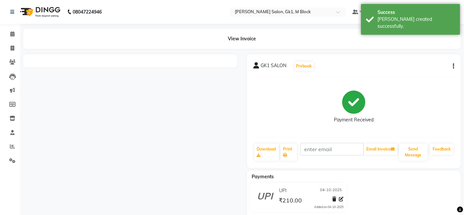
click at [9, 55] on li "Invoice" at bounding box center [10, 48] width 20 height 14
click at [14, 49] on span at bounding box center [13, 49] width 12 height 8
select select "service"
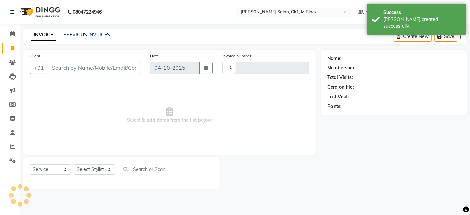
type input "7445"
select select "6312"
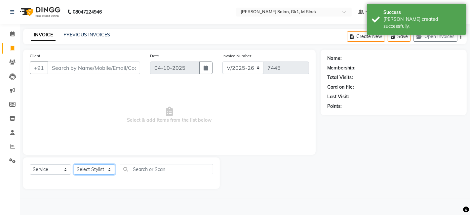
click at [80, 167] on select "Select Stylist [PERSON_NAME] [PERSON_NAME] [PERSON_NAME] COUNTER [PERSON_NAME] …" at bounding box center [94, 169] width 41 height 10
select select "47634"
click at [74, 164] on select "Select Stylist [PERSON_NAME] [PERSON_NAME] [PERSON_NAME] COUNTER [PERSON_NAME] …" at bounding box center [94, 169] width 41 height 10
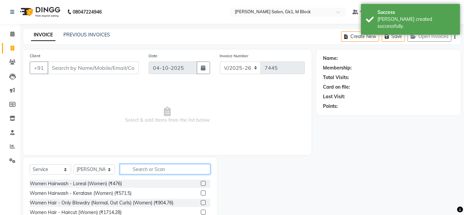
click at [146, 170] on input "text" at bounding box center [165, 169] width 91 height 10
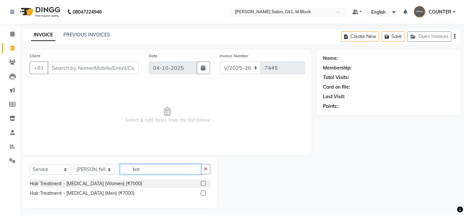
type input "bot"
click at [203, 182] on label at bounding box center [203, 183] width 5 height 5
click at [203, 182] on input "checkbox" at bounding box center [203, 183] width 4 height 4
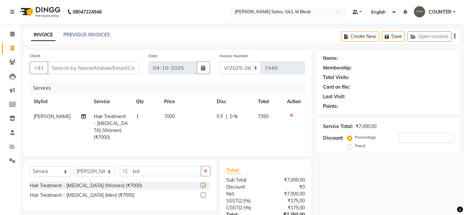
checkbox input "false"
click at [166, 120] on td "7000" at bounding box center [186, 127] width 53 height 36
select select "47634"
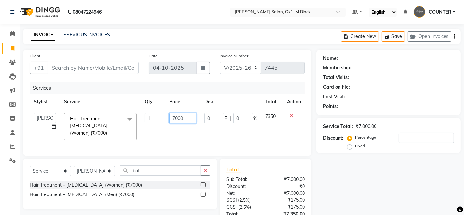
click at [176, 118] on input "7000" at bounding box center [183, 118] width 27 height 10
type input "6000"
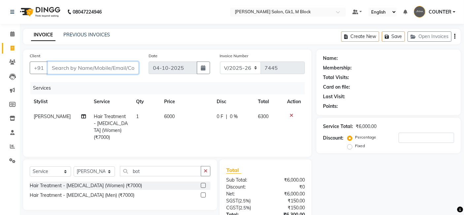
click at [117, 68] on input "Client" at bounding box center [93, 67] width 91 height 13
type input "9"
type input "0"
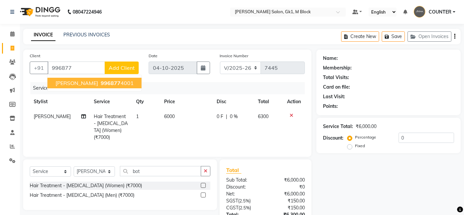
click at [134, 82] on div "Services" at bounding box center [170, 88] width 280 height 12
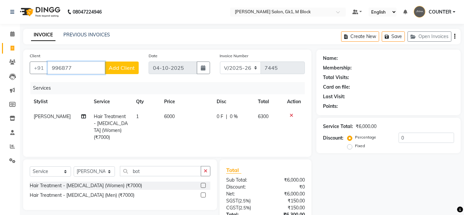
click at [88, 73] on input "996877" at bounding box center [77, 67] width 58 height 13
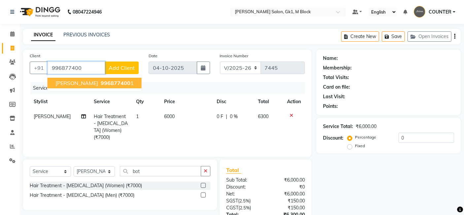
click at [99, 80] on ngb-highlight "996877400 1" at bounding box center [116, 83] width 34 height 7
type input "9968774001"
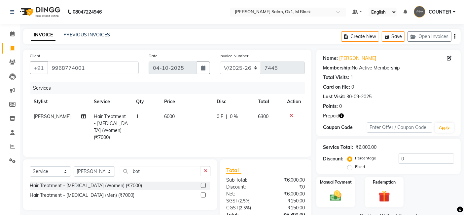
click at [426, 179] on div "Manual Payment Redemption" at bounding box center [389, 191] width 154 height 31
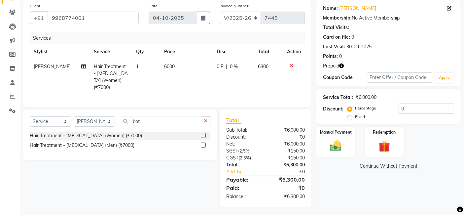
click at [344, 64] on icon "button" at bounding box center [341, 65] width 5 height 5
click at [431, 144] on div "Manual Payment Redemption" at bounding box center [389, 142] width 154 height 31
click at [343, 66] on icon "button" at bounding box center [341, 65] width 5 height 5
click at [384, 142] on img at bounding box center [384, 146] width 20 height 15
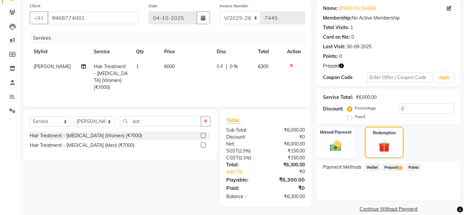
click at [387, 164] on span "Prepaid 1" at bounding box center [393, 167] width 21 height 8
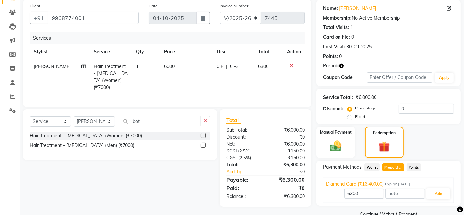
scroll to position [63, 0]
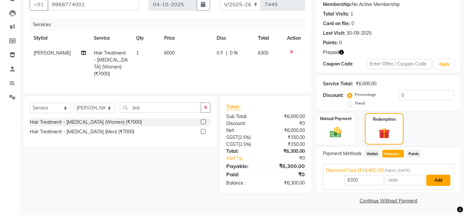
click at [439, 178] on button "Add" at bounding box center [439, 180] width 24 height 11
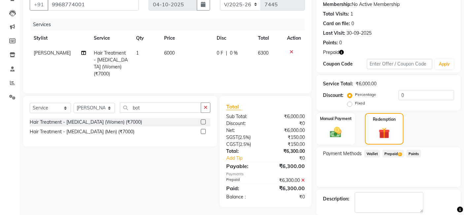
scroll to position [95, 0]
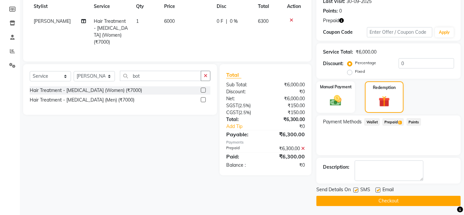
click at [435, 196] on button "Checkout" at bounding box center [389, 201] width 144 height 10
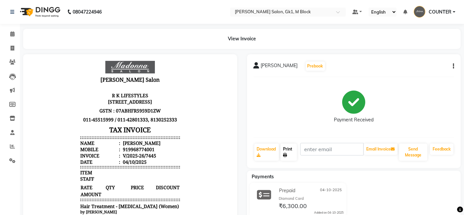
click at [287, 150] on link "Print" at bounding box center [289, 151] width 16 height 17
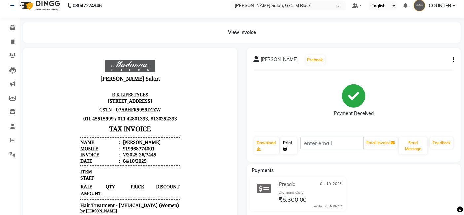
scroll to position [6, 0]
click at [127, 151] on div "919968774001" at bounding box center [137, 148] width 33 height 6
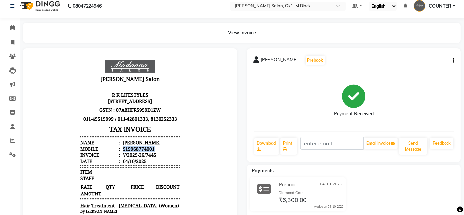
copy div "919968774001"
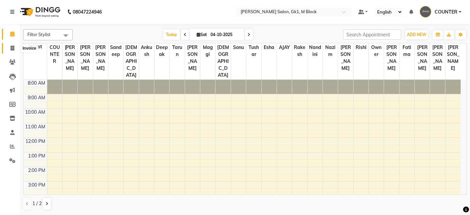
click at [14, 50] on icon at bounding box center [13, 48] width 4 height 5
select select "6312"
select select "service"
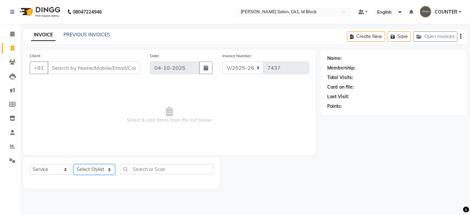
click at [101, 169] on select "Select Stylist [PERSON_NAME] [PERSON_NAME] [PERSON_NAME] COUNTER [PERSON_NAME] …" at bounding box center [94, 169] width 41 height 10
select select "67548"
click at [74, 164] on select "Select Stylist [PERSON_NAME] [PERSON_NAME] [PERSON_NAME] COUNTER [PERSON_NAME] …" at bounding box center [94, 169] width 41 height 10
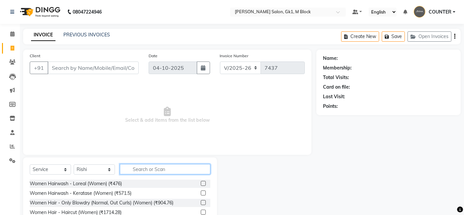
click at [161, 174] on input "text" at bounding box center [165, 169] width 91 height 10
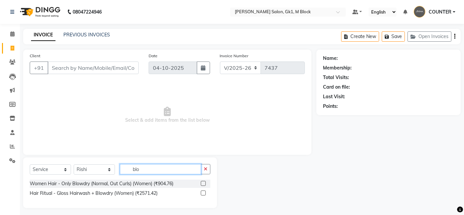
type input "blo"
click at [202, 181] on label at bounding box center [203, 183] width 5 height 5
click at [202, 181] on input "checkbox" at bounding box center [203, 183] width 4 height 4
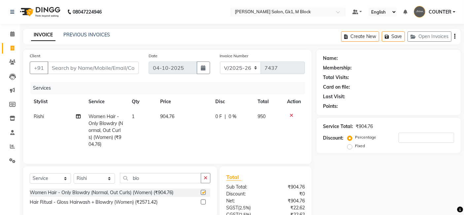
checkbox input "false"
click at [100, 183] on select "Select Stylist [PERSON_NAME] [PERSON_NAME] [PERSON_NAME] COUNTER [PERSON_NAME] …" at bounding box center [94, 178] width 41 height 10
select select "47639"
click at [74, 179] on select "Select Stylist [PERSON_NAME] [PERSON_NAME] [PERSON_NAME] COUNTER [PERSON_NAME] …" at bounding box center [94, 178] width 41 height 10
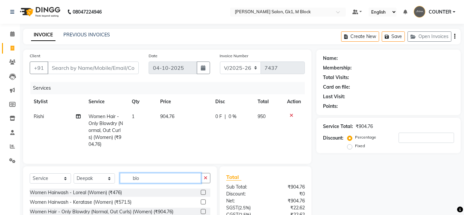
click at [145, 183] on input "blo" at bounding box center [160, 178] width 81 height 10
type input "b"
click at [201, 195] on label at bounding box center [203, 192] width 5 height 5
click at [201, 195] on input "checkbox" at bounding box center [203, 192] width 4 height 4
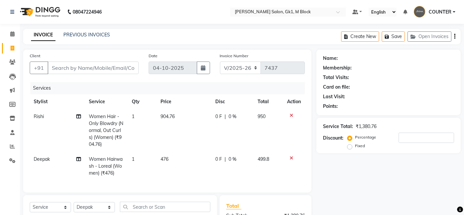
checkbox input "false"
click at [123, 67] on input "Client" at bounding box center [93, 67] width 91 height 13
type input "9"
type input "0"
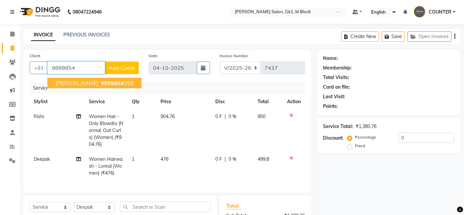
click at [124, 84] on ngb-highlight "9899854 258" at bounding box center [116, 83] width 34 height 7
type input "9899854258"
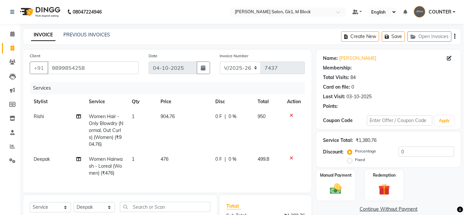
select select "1: Object"
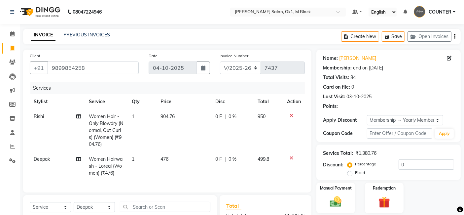
type input "20"
click at [425, 186] on div "Manual Payment Redemption" at bounding box center [389, 197] width 154 height 31
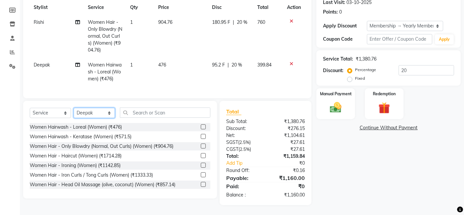
click at [92, 113] on select "Select Stylist [PERSON_NAME] [PERSON_NAME] [PERSON_NAME] COUNTER [PERSON_NAME] …" at bounding box center [94, 113] width 41 height 10
select select "47632"
click at [74, 108] on select "Select Stylist [PERSON_NAME] [PERSON_NAME] [PERSON_NAME] COUNTER [PERSON_NAME] …" at bounding box center [94, 113] width 41 height 10
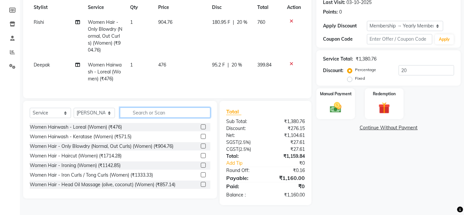
click at [173, 111] on input "text" at bounding box center [165, 112] width 91 height 10
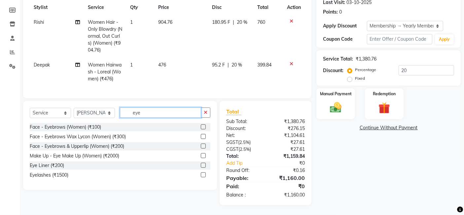
type input "eye"
click at [202, 127] on label at bounding box center [203, 126] width 5 height 5
click at [202, 127] on input "checkbox" at bounding box center [203, 127] width 4 height 4
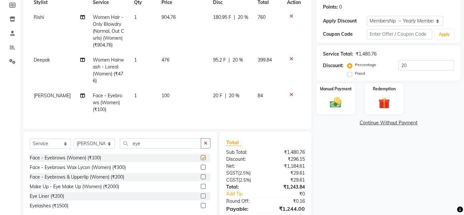
checkbox input "false"
click at [338, 180] on div "Name: [PERSON_NAME] Membership: end on [DATE] Total Visits: 84 Card on file: 0 …" at bounding box center [391, 92] width 149 height 285
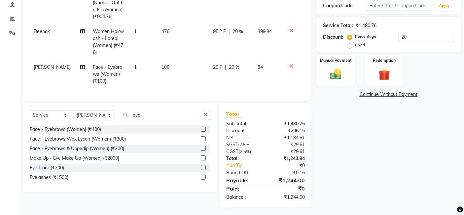
scroll to position [128, 0]
click at [344, 66] on img at bounding box center [336, 73] width 20 height 14
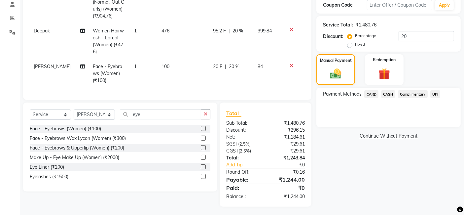
click at [388, 91] on span "CASH" at bounding box center [388, 94] width 14 height 8
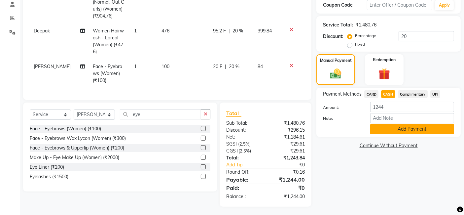
click at [405, 126] on button "Add Payment" at bounding box center [412, 129] width 84 height 10
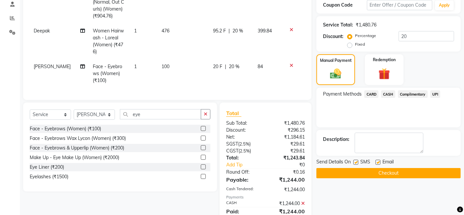
scroll to position [151, 0]
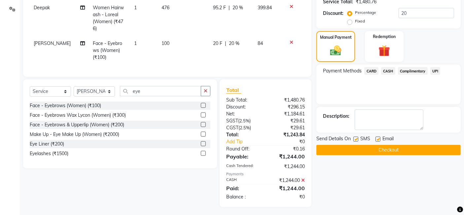
click at [403, 148] on button "Checkout" at bounding box center [389, 150] width 144 height 10
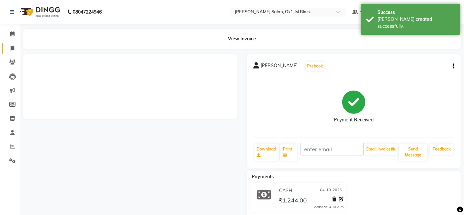
click at [14, 48] on span at bounding box center [13, 49] width 12 height 8
click at [14, 49] on span at bounding box center [13, 49] width 12 height 8
select select "service"
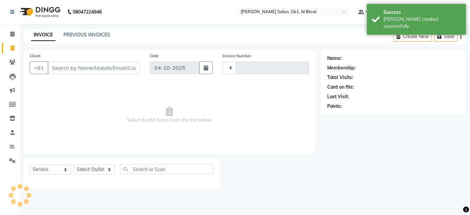
type input "7438"
select select "6312"
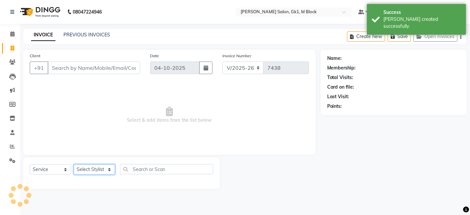
click at [103, 169] on select "Select Stylist [PERSON_NAME] [PERSON_NAME] [PERSON_NAME] COUNTER [PERSON_NAME] …" at bounding box center [94, 169] width 41 height 10
select select "47641"
click at [74, 164] on select "Select Stylist [PERSON_NAME] [PERSON_NAME] [PERSON_NAME] COUNTER [PERSON_NAME] …" at bounding box center [94, 169] width 41 height 10
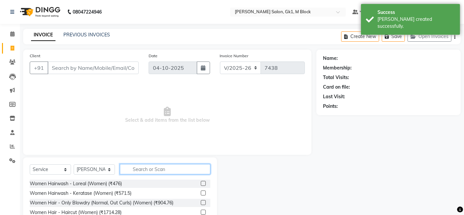
click at [126, 165] on input "text" at bounding box center [165, 169] width 91 height 10
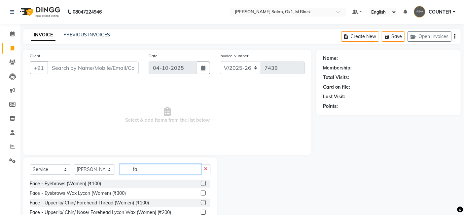
type input "f"
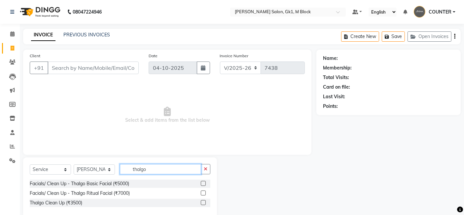
scroll to position [12, 0]
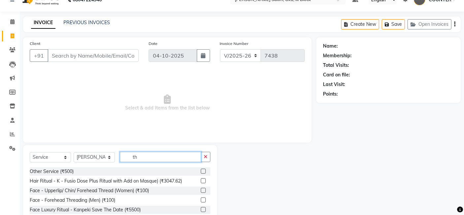
type input "t"
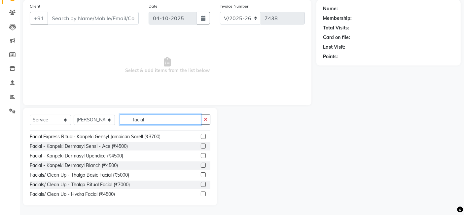
scroll to position [29, 0]
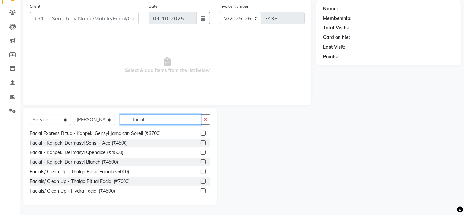
type input "facial"
click at [201, 172] on label at bounding box center [203, 171] width 5 height 5
click at [201, 172] on input "checkbox" at bounding box center [203, 172] width 4 height 4
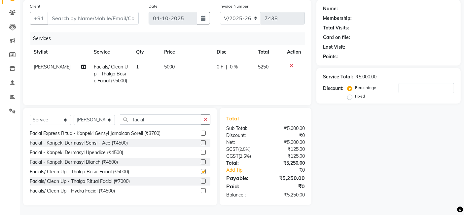
checkbox input "false"
click at [107, 121] on select "Select Stylist [PERSON_NAME] [PERSON_NAME] [PERSON_NAME] COUNTER [PERSON_NAME] …" at bounding box center [94, 120] width 41 height 10
select select "53802"
click at [74, 115] on select "Select Stylist [PERSON_NAME] [PERSON_NAME] [PERSON_NAME] COUNTER [PERSON_NAME] …" at bounding box center [94, 120] width 41 height 10
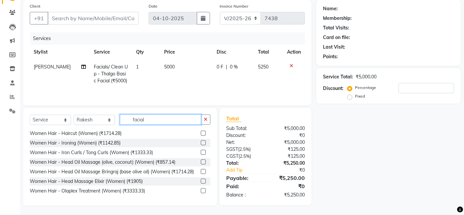
click at [171, 118] on input "facial" at bounding box center [160, 119] width 81 height 10
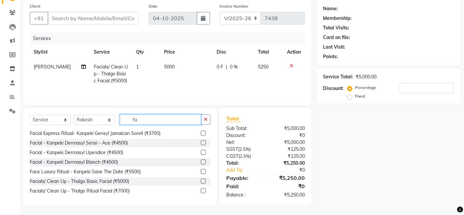
type input "f"
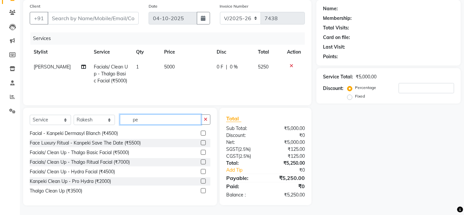
scroll to position [0, 0]
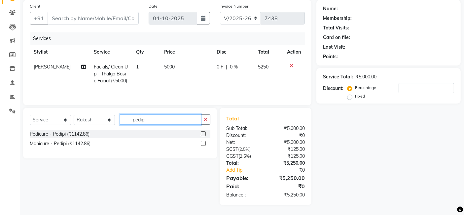
type input "pedipi"
click at [202, 132] on label at bounding box center [203, 133] width 5 height 5
click at [202, 132] on input "checkbox" at bounding box center [203, 134] width 4 height 4
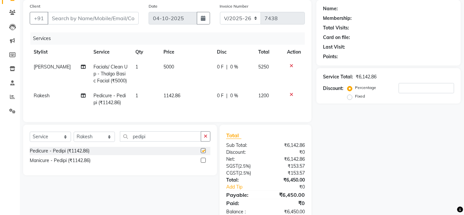
checkbox input "false"
click at [95, 142] on select "Select Stylist [PERSON_NAME] [PERSON_NAME] [PERSON_NAME] COUNTER [PERSON_NAME] …" at bounding box center [94, 137] width 41 height 10
select select "47643"
click at [74, 137] on select "Select Stylist [PERSON_NAME] [PERSON_NAME] [PERSON_NAME] COUNTER [PERSON_NAME] …" at bounding box center [94, 137] width 41 height 10
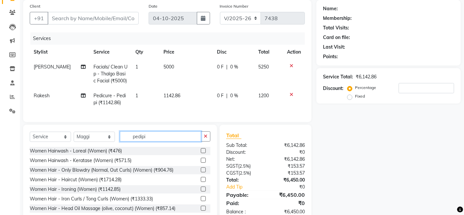
click at [149, 137] on input "pedipi" at bounding box center [160, 136] width 81 height 10
type input "p"
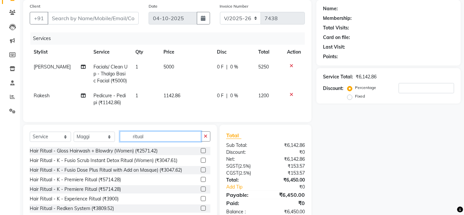
scroll to position [72, 0]
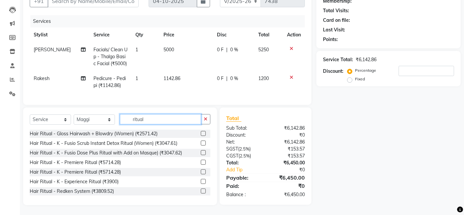
type input "ritual"
click at [201, 182] on label at bounding box center [203, 181] width 5 height 5
click at [201, 182] on input "checkbox" at bounding box center [203, 181] width 4 height 4
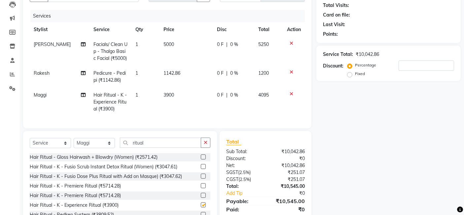
checkbox input "false"
click at [173, 46] on td "5000" at bounding box center [187, 51] width 54 height 29
select select "47641"
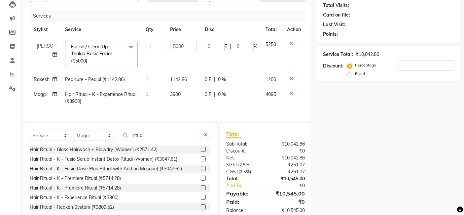
click at [290, 42] on icon at bounding box center [292, 43] width 4 height 5
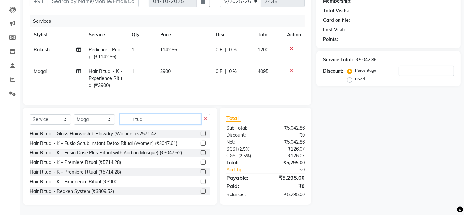
click at [140, 121] on input "ritual" at bounding box center [160, 119] width 81 height 10
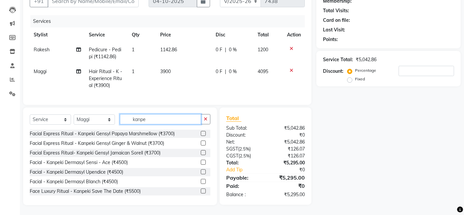
type input "kanpe"
click at [201, 134] on label at bounding box center [203, 133] width 5 height 5
click at [201, 134] on input "checkbox" at bounding box center [203, 134] width 4 height 4
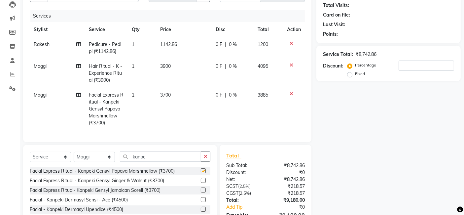
checkbox input "false"
click at [39, 101] on td "Maggi" at bounding box center [57, 109] width 55 height 43
select select "47643"
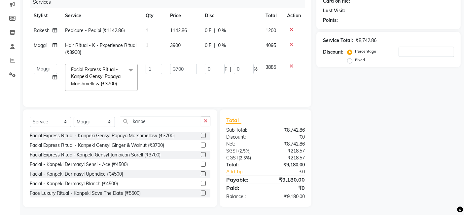
scroll to position [93, 0]
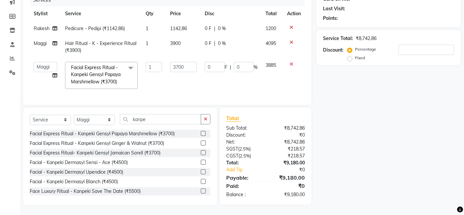
click at [41, 87] on div "Services Stylist Service Qty Price Disc Total Action Rakesh Pedicure - Pedipi (…" at bounding box center [167, 46] width 275 height 104
click at [44, 63] on select "[PERSON_NAME] [PERSON_NAME] [PERSON_NAME] COUNTER [PERSON_NAME] [PERSON_NAME] […" at bounding box center [45, 67] width 23 height 10
select select "47641"
click at [186, 77] on td "3700" at bounding box center [183, 75] width 35 height 35
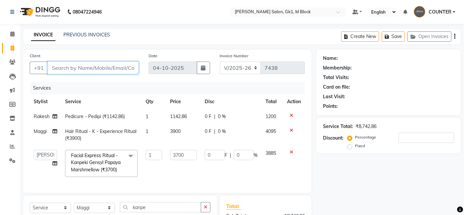
click at [108, 69] on input "Client" at bounding box center [93, 67] width 91 height 13
type input "7"
type input "0"
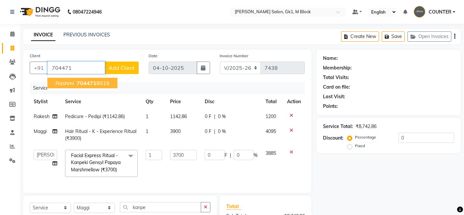
click at [104, 78] on button "rashmi 704471 8016" at bounding box center [83, 83] width 70 height 11
type input "7044718016"
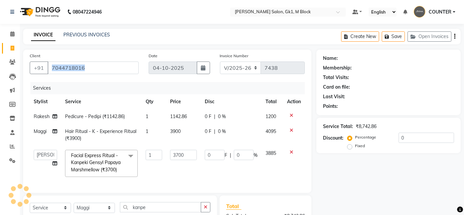
click at [104, 77] on div "Client [PHONE_NUMBER]" at bounding box center [84, 65] width 119 height 27
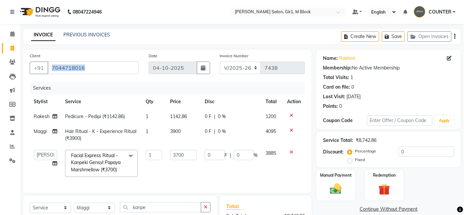
scroll to position [93, 0]
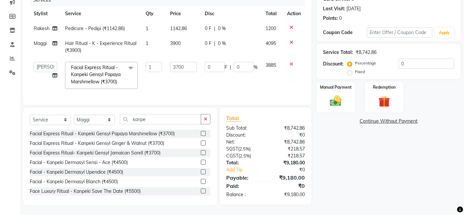
click at [225, 77] on td "0 F | 0 %" at bounding box center [231, 75] width 61 height 35
click at [231, 78] on td "0 F | 0 %" at bounding box center [231, 75] width 61 height 35
click at [292, 62] on icon at bounding box center [292, 64] width 4 height 5
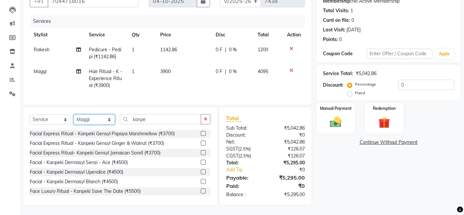
click at [101, 122] on select "Select Stylist [PERSON_NAME] [PERSON_NAME] [PERSON_NAME] COUNTER [PERSON_NAME] …" at bounding box center [94, 119] width 41 height 10
select select "47641"
click at [74, 114] on select "Select Stylist [PERSON_NAME] [PERSON_NAME] [PERSON_NAME] COUNTER [PERSON_NAME] …" at bounding box center [94, 119] width 41 height 10
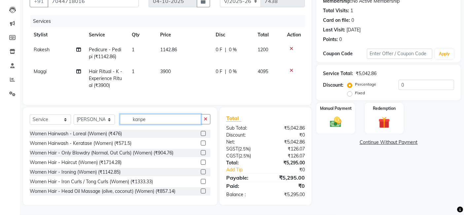
click at [137, 116] on input "kanpe" at bounding box center [160, 119] width 81 height 10
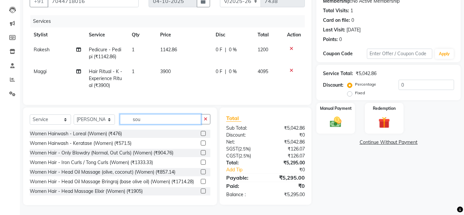
scroll to position [72, 0]
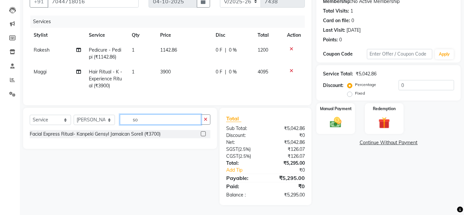
type input "s"
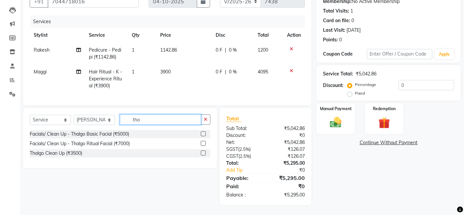
type input "tha"
click at [202, 153] on label at bounding box center [203, 152] width 5 height 5
click at [202, 153] on input "checkbox" at bounding box center [203, 153] width 4 height 4
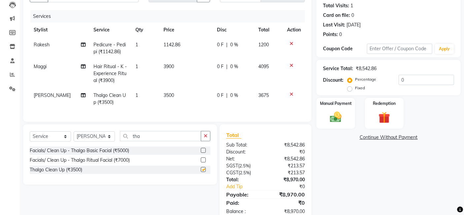
checkbox input "false"
click at [166, 92] on span "3500" at bounding box center [169, 95] width 11 height 6
select select "47641"
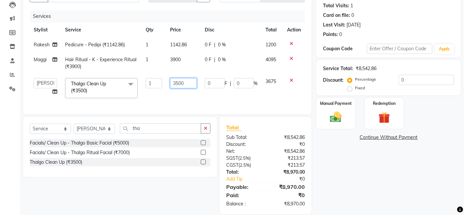
click at [180, 84] on input "3500" at bounding box center [183, 83] width 27 height 10
type input "3700"
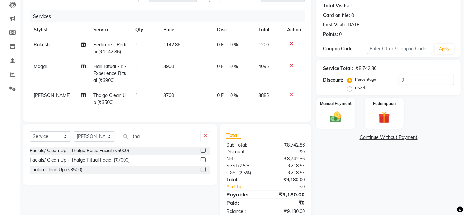
click at [362, 163] on div "Name: [PERSON_NAME] Membership: No Active Membership Total Visits: 1 Card on fi…" at bounding box center [391, 100] width 149 height 244
click at [351, 111] on div "Manual Payment" at bounding box center [336, 113] width 40 height 32
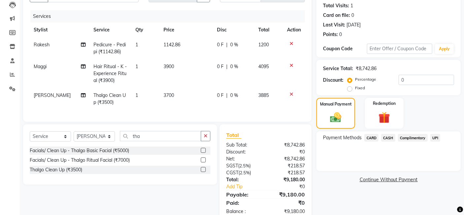
click at [434, 139] on span "UPI" at bounding box center [436, 138] width 10 height 8
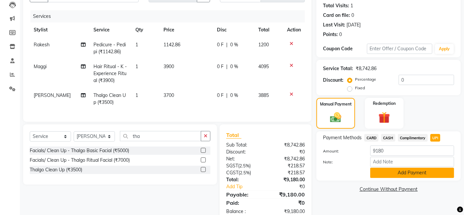
click at [411, 171] on button "Add Payment" at bounding box center [412, 173] width 84 height 10
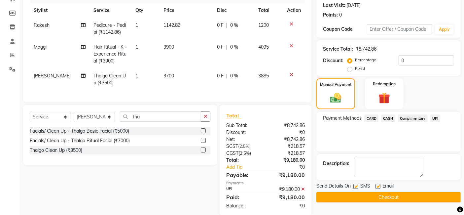
scroll to position [107, 0]
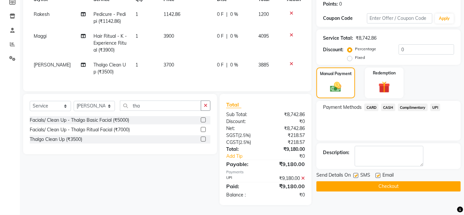
click at [410, 183] on button "Checkout" at bounding box center [389, 186] width 144 height 10
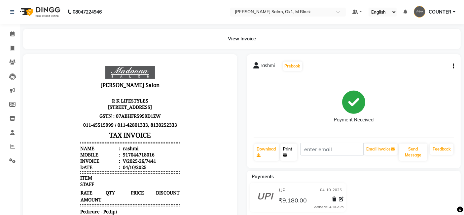
click at [289, 152] on link "Print" at bounding box center [289, 151] width 16 height 17
click at [11, 48] on icon at bounding box center [13, 48] width 4 height 5
select select "service"
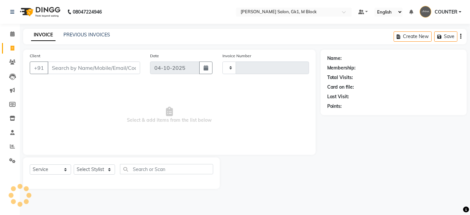
type input "7443"
select select "6312"
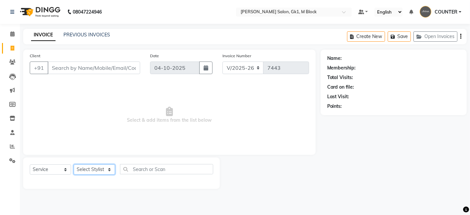
click at [99, 169] on select "Select Stylist [PERSON_NAME] [PERSON_NAME] [PERSON_NAME] COUNTER [PERSON_NAME] …" at bounding box center [94, 169] width 41 height 10
click at [74, 164] on select "Select Stylist [PERSON_NAME] [PERSON_NAME] [PERSON_NAME] COUNTER [PERSON_NAME] …" at bounding box center [94, 169] width 41 height 10
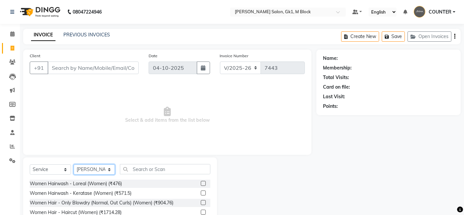
click at [99, 169] on select "Select Stylist [PERSON_NAME] [PERSON_NAME] [PERSON_NAME] COUNTER [PERSON_NAME] …" at bounding box center [94, 169] width 41 height 10
select select "47644"
click at [74, 164] on select "Select Stylist [PERSON_NAME] [PERSON_NAME] [PERSON_NAME] COUNTER [PERSON_NAME] …" at bounding box center [94, 169] width 41 height 10
click at [147, 170] on input "text" at bounding box center [165, 169] width 91 height 10
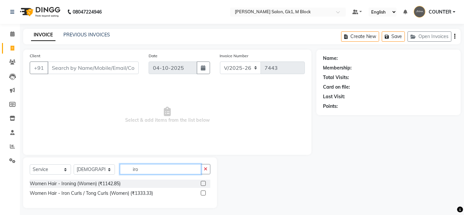
type input "iro"
click at [203, 183] on label at bounding box center [203, 183] width 5 height 5
click at [203, 183] on input "checkbox" at bounding box center [203, 183] width 4 height 4
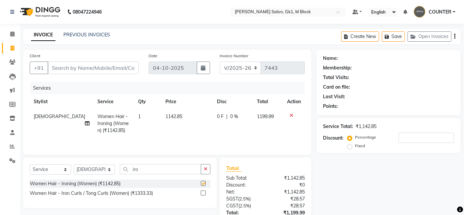
checkbox input "false"
click at [94, 169] on select "Select Stylist [PERSON_NAME] [PERSON_NAME] [PERSON_NAME] COUNTER [PERSON_NAME] …" at bounding box center [94, 169] width 41 height 10
select select "47639"
click at [74, 165] on select "Select Stylist [PERSON_NAME] [PERSON_NAME] [PERSON_NAME] COUNTER [PERSON_NAME] …" at bounding box center [94, 169] width 41 height 10
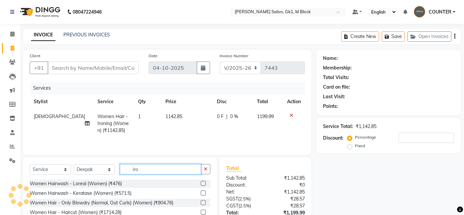
click at [150, 168] on input "iro" at bounding box center [160, 169] width 81 height 10
type input "i"
type input "wash"
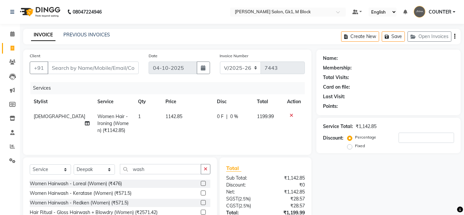
click at [206, 191] on label at bounding box center [203, 192] width 5 height 5
click at [205, 191] on input "checkbox" at bounding box center [203, 193] width 4 height 4
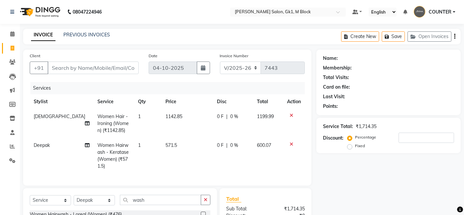
checkbox input "false"
click at [96, 69] on input "Client" at bounding box center [93, 67] width 91 height 13
type input "8"
type input "0"
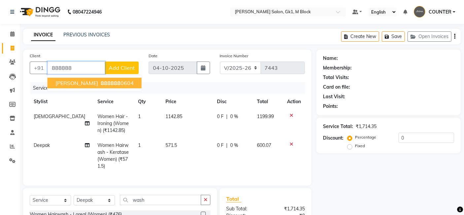
click at [99, 81] on ngb-highlight "888888 0604" at bounding box center [116, 83] width 34 height 7
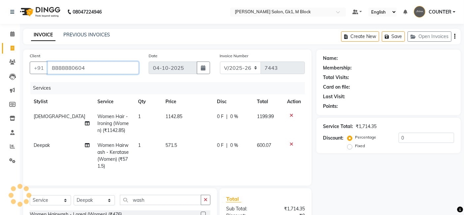
type input "8888880604"
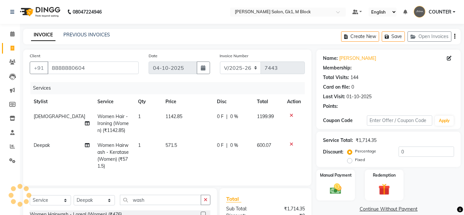
select select "1: Object"
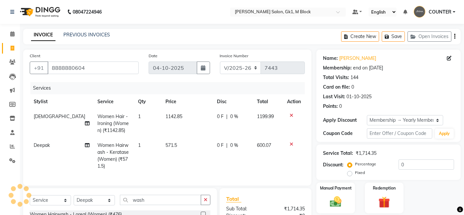
type input "20"
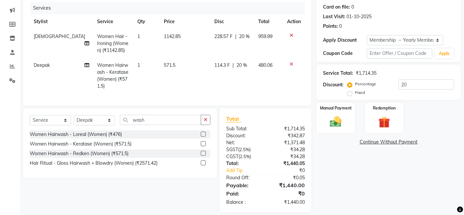
scroll to position [93, 0]
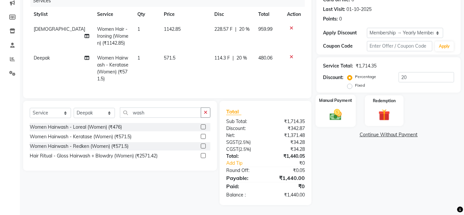
click at [332, 118] on div "Manual Payment" at bounding box center [336, 111] width 40 height 32
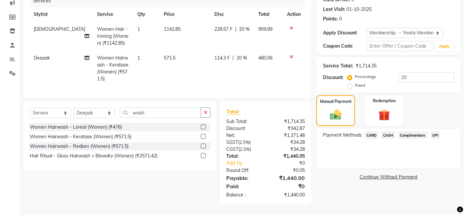
click at [387, 131] on span "CASH" at bounding box center [388, 135] width 14 height 8
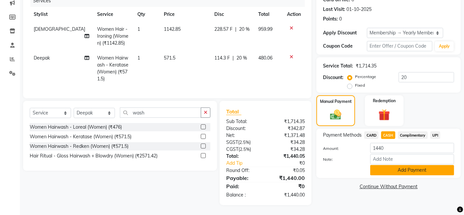
click at [396, 165] on button "Add Payment" at bounding box center [412, 170] width 84 height 10
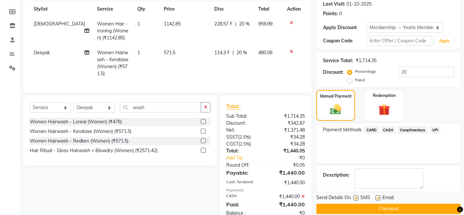
click at [397, 207] on button "Checkout" at bounding box center [389, 209] width 144 height 10
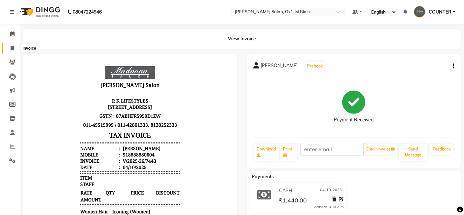
click at [12, 48] on icon at bounding box center [13, 48] width 4 height 5
select select "service"
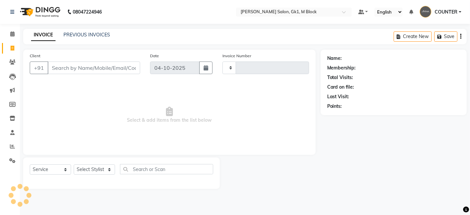
type input "7444"
select select "6312"
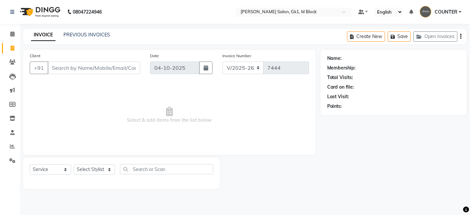
click at [102, 27] on div "08047224946 Select Location × [PERSON_NAME] Salon, Gk1, M Block Default Panel M…" at bounding box center [235, 107] width 470 height 215
click at [102, 38] on div "PREVIOUS INVOICES" at bounding box center [86, 34] width 47 height 7
click at [102, 35] on link "PREVIOUS INVOICES" at bounding box center [86, 35] width 47 height 6
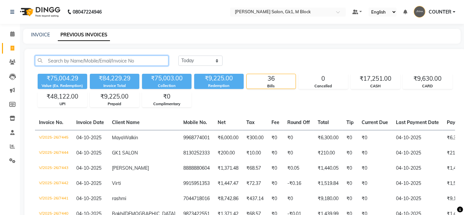
click at [115, 64] on input "text" at bounding box center [102, 61] width 134 height 10
paste input "919968774001"
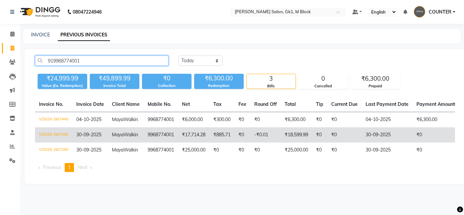
type input "919968774001"
click at [262, 142] on td "-₹0.01" at bounding box center [266, 134] width 30 height 15
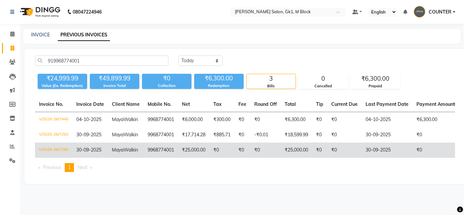
click at [316, 158] on td "₹0" at bounding box center [319, 149] width 15 height 15
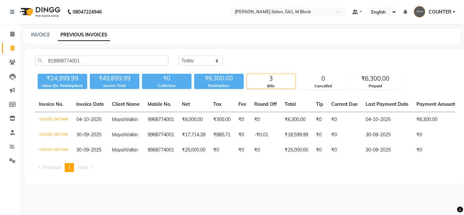
click at [45, 38] on div "INVOICE" at bounding box center [40, 34] width 19 height 7
click at [45, 35] on link "INVOICE" at bounding box center [40, 35] width 19 height 6
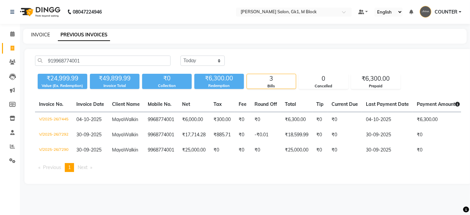
select select "6312"
select select "service"
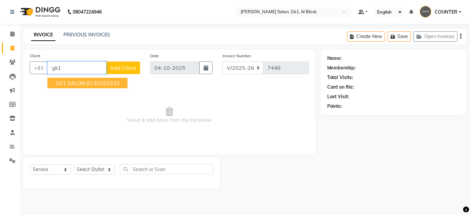
click at [87, 80] on ngb-highlight "8130252333" at bounding box center [103, 83] width 33 height 7
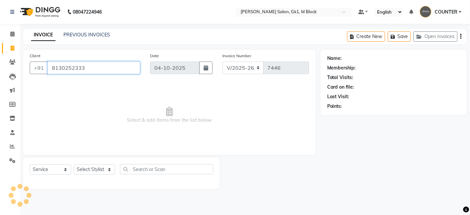
type input "8130252333"
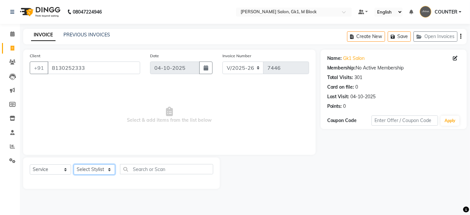
click at [94, 167] on select "Select Stylist [PERSON_NAME] [PERSON_NAME] [PERSON_NAME] COUNTER [PERSON_NAME] …" at bounding box center [94, 169] width 41 height 10
select select "47643"
click at [74, 164] on select "Select Stylist [PERSON_NAME] [PERSON_NAME] [PERSON_NAME] COUNTER [PERSON_NAME] …" at bounding box center [94, 169] width 41 height 10
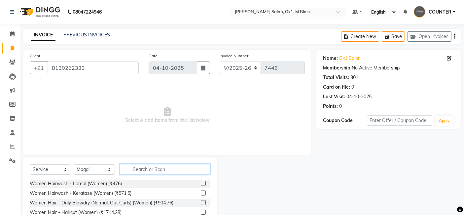
click at [142, 170] on input "text" at bounding box center [165, 169] width 91 height 10
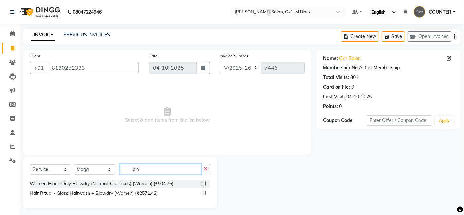
type input "blo"
click at [204, 181] on label at bounding box center [203, 183] width 5 height 5
click at [204, 181] on input "checkbox" at bounding box center [203, 183] width 4 height 4
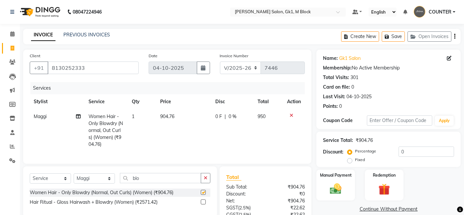
checkbox input "false"
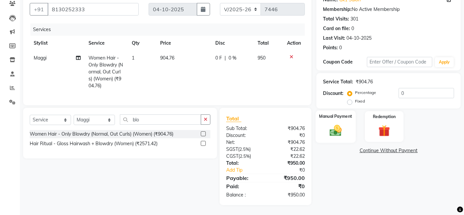
click at [349, 133] on div "Manual Payment" at bounding box center [336, 126] width 40 height 32
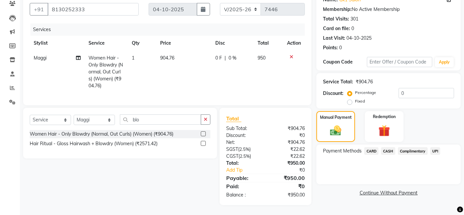
click at [370, 147] on span "CARD" at bounding box center [372, 151] width 14 height 8
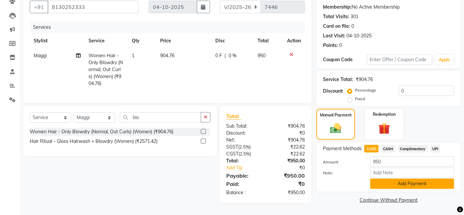
click at [394, 178] on button "Add Payment" at bounding box center [412, 183] width 84 height 10
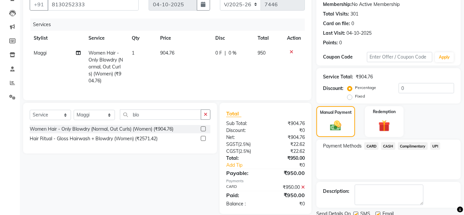
scroll to position [88, 0]
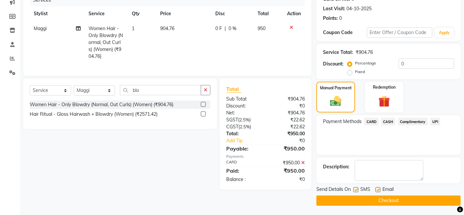
click at [398, 198] on button "Checkout" at bounding box center [389, 200] width 144 height 10
